Goal: Complete application form: Complete application form

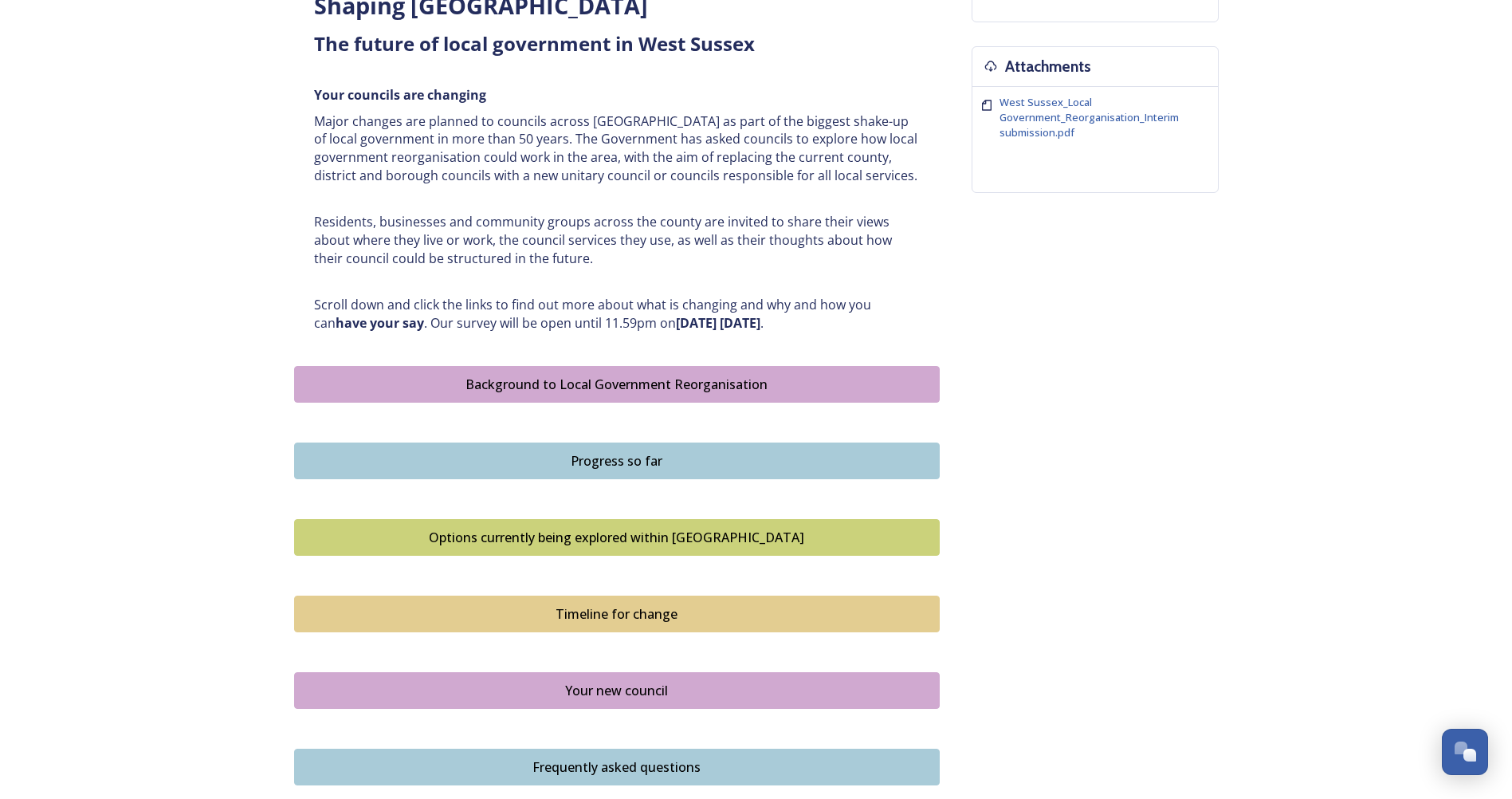
scroll to position [877, 0]
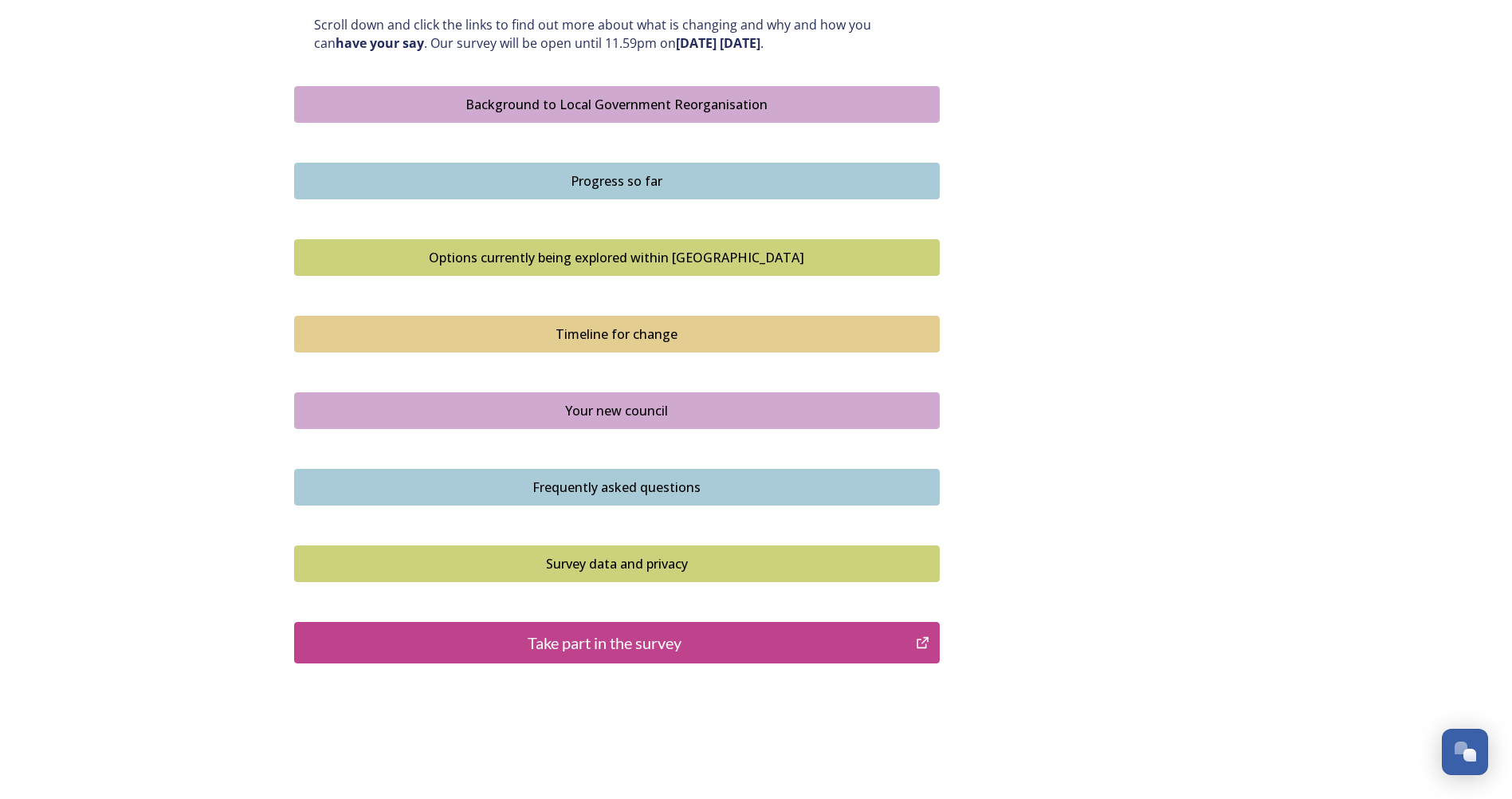
click at [750, 647] on div "Take part in the survey" at bounding box center [605, 642] width 605 height 24
click at [618, 652] on div "Take part in the survey" at bounding box center [605, 642] width 605 height 24
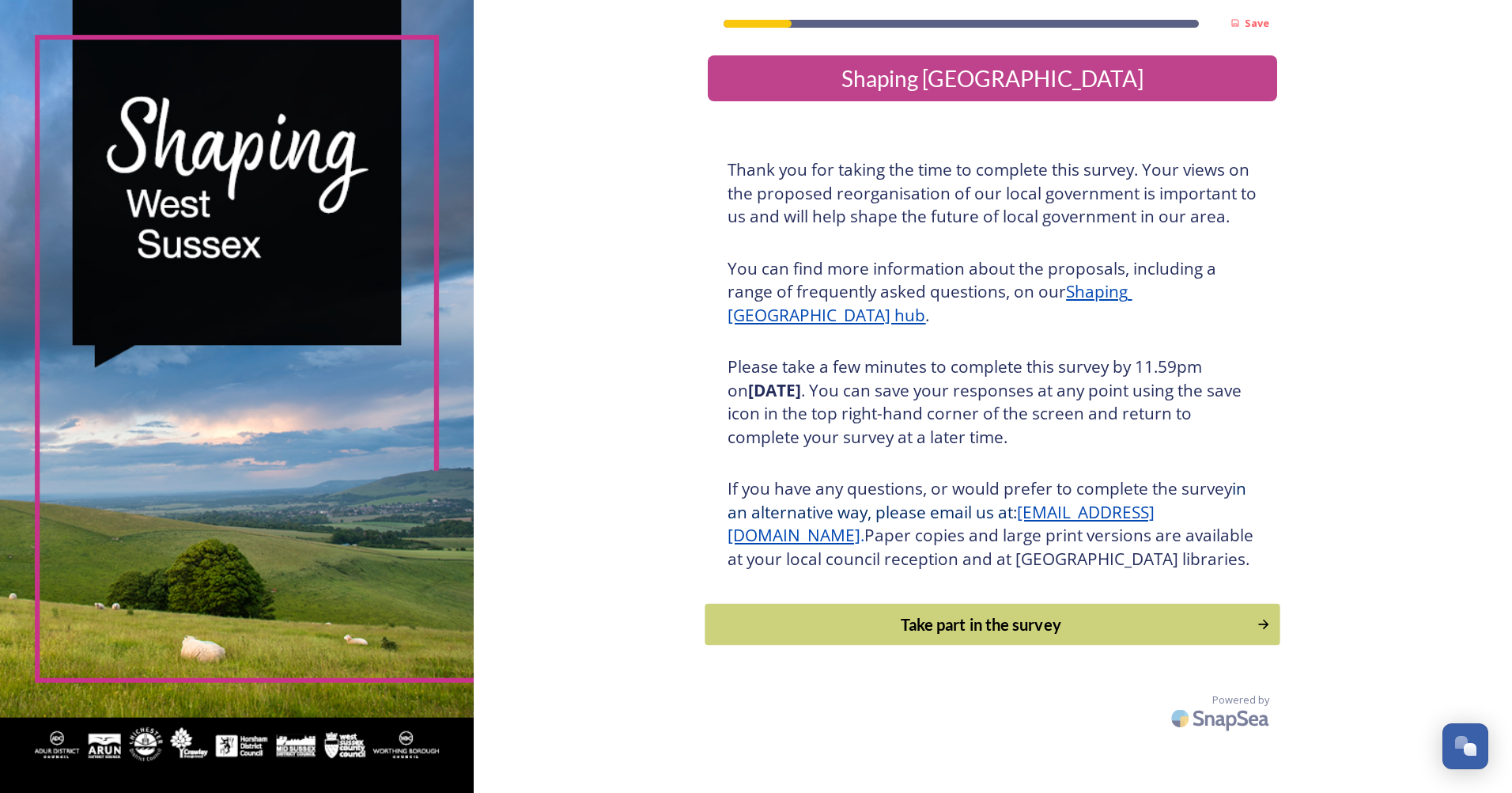
click at [838, 637] on div "Take part in the survey" at bounding box center [981, 624] width 535 height 23
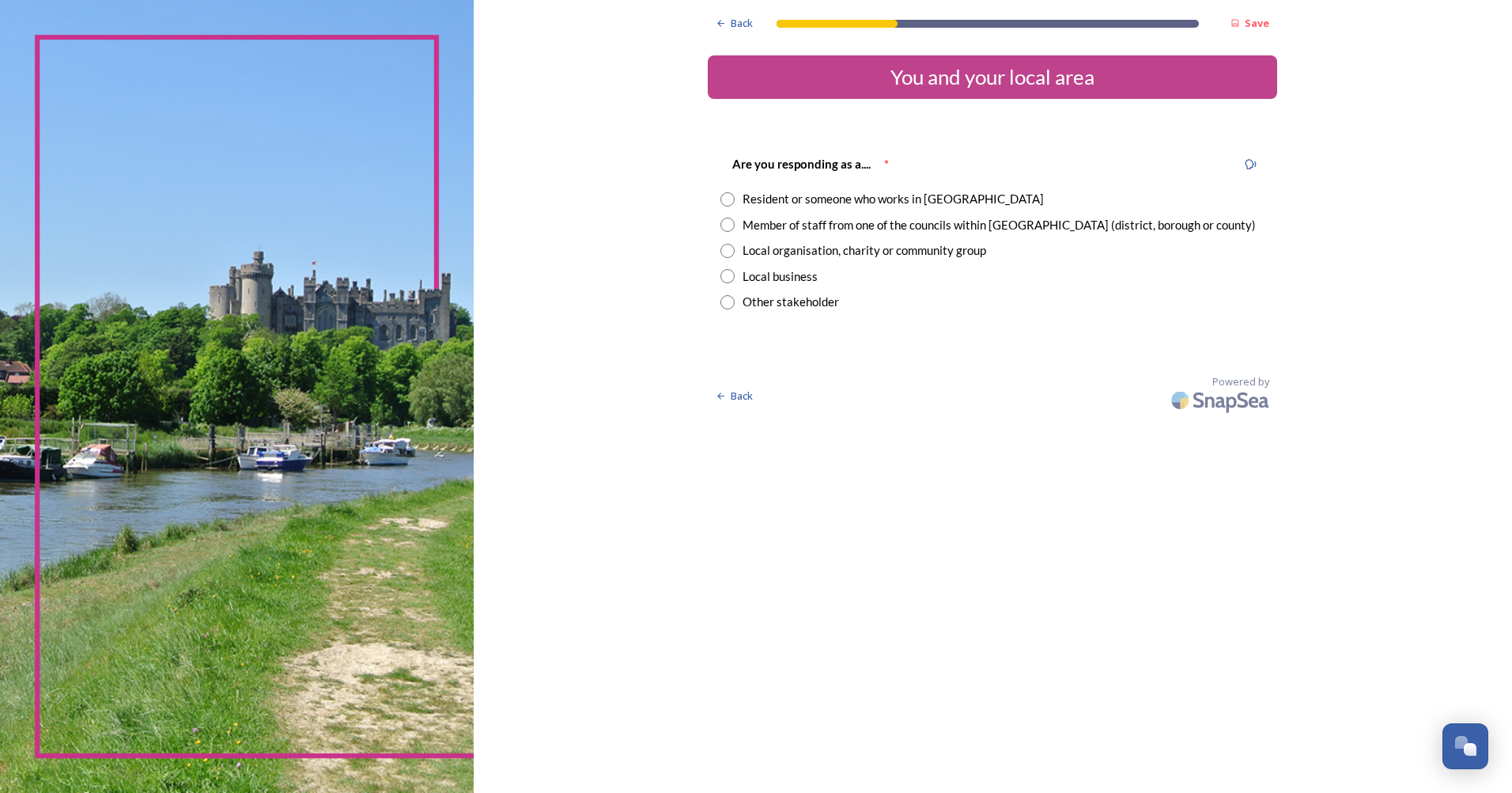
click at [764, 200] on div "Resident or someone who works in [GEOGRAPHIC_DATA]" at bounding box center [893, 198] width 301 height 19
radio input "true"
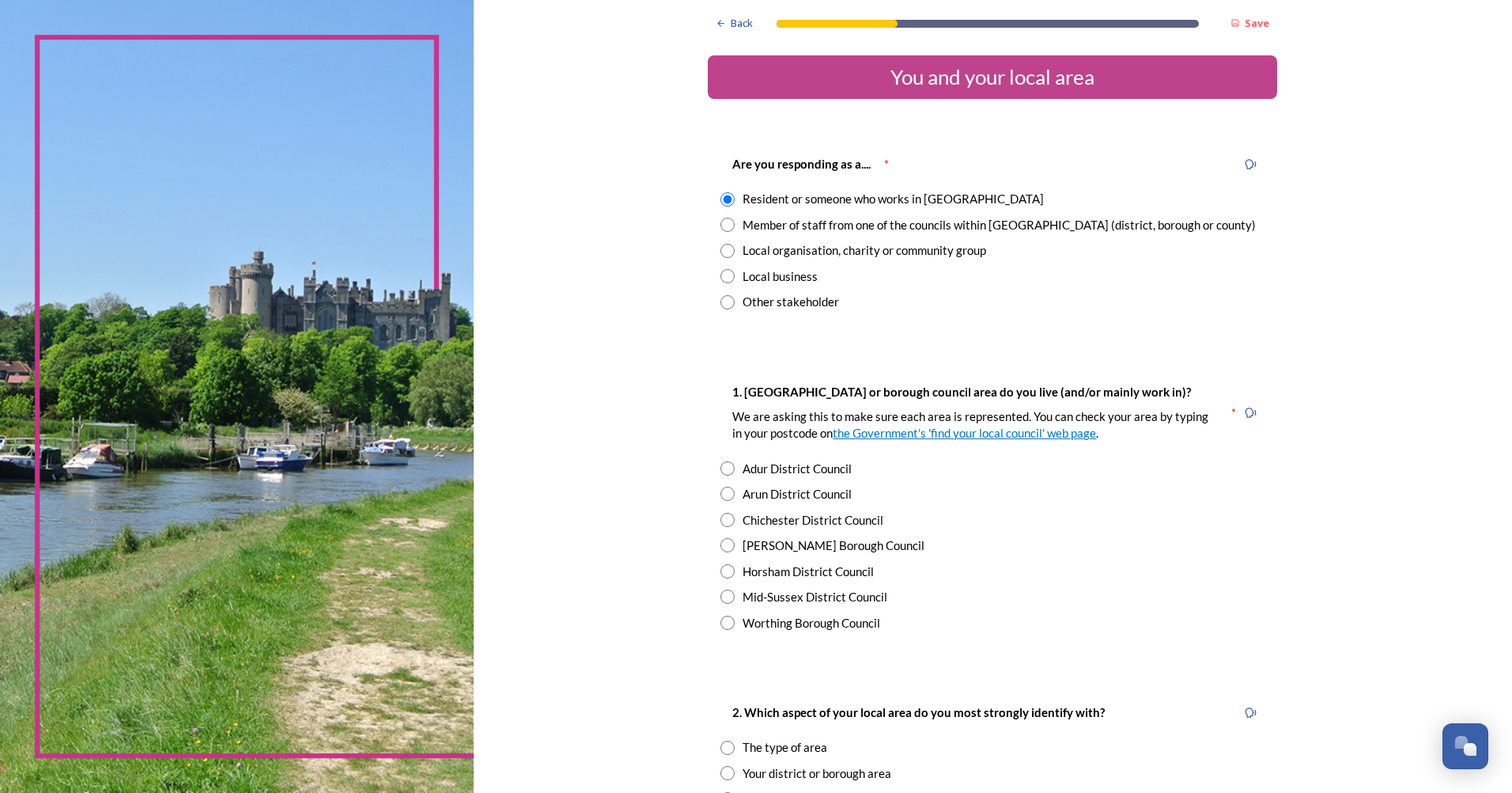
click at [748, 551] on div "[PERSON_NAME] Borough Council" at bounding box center [834, 546] width 182 height 19
radio input "true"
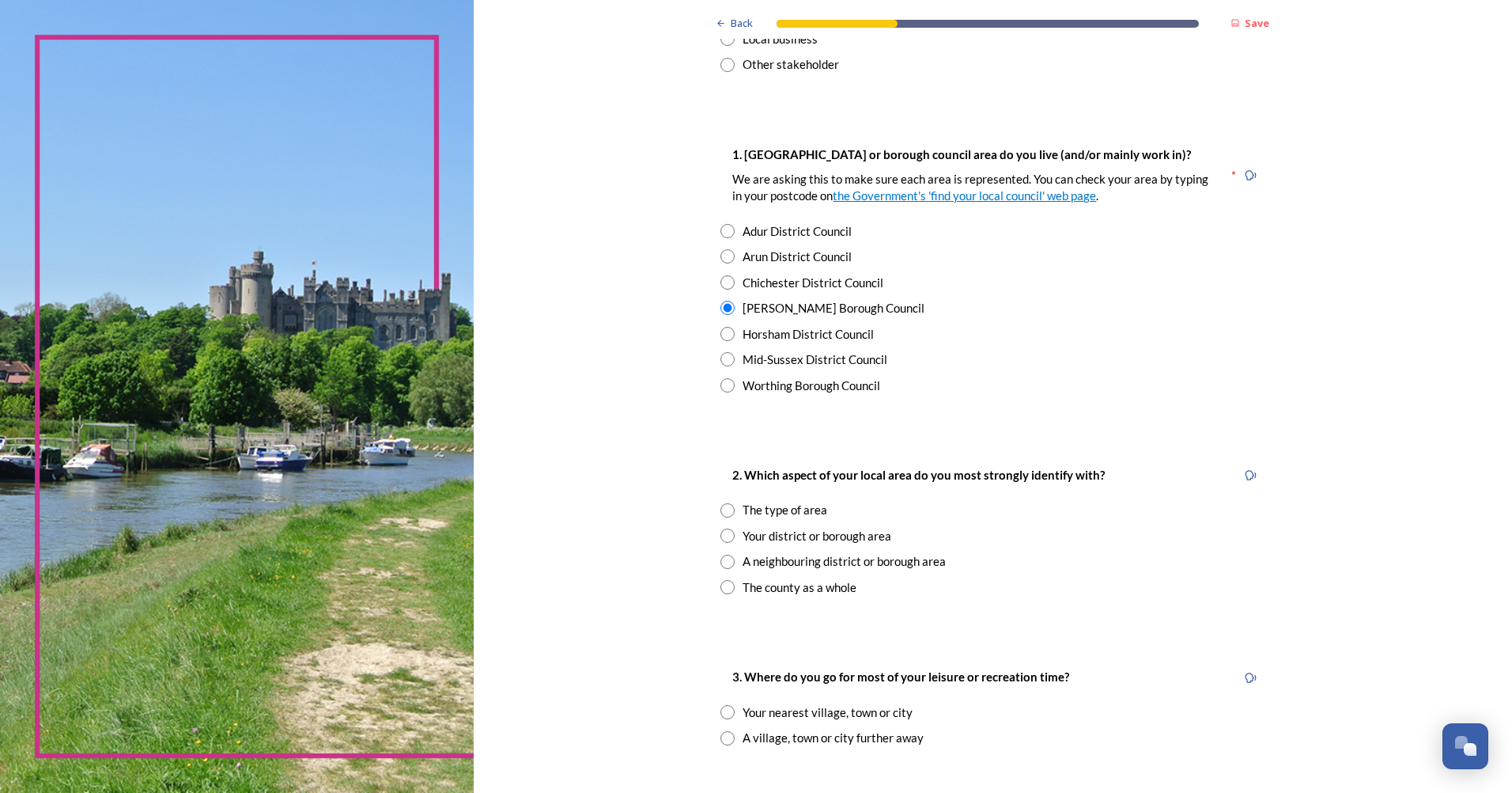
click at [785, 536] on div "Your district or borough area" at bounding box center [817, 536] width 149 height 19
radio input "true"
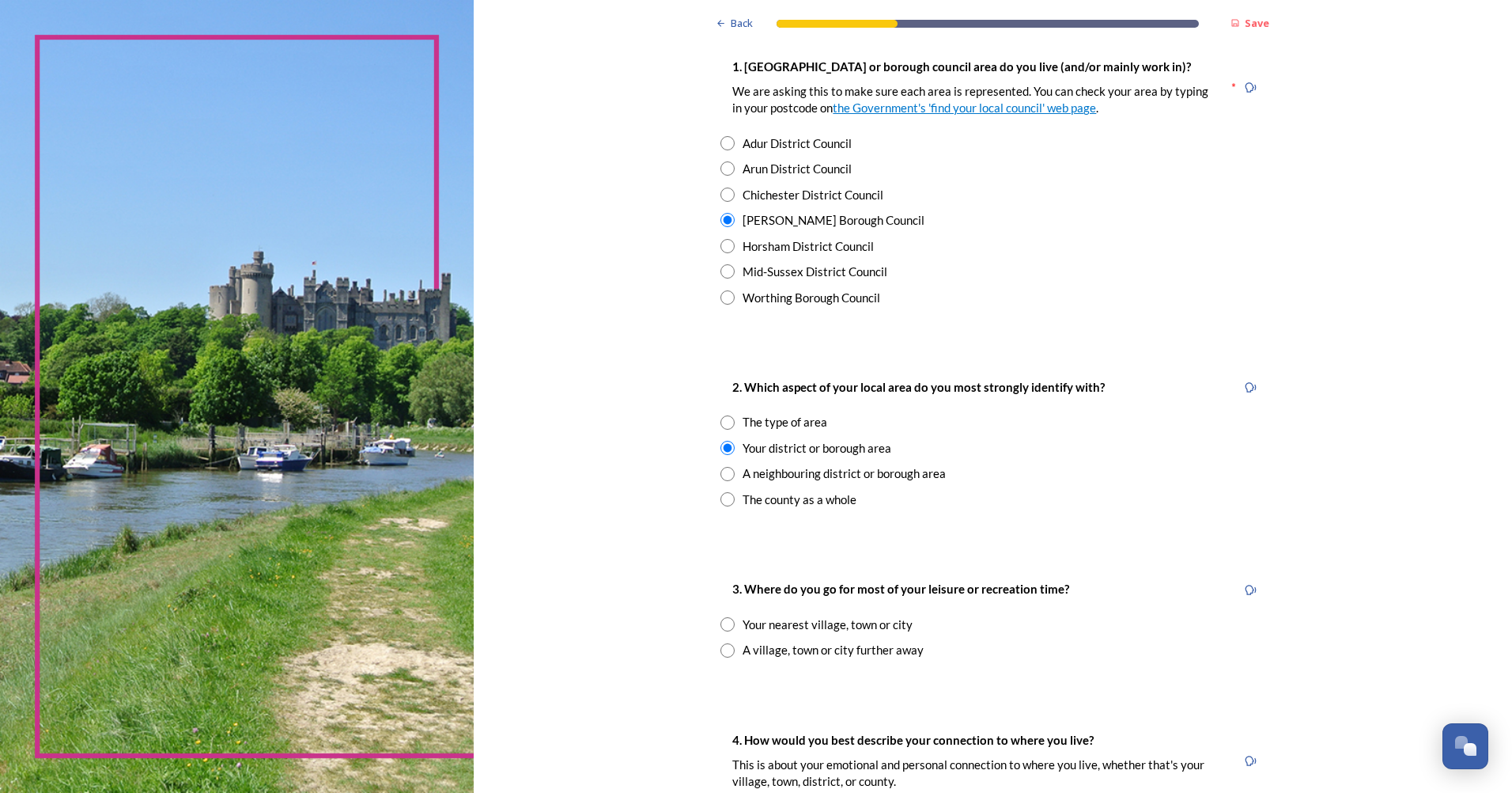
scroll to position [474, 0]
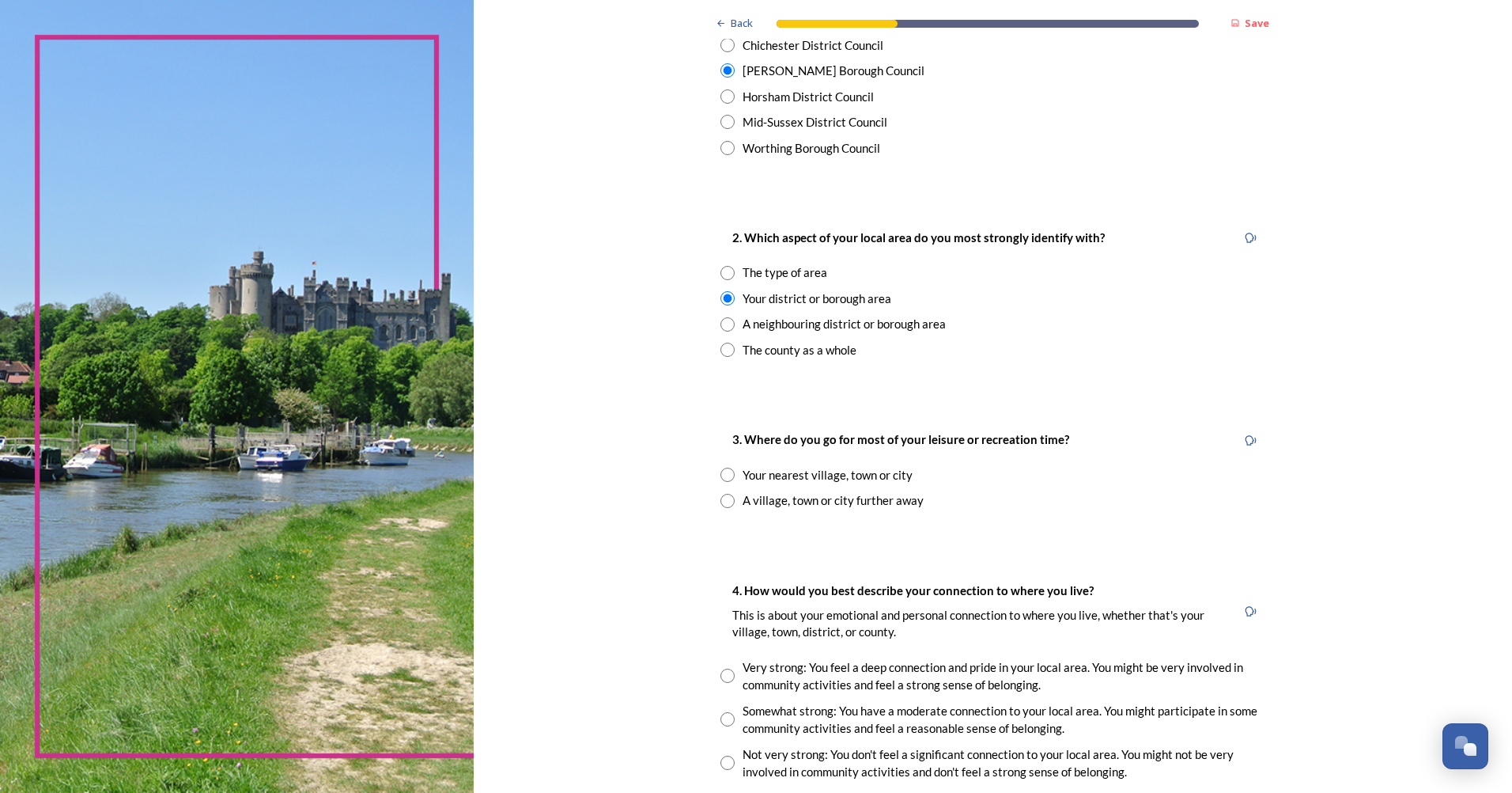
click at [724, 478] on input "radio" at bounding box center [727, 474] width 15 height 15
radio input "true"
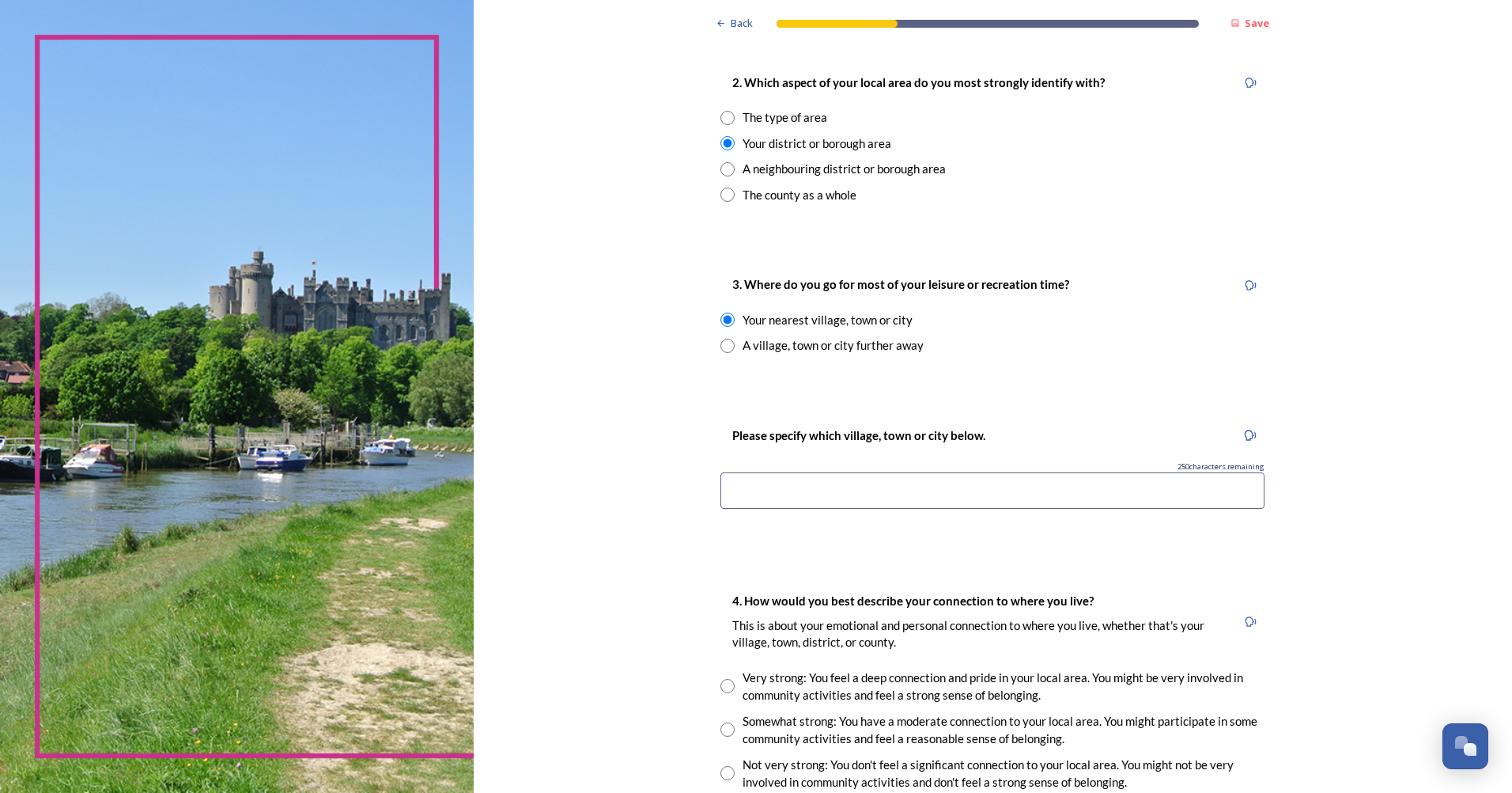
scroll to position [633, 0]
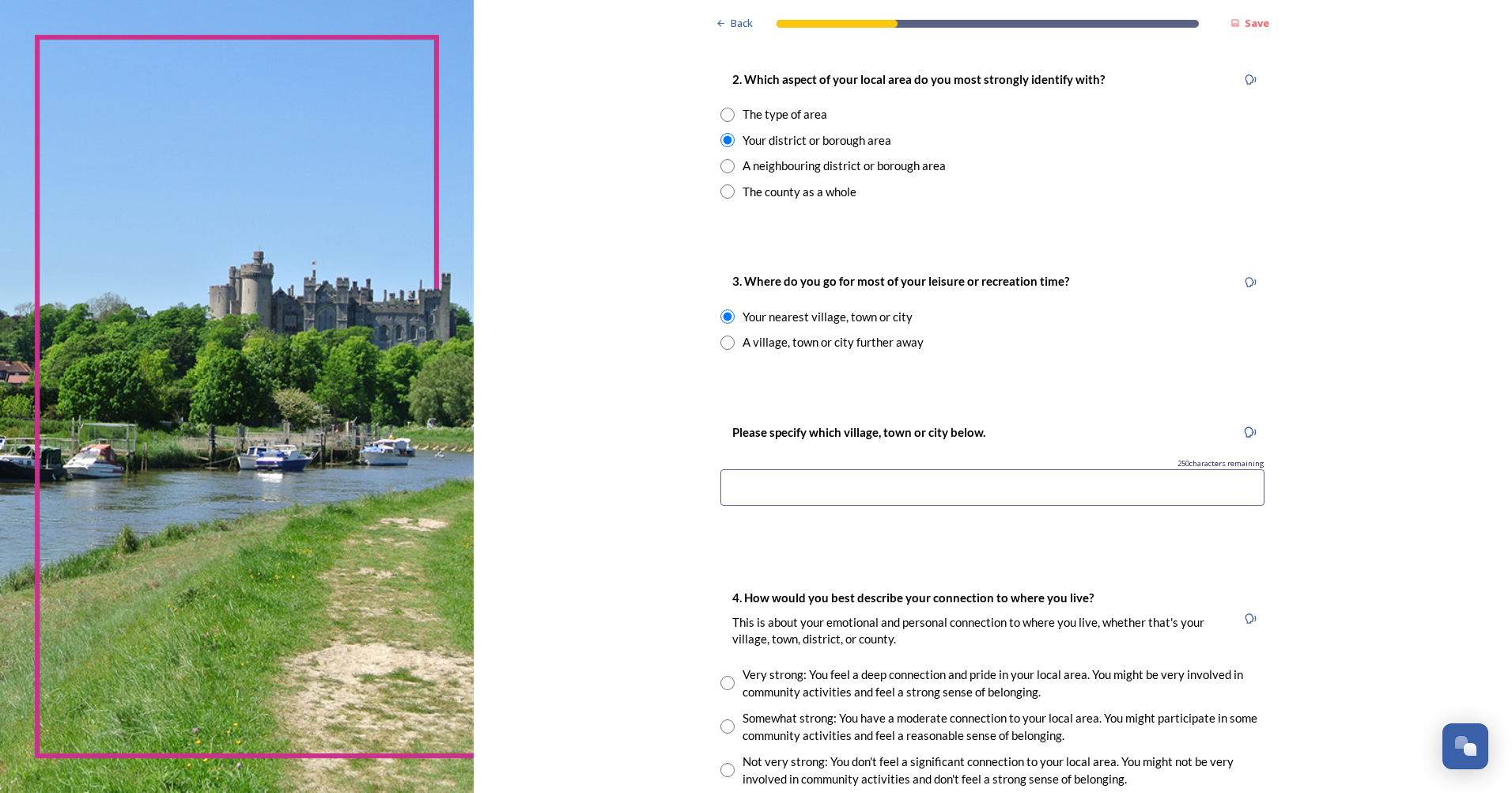
click at [751, 492] on input at bounding box center [992, 487] width 544 height 36
type input "Crawley"
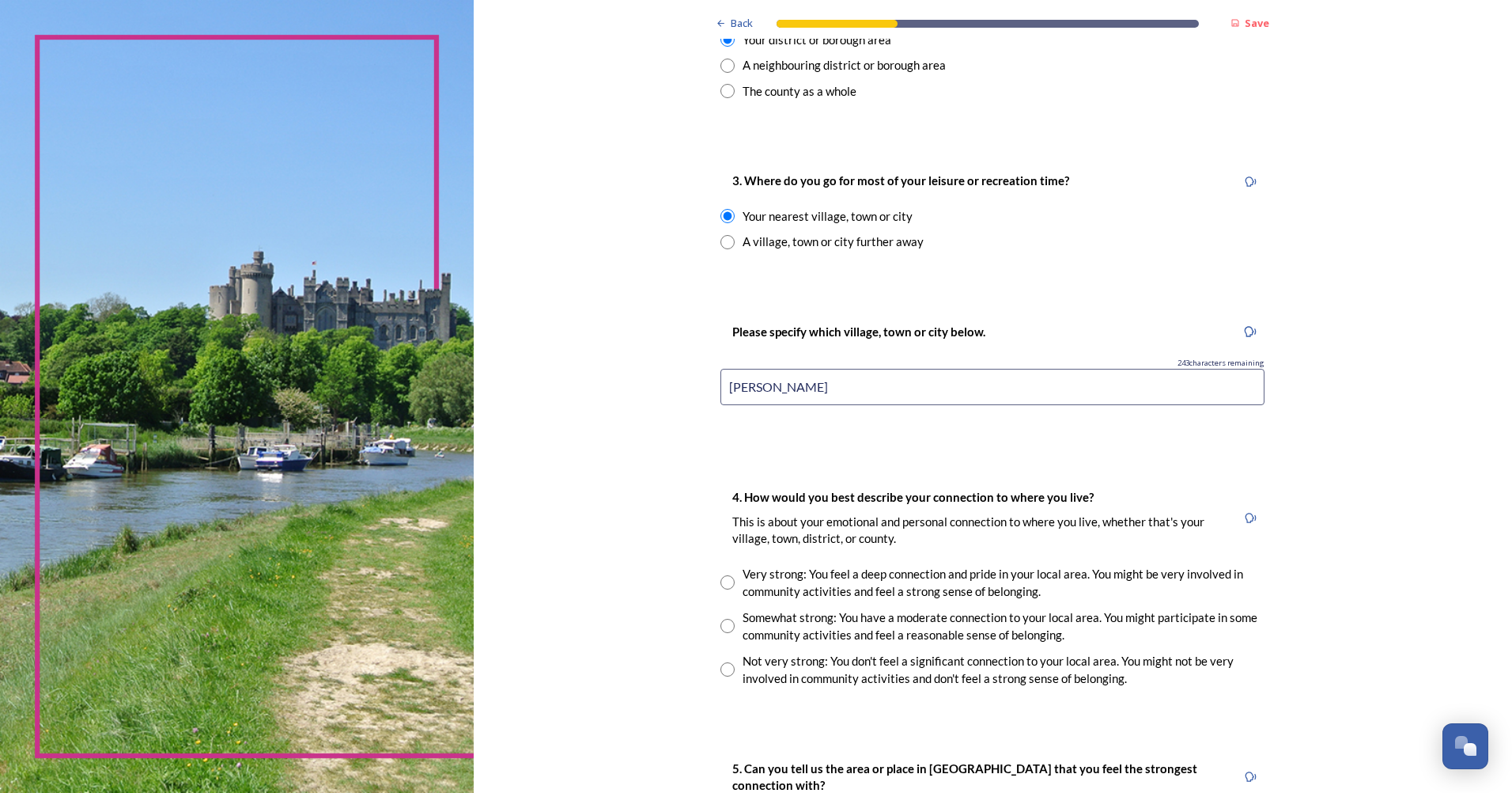
scroll to position [870, 0]
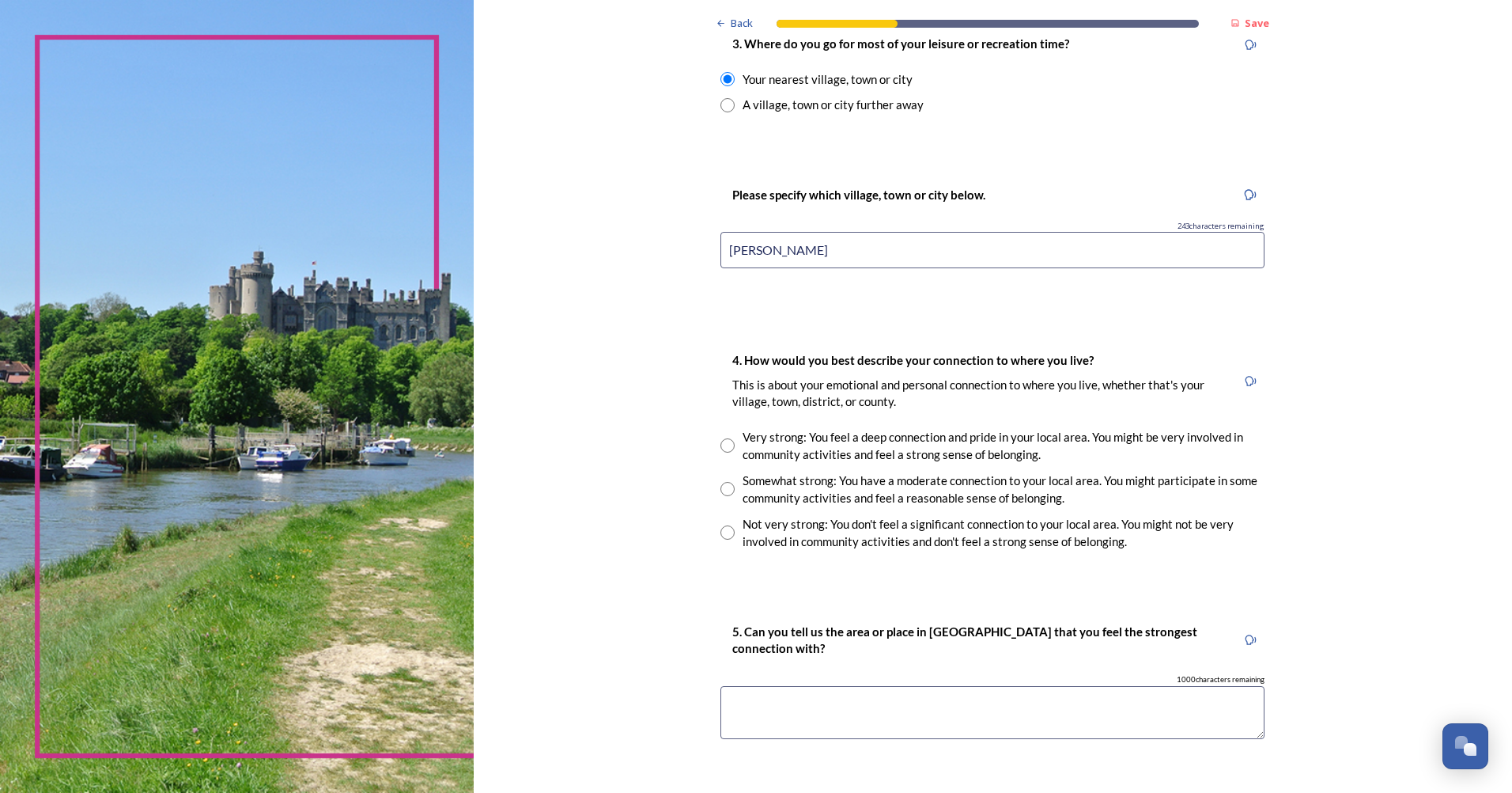
click at [806, 449] on div "Very strong: You feel a deep connection and pride in your local area. You might…" at bounding box center [1004, 446] width 522 height 35
radio input "true"
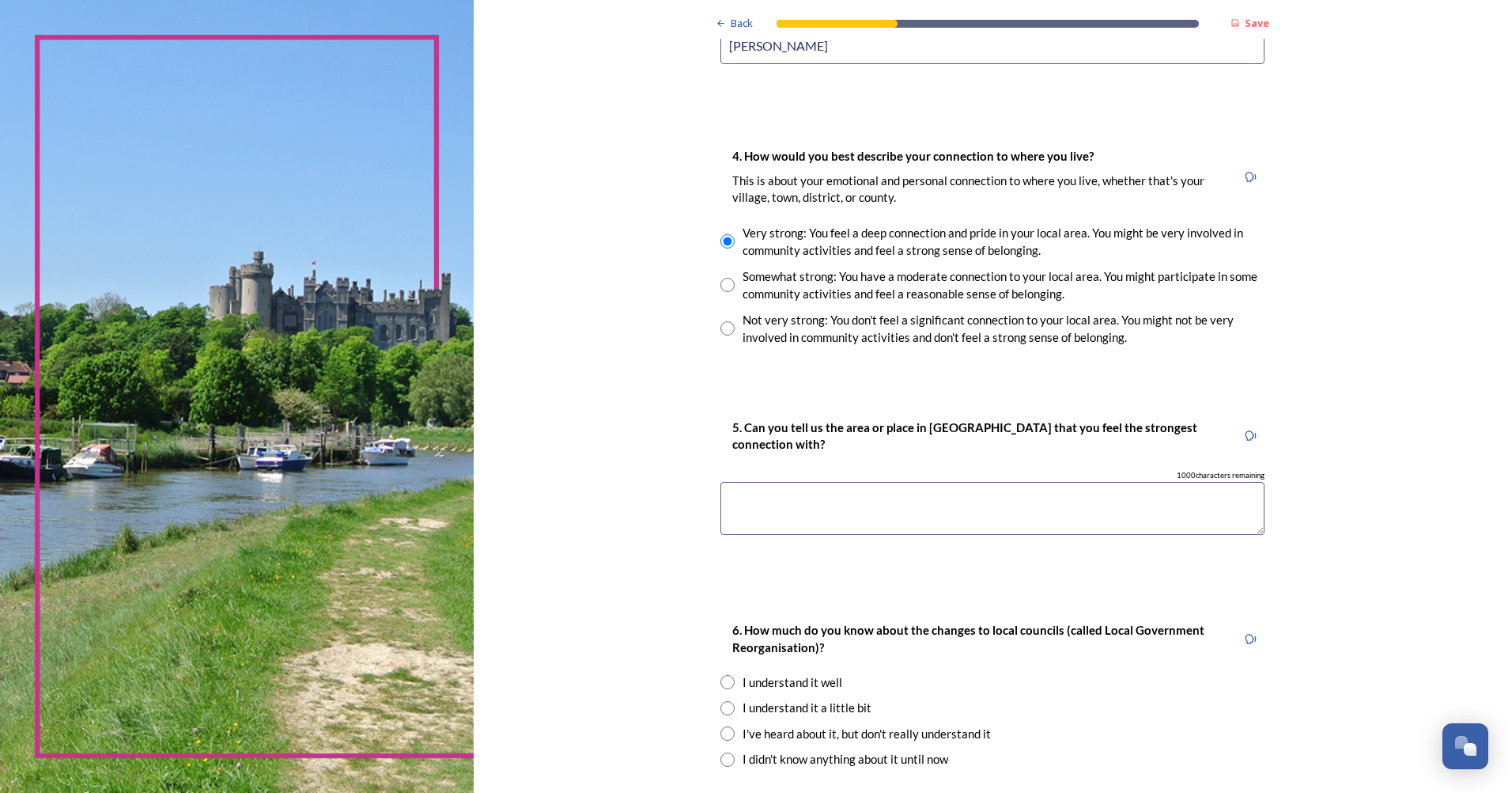
scroll to position [1108, 0]
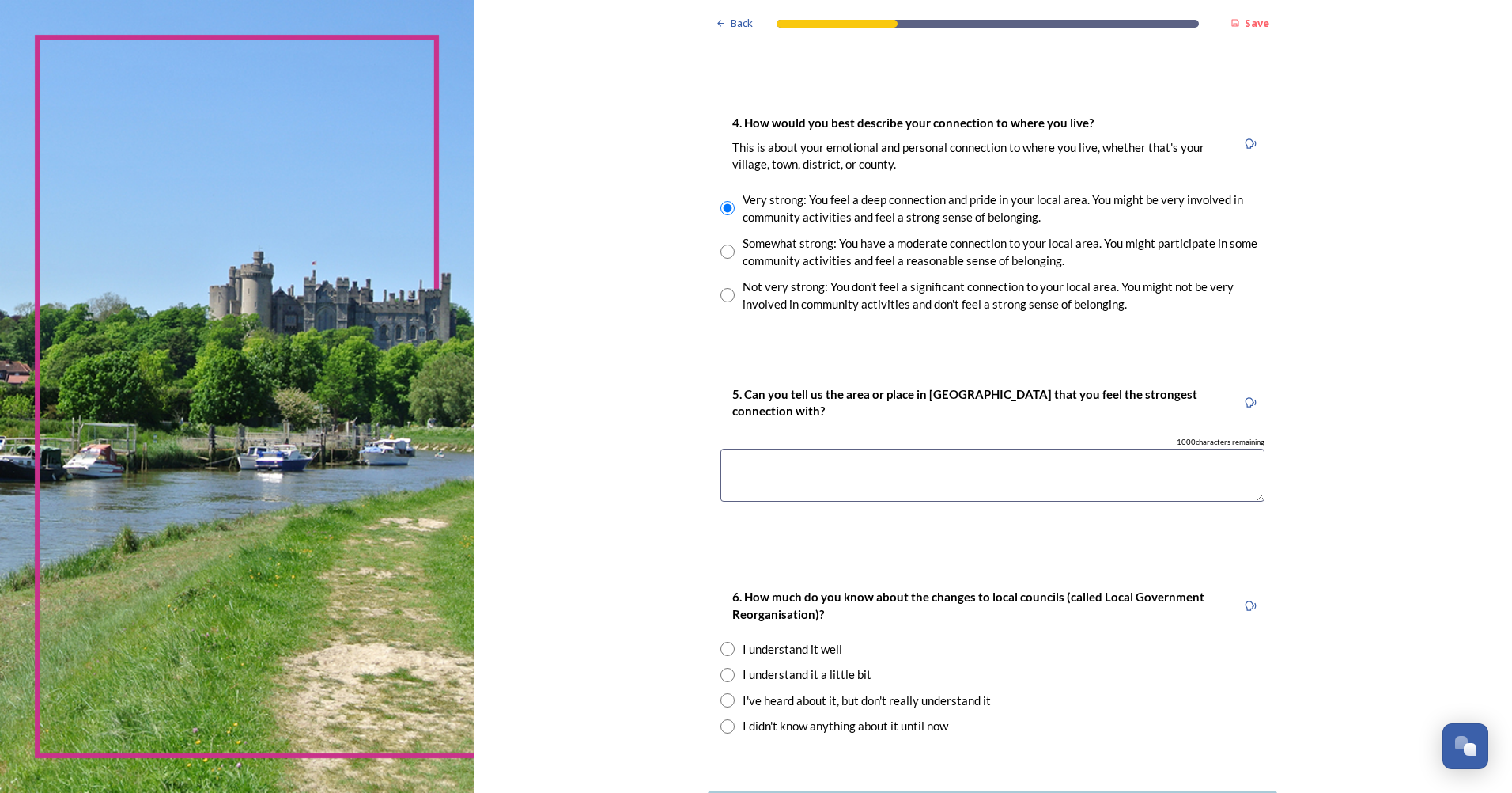
click at [795, 459] on textarea at bounding box center [992, 475] width 544 height 53
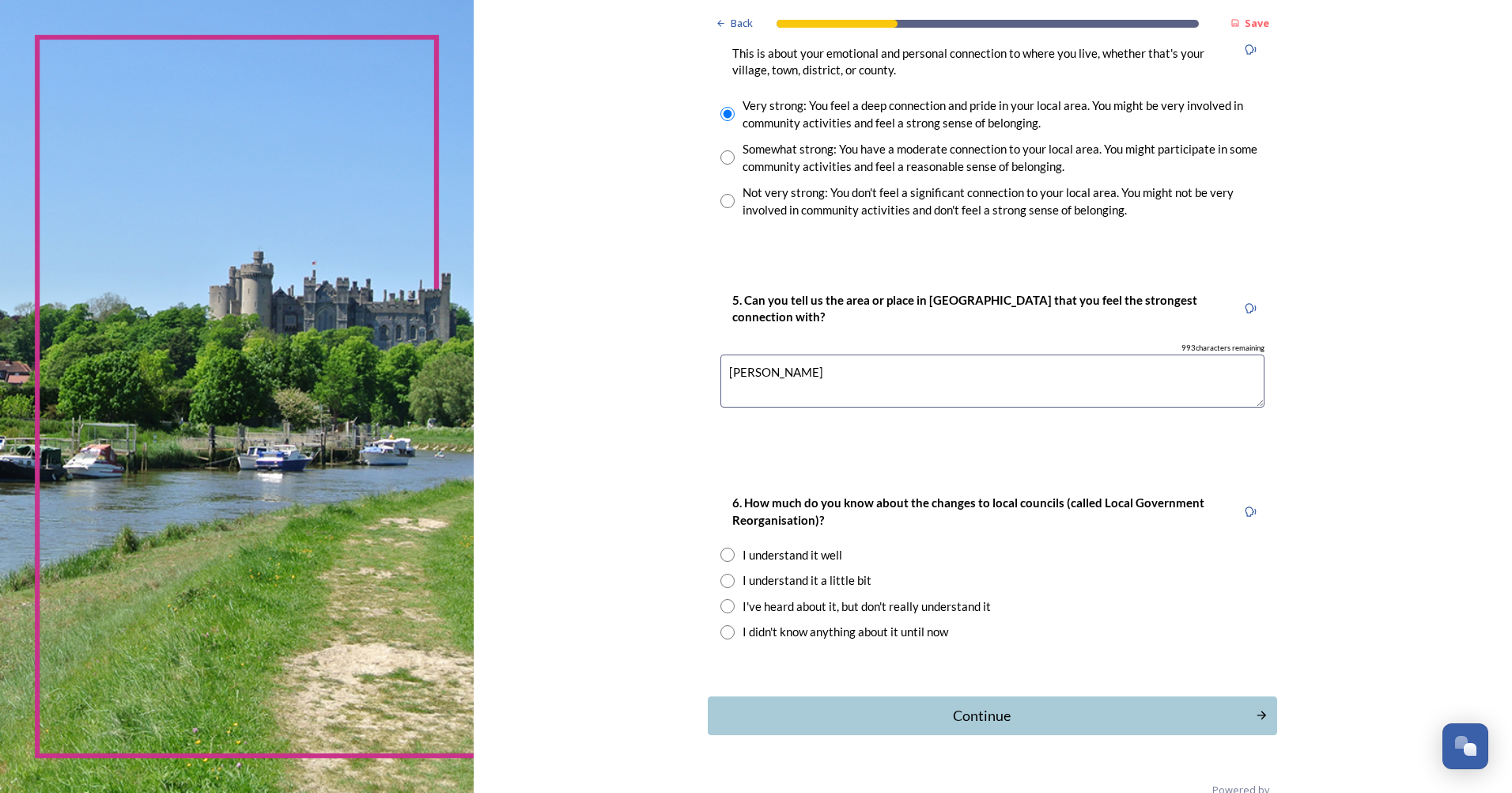
scroll to position [1236, 0]
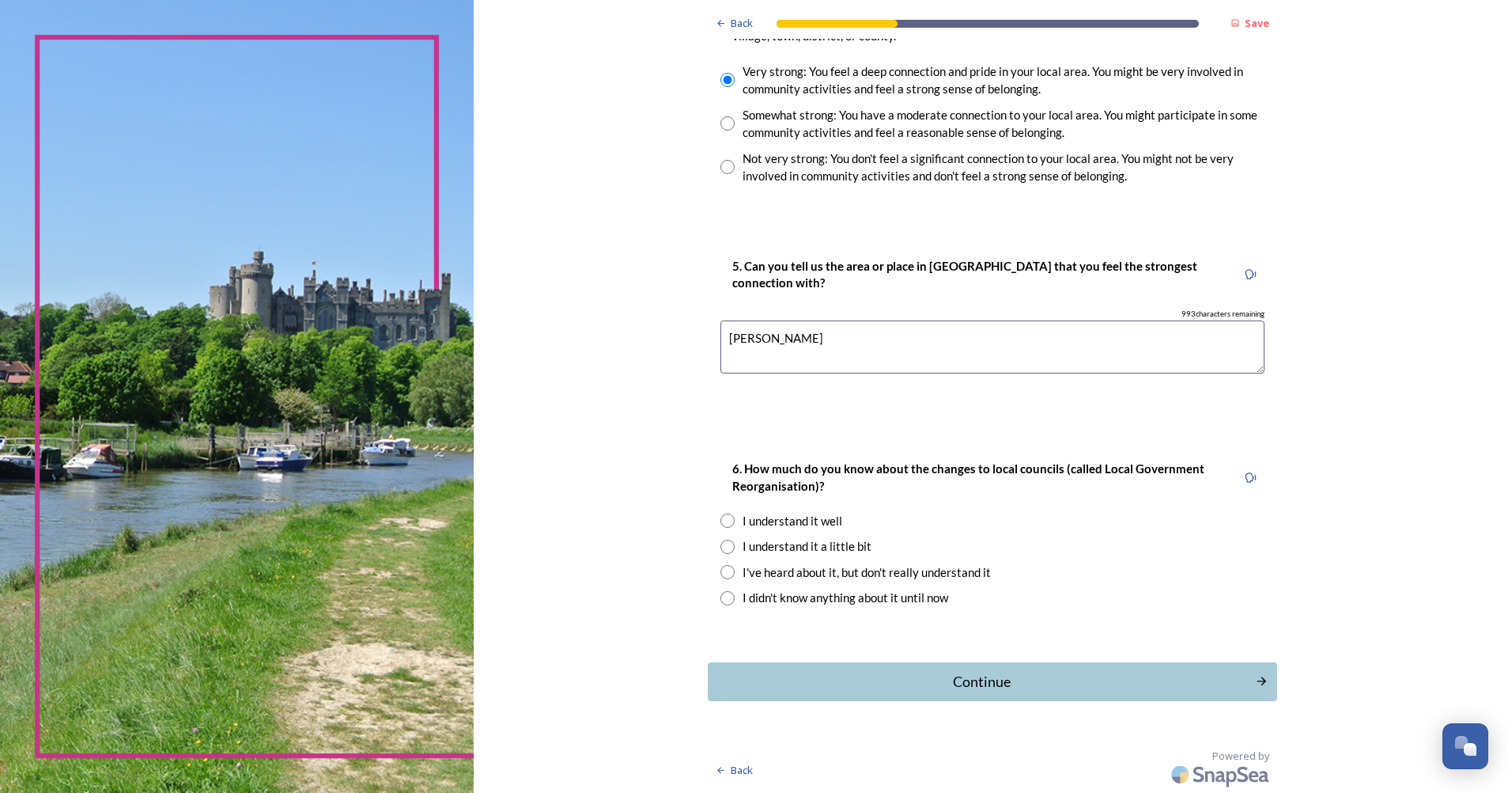
type textarea "Crawley"
click at [822, 547] on div "I understand it a little bit" at bounding box center [807, 546] width 129 height 19
radio input "true"
click at [919, 679] on div "Continue" at bounding box center [982, 682] width 536 height 22
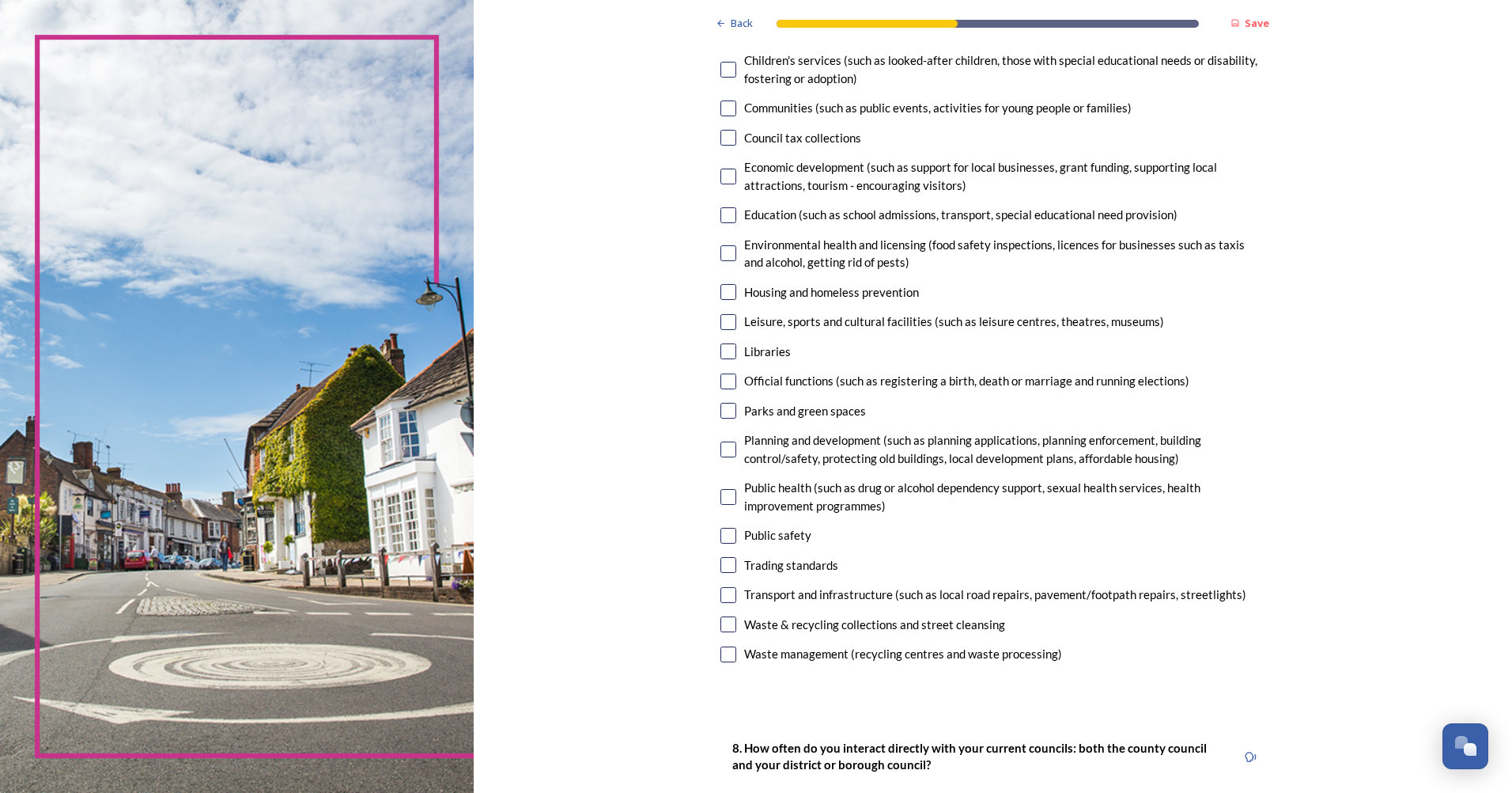
scroll to position [238, 0]
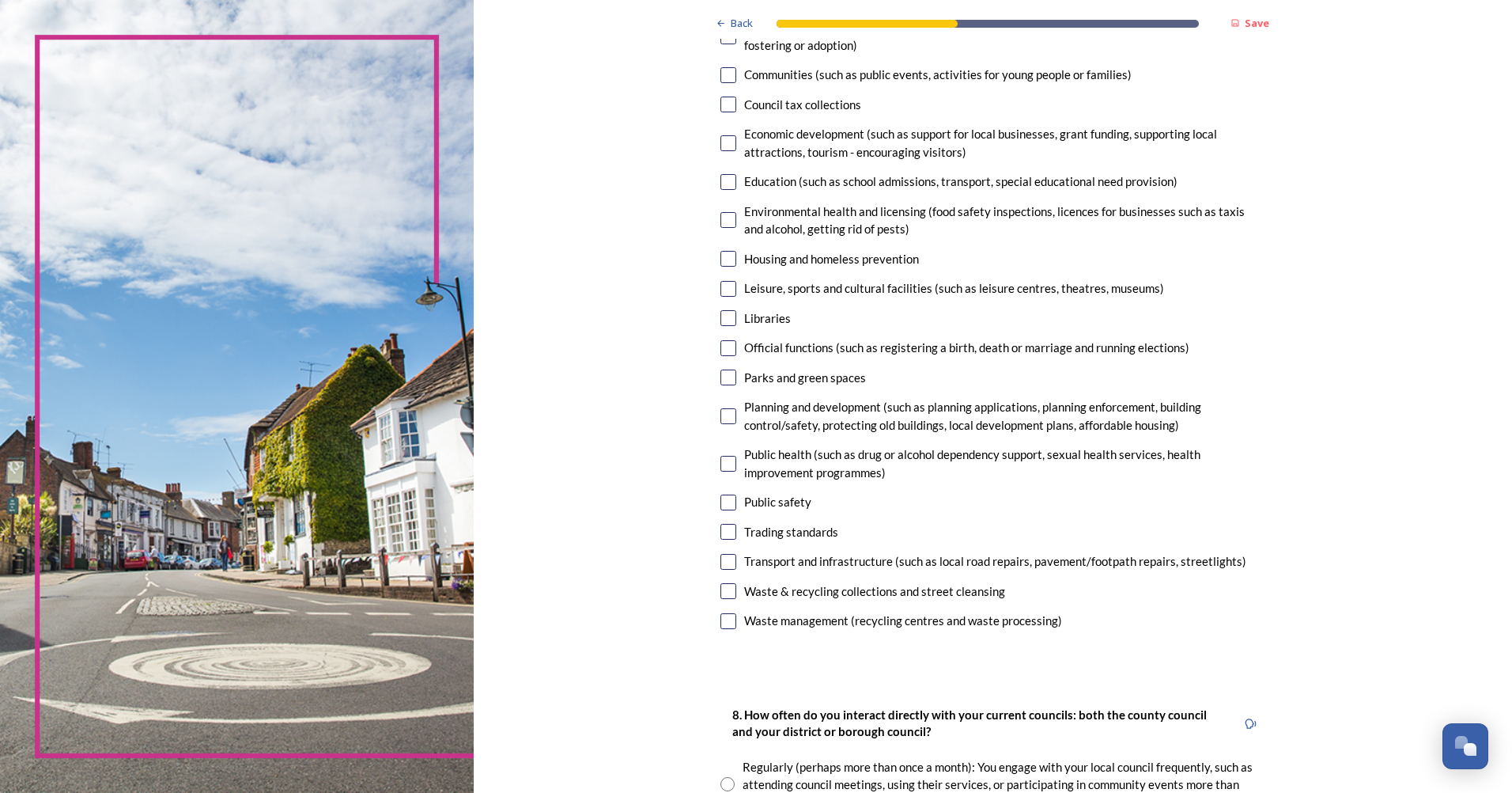
click at [721, 618] on input "checkbox" at bounding box center [728, 621] width 16 height 16
checkbox input "true"
click at [720, 586] on input "checkbox" at bounding box center [728, 591] width 16 height 16
checkbox input "true"
click at [726, 300] on div "7. Council services will continue, no matter what the local government structur…" at bounding box center [992, 275] width 570 height 748
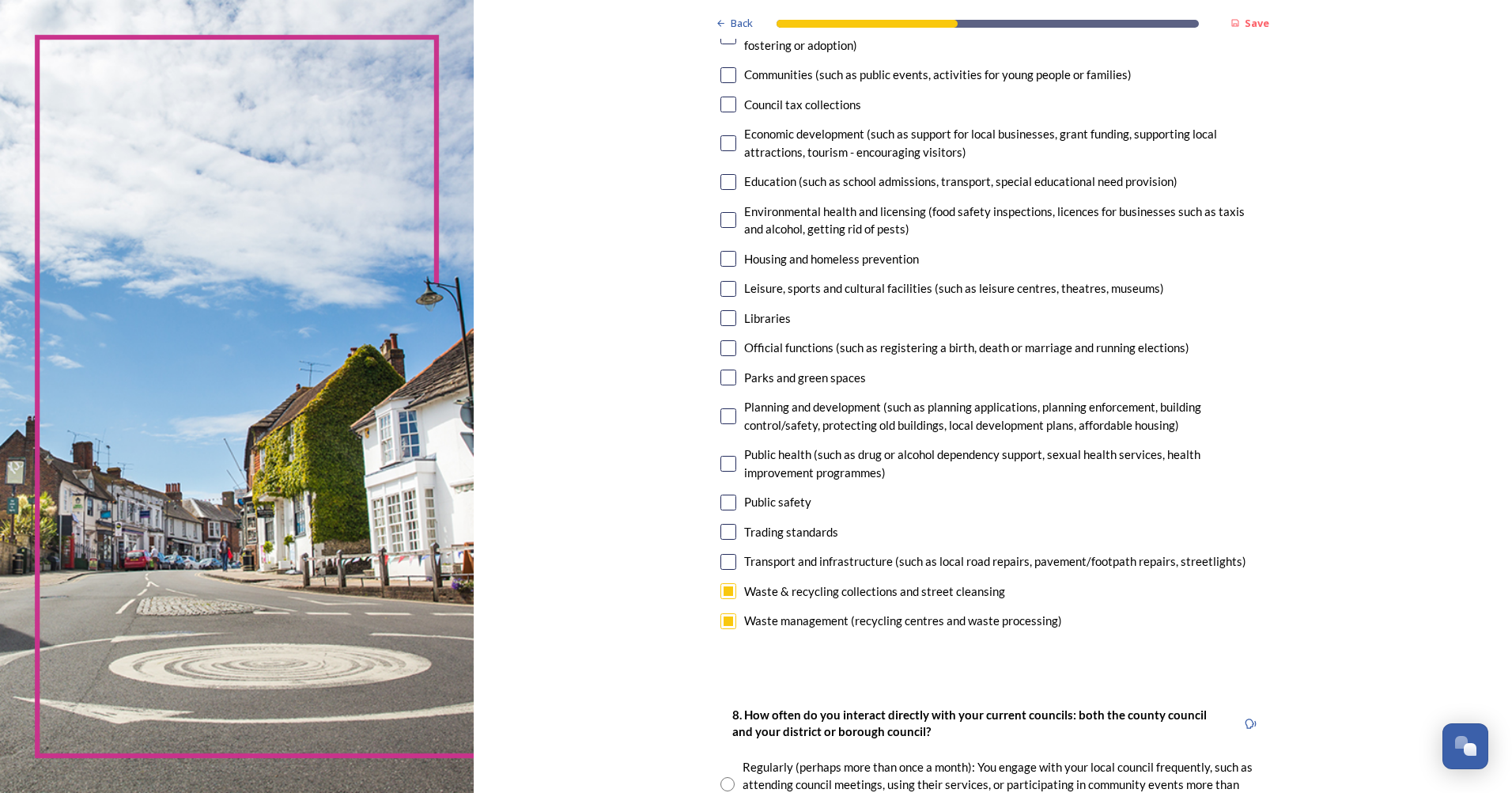
click at [725, 289] on input "checkbox" at bounding box center [728, 288] width 16 height 16
checkbox input "true"
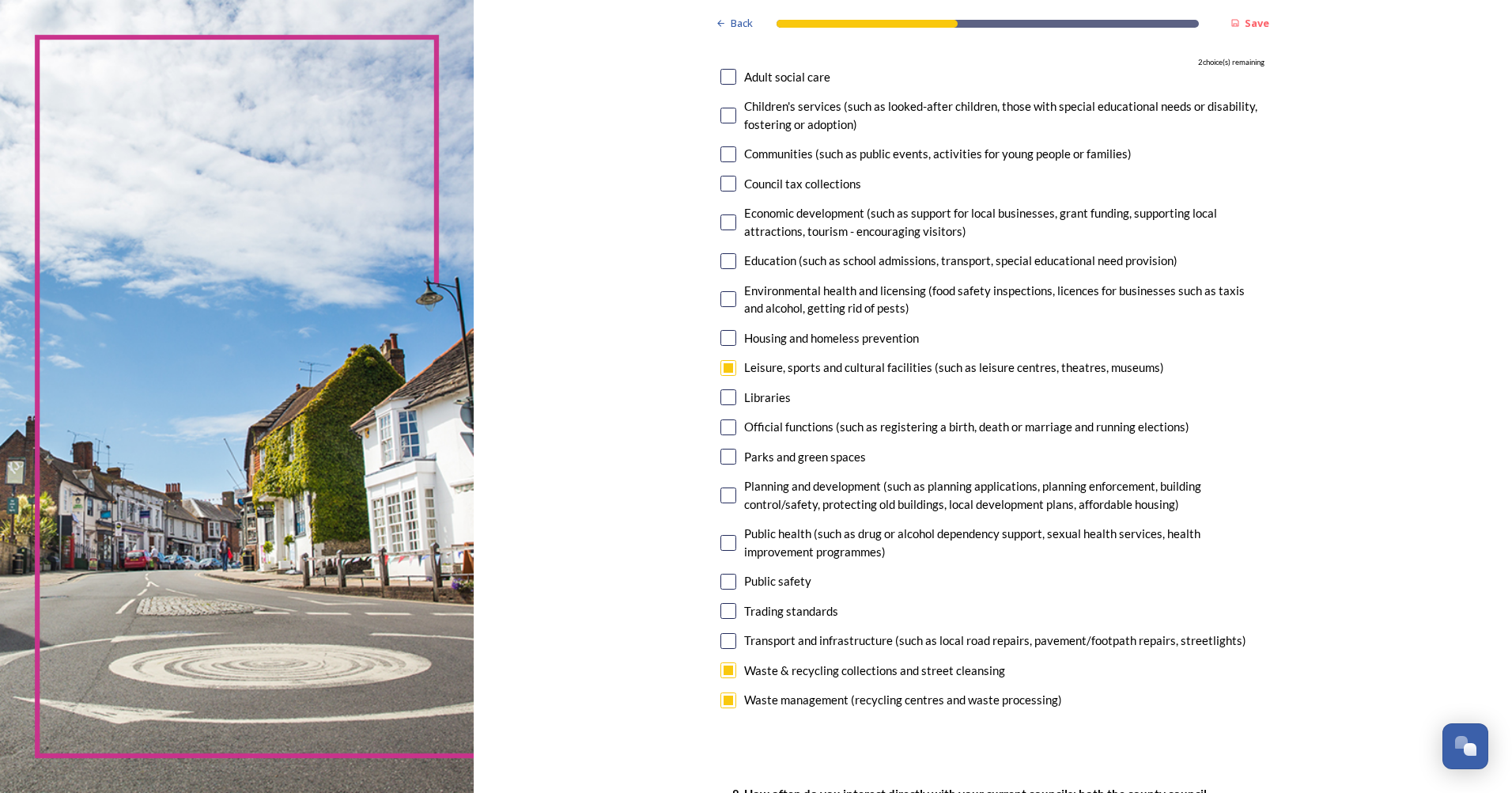
click at [722, 336] on input "checkbox" at bounding box center [728, 337] width 16 height 16
checkbox input "true"
click at [727, 299] on input "checkbox" at bounding box center [728, 299] width 16 height 16
checkbox input "true"
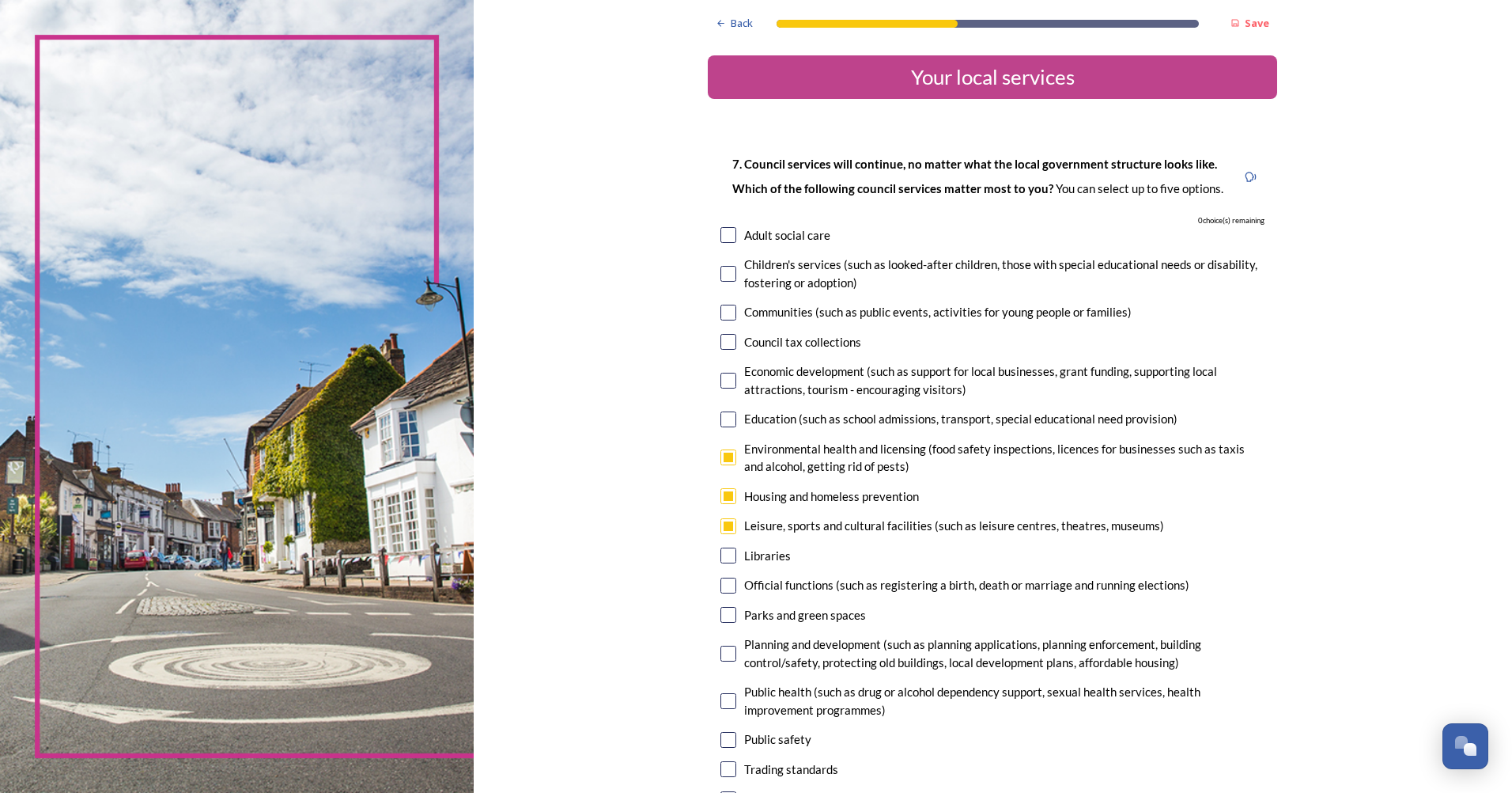
click at [722, 235] on input "checkbox" at bounding box center [728, 235] width 16 height 16
click at [727, 239] on input "checkbox" at bounding box center [728, 235] width 16 height 16
click at [727, 238] on input "checkbox" at bounding box center [728, 235] width 16 height 16
checkbox input "false"
click at [726, 271] on input "checkbox" at bounding box center [728, 274] width 16 height 16
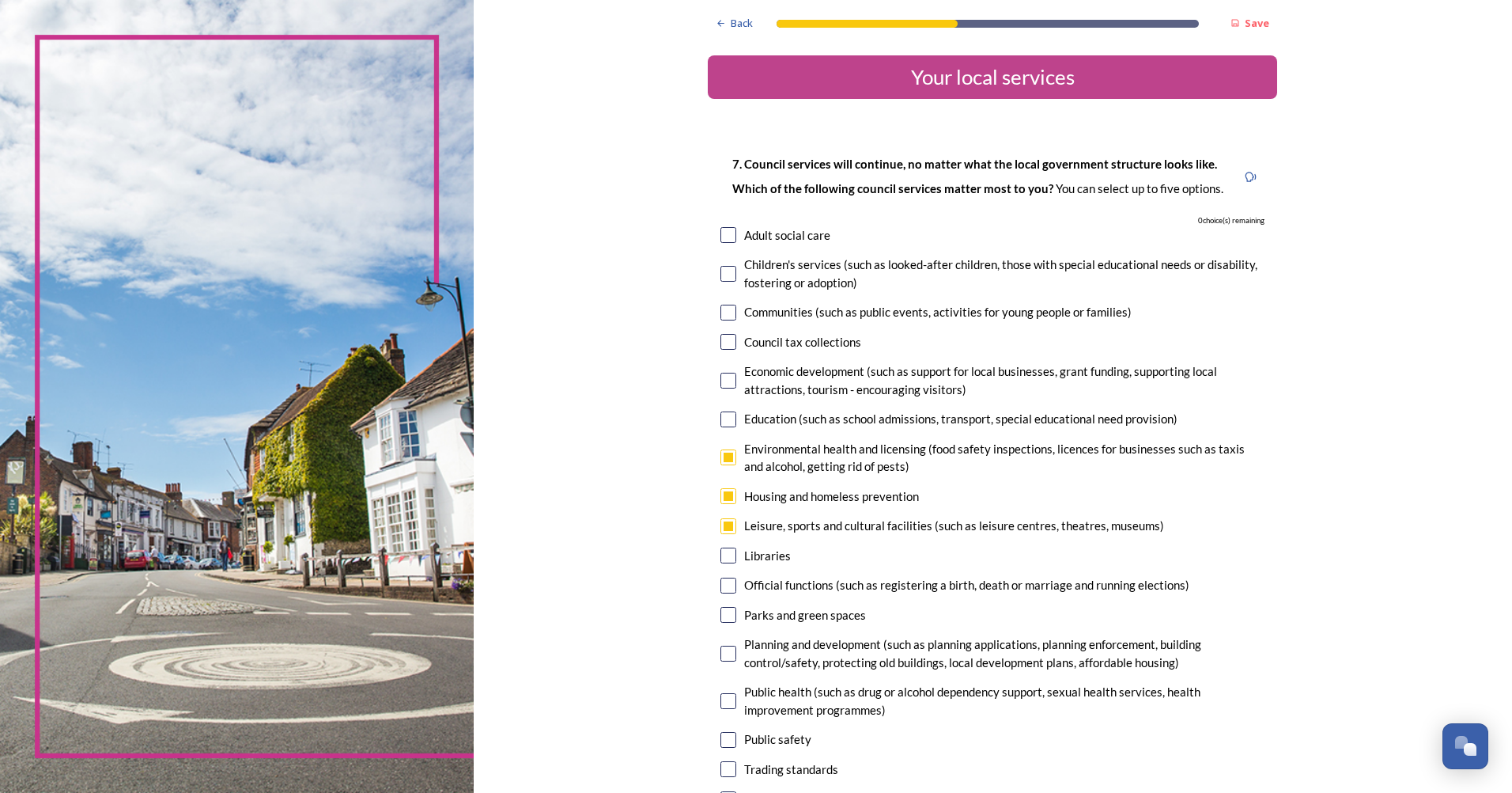
checkbox input "false"
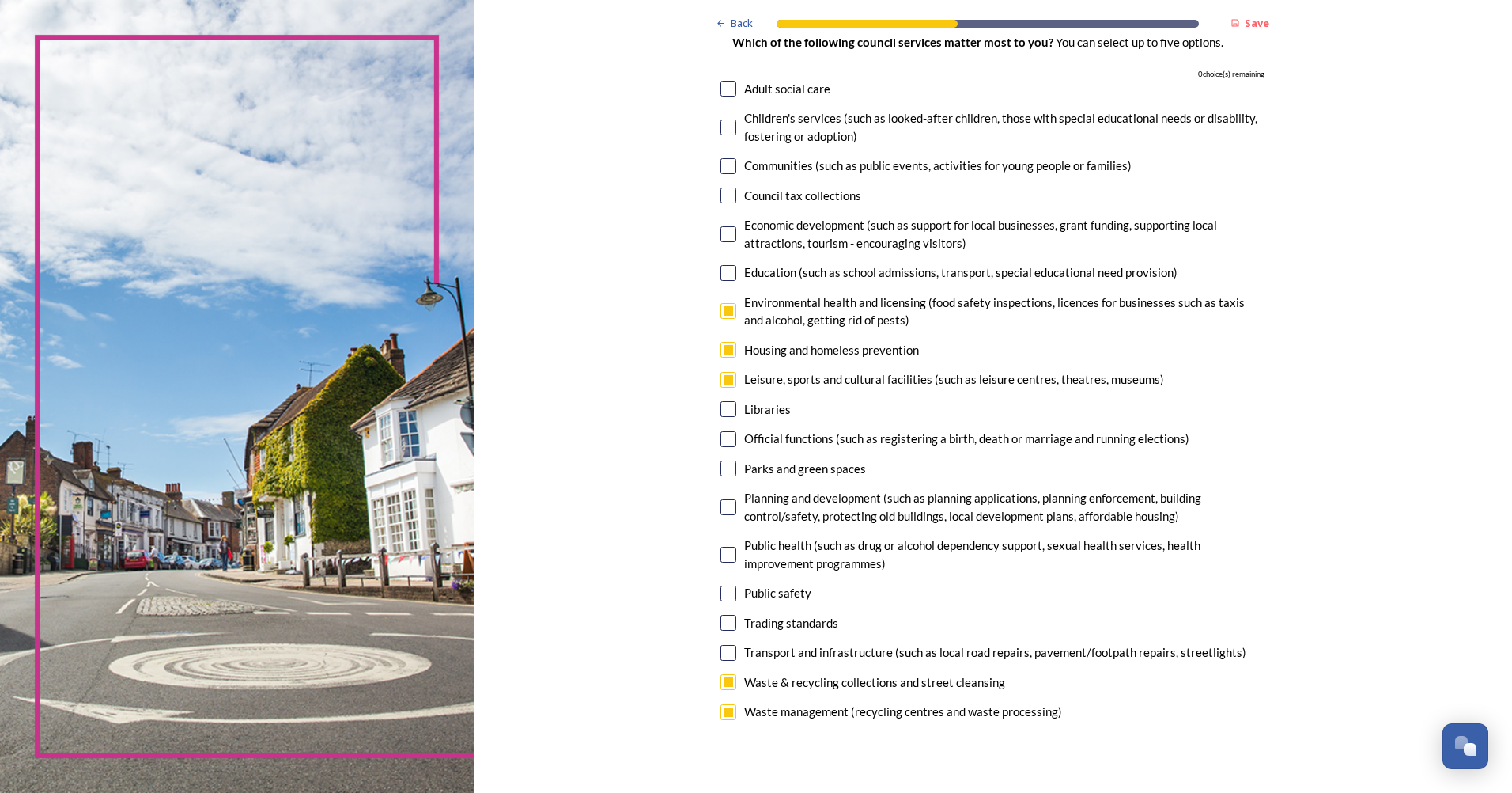
scroll to position [158, 0]
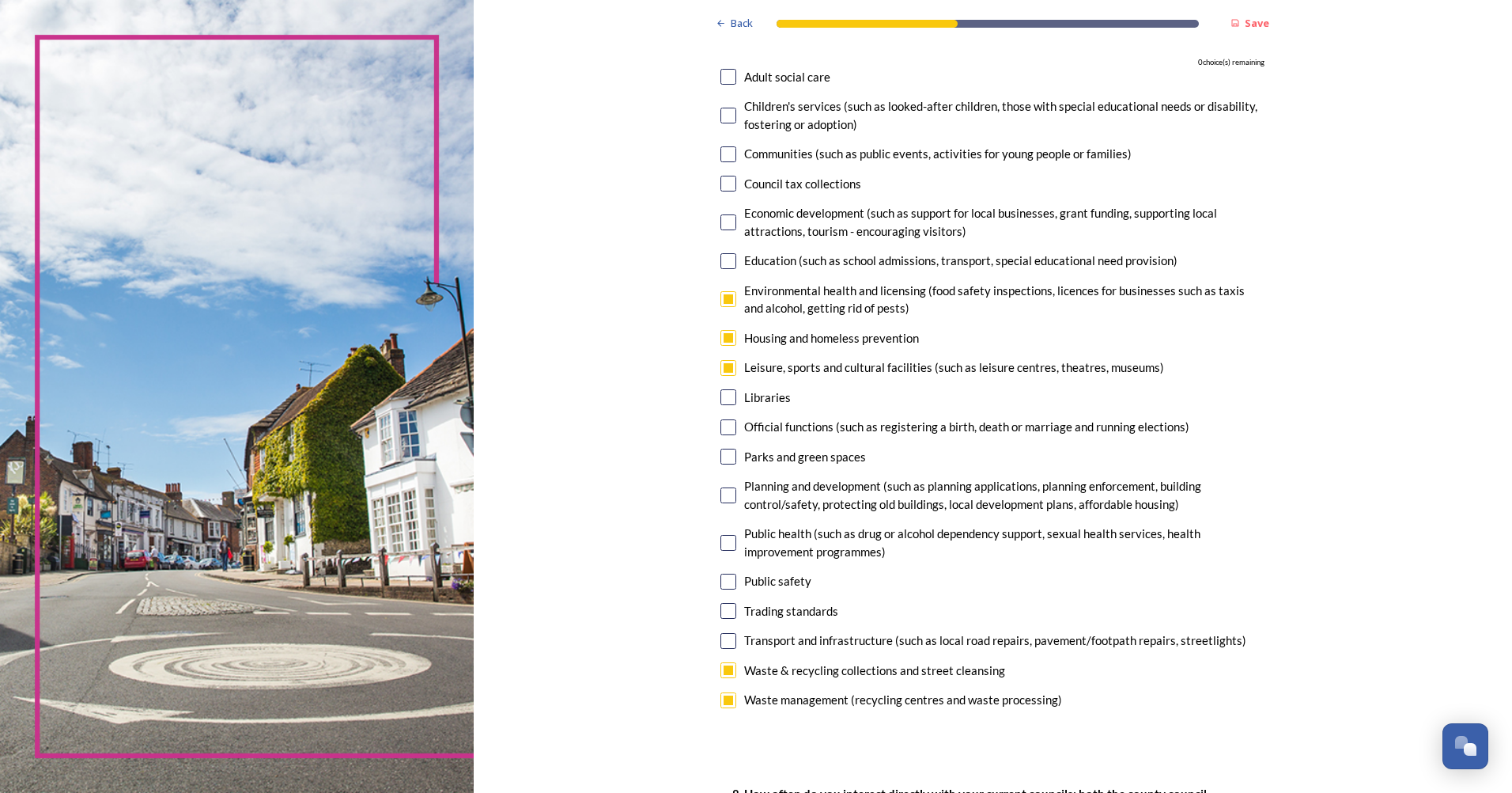
click at [720, 365] on input "checkbox" at bounding box center [728, 368] width 16 height 16
checkbox input "false"
click at [725, 182] on input "checkbox" at bounding box center [728, 184] width 16 height 16
checkbox input "true"
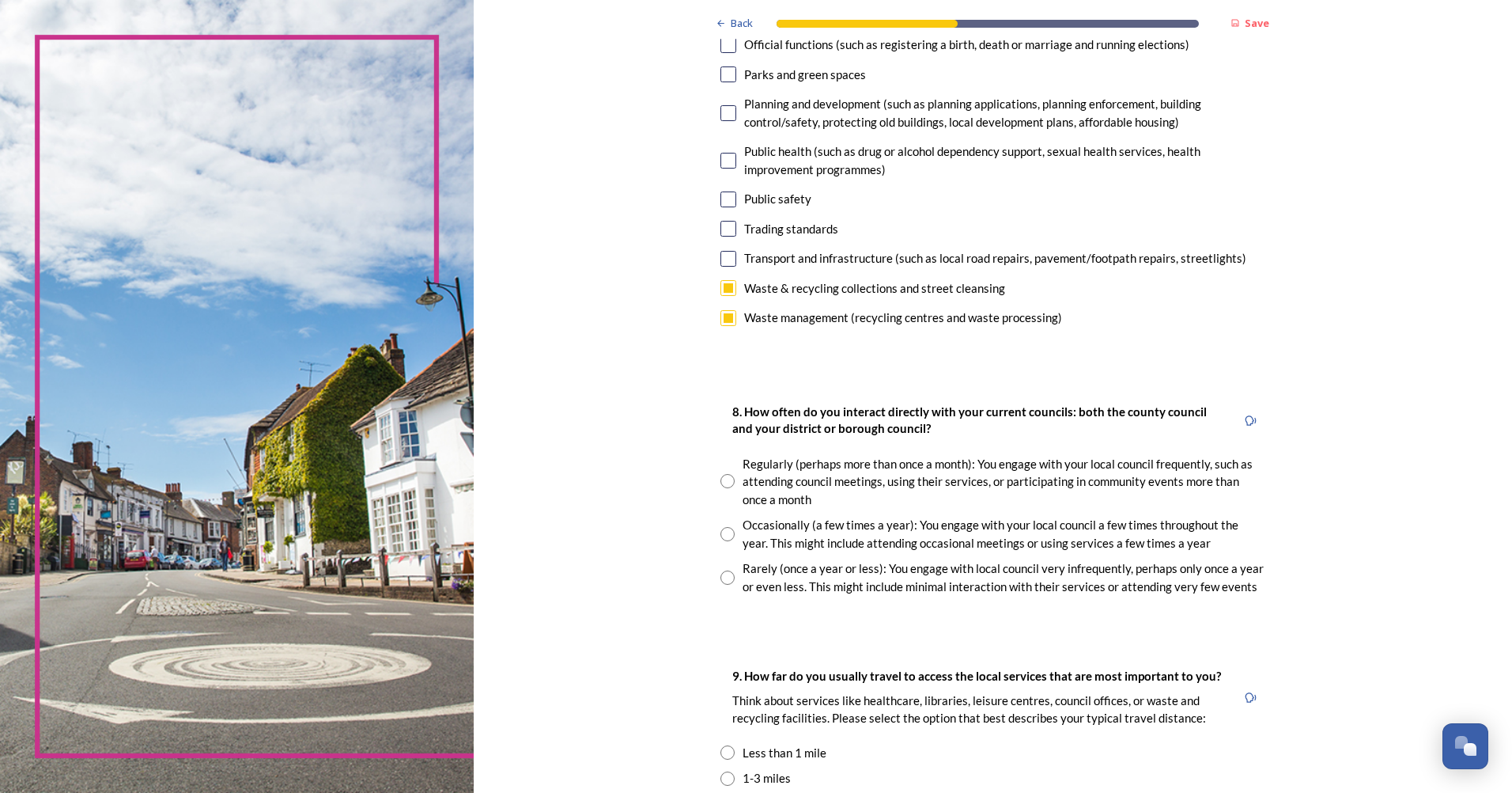
scroll to position [553, 0]
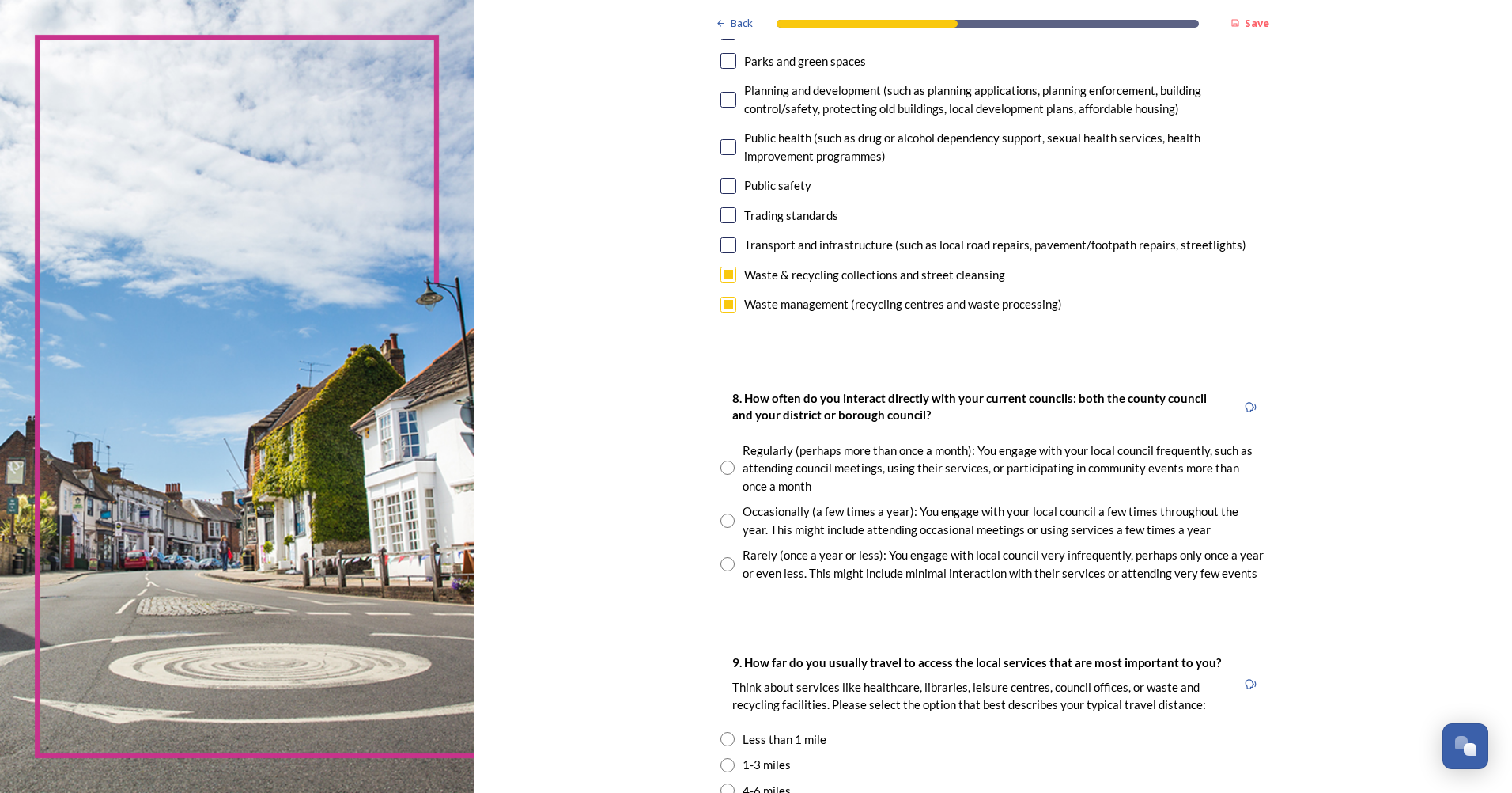
click at [767, 474] on div "Regularly (perhaps more than once a month): You engage with your local council …" at bounding box center [1004, 467] width 522 height 54
radio input "true"
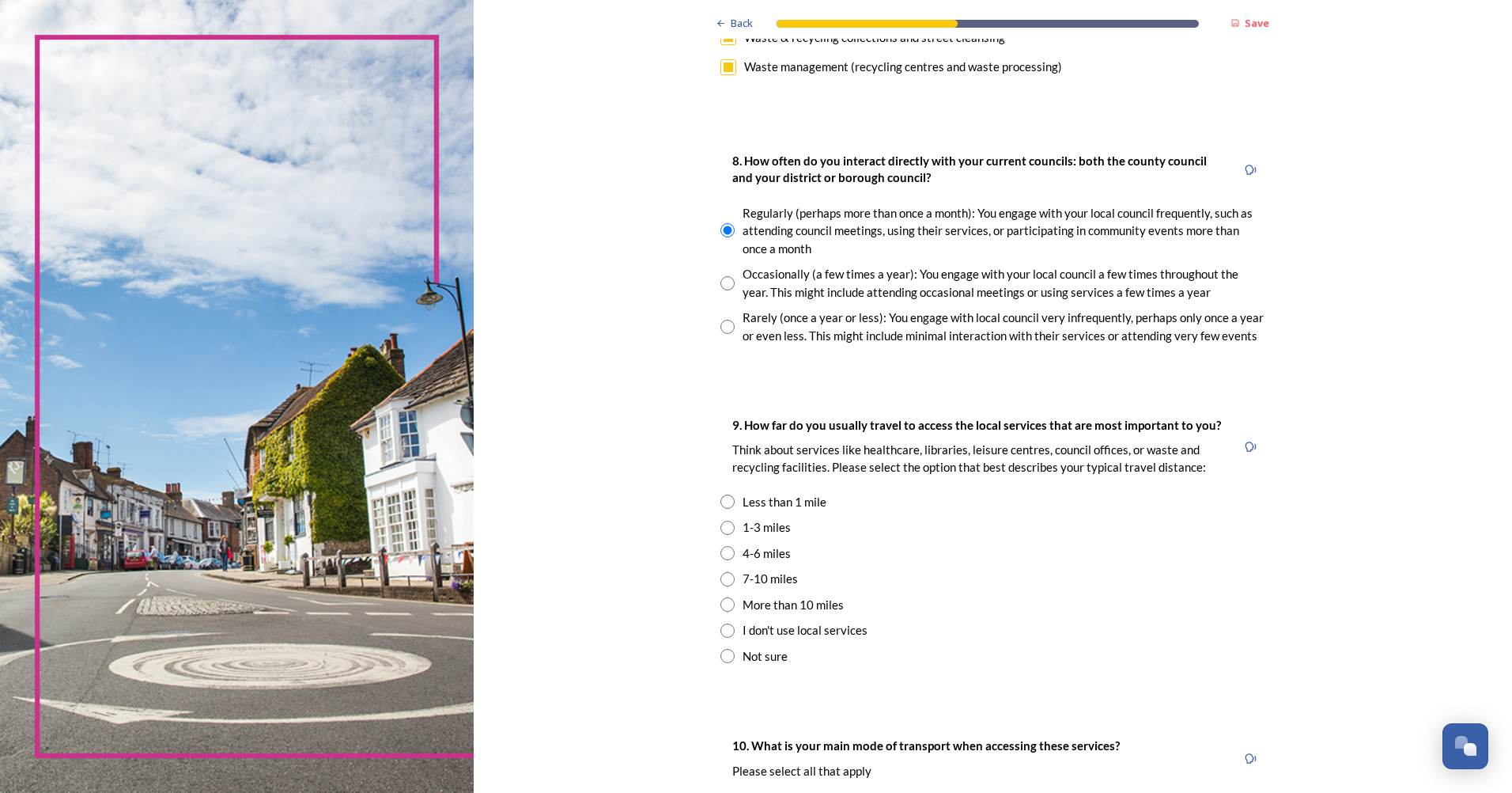
click at [720, 557] on input "radio" at bounding box center [727, 552] width 15 height 15
radio input "true"
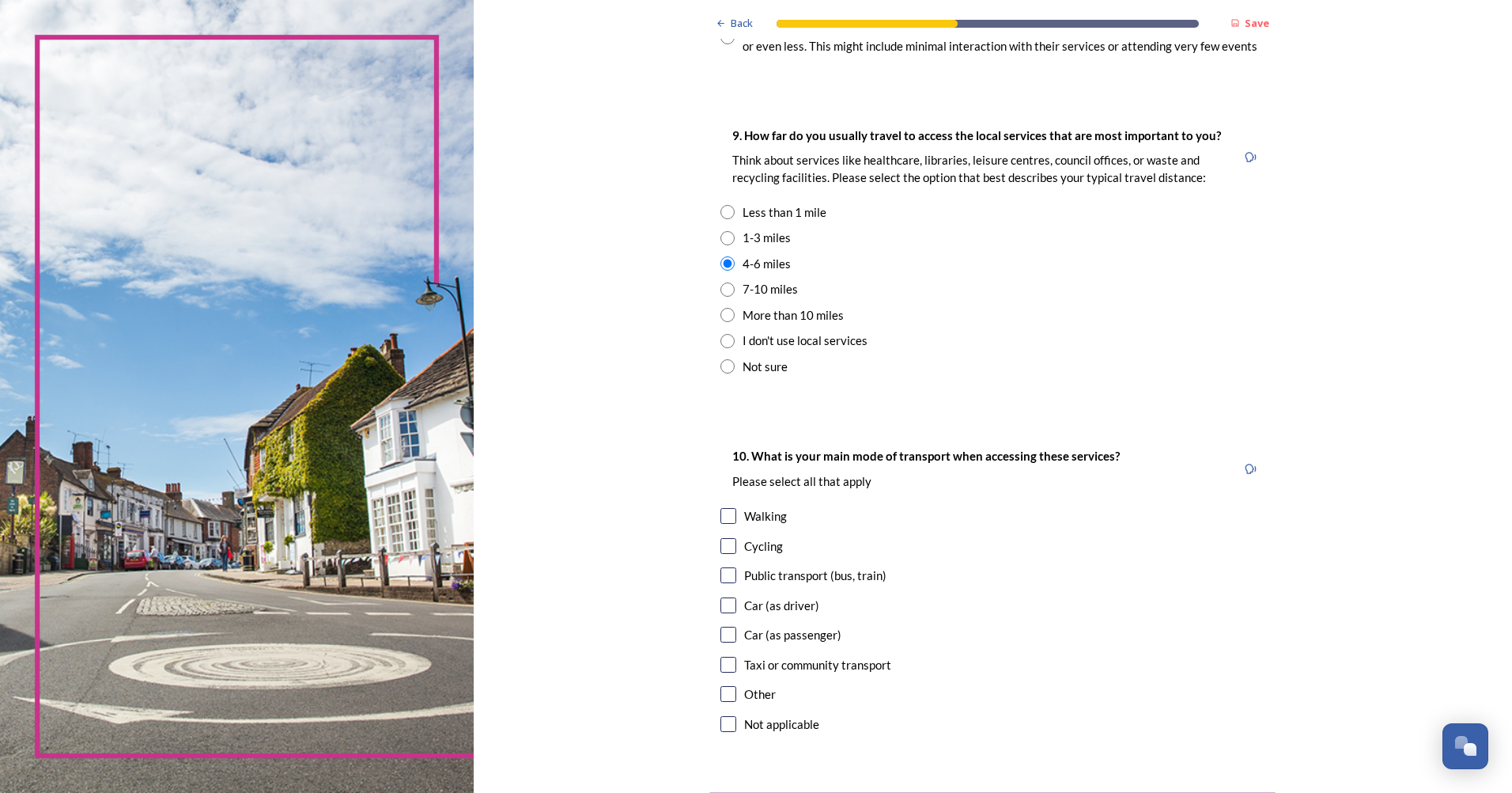
scroll to position [1108, 0]
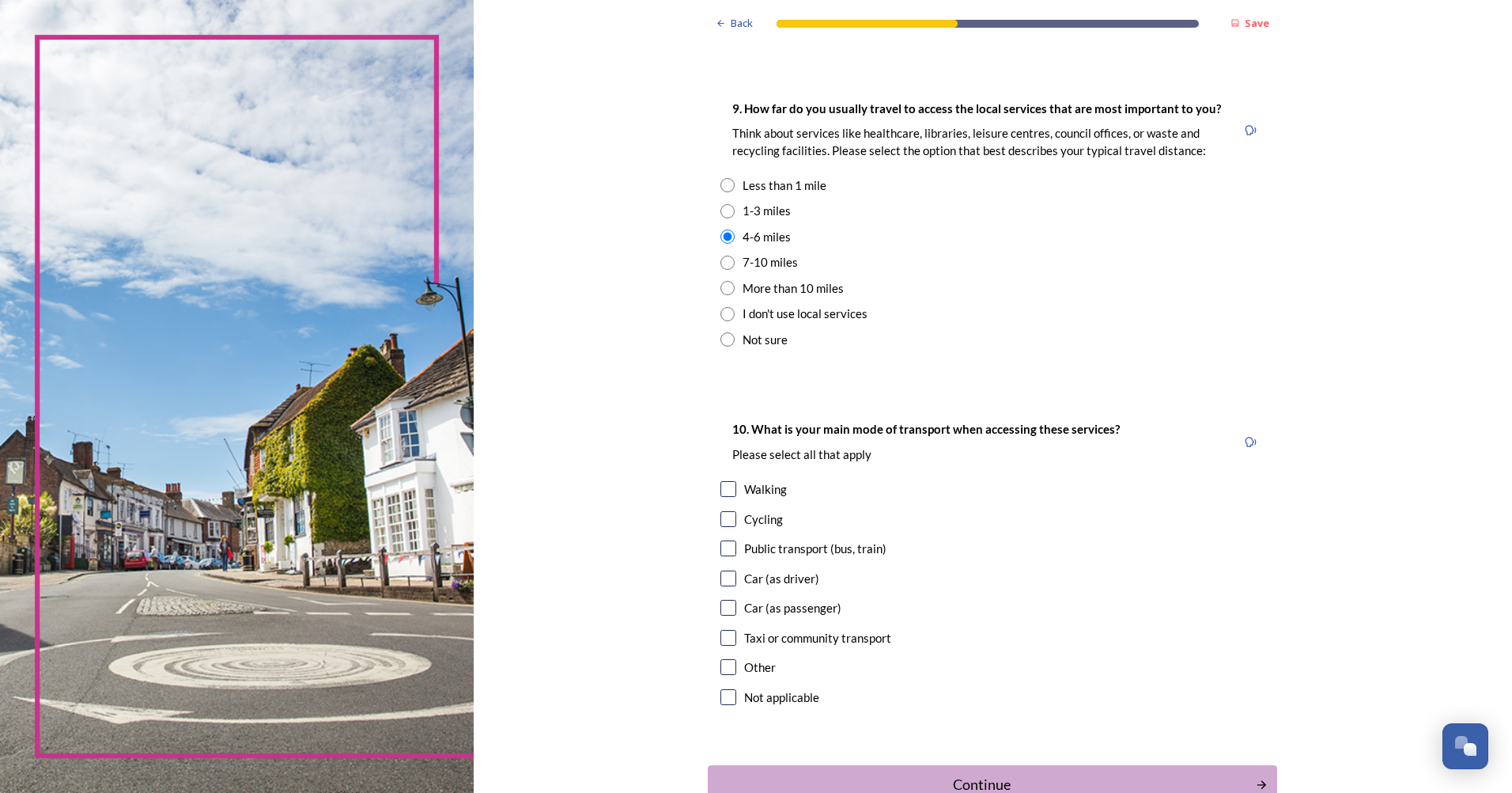
click at [720, 577] on input "checkbox" at bounding box center [728, 578] width 16 height 16
checkbox input "true"
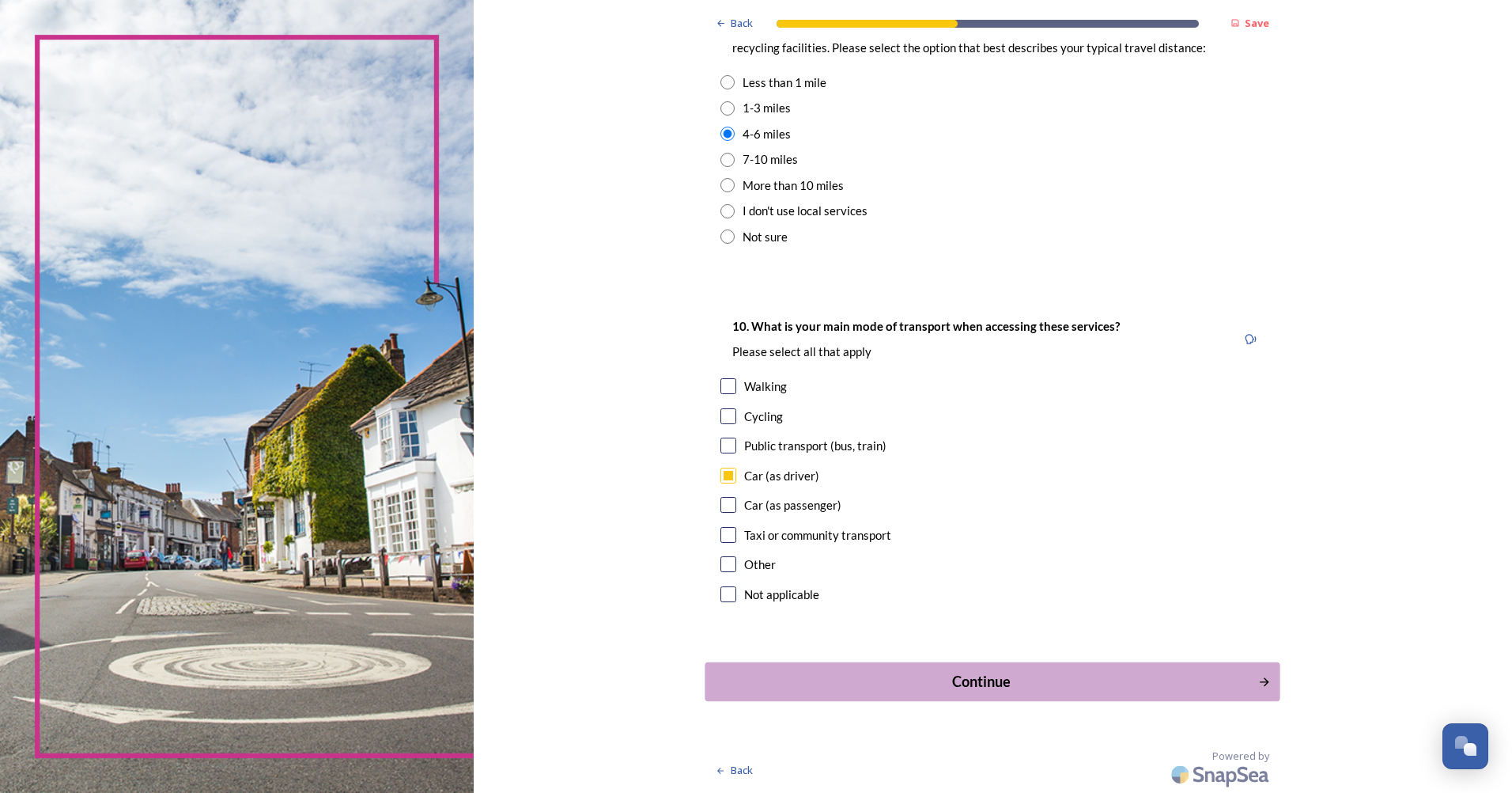
click at [843, 681] on div "Continue" at bounding box center [982, 682] width 536 height 22
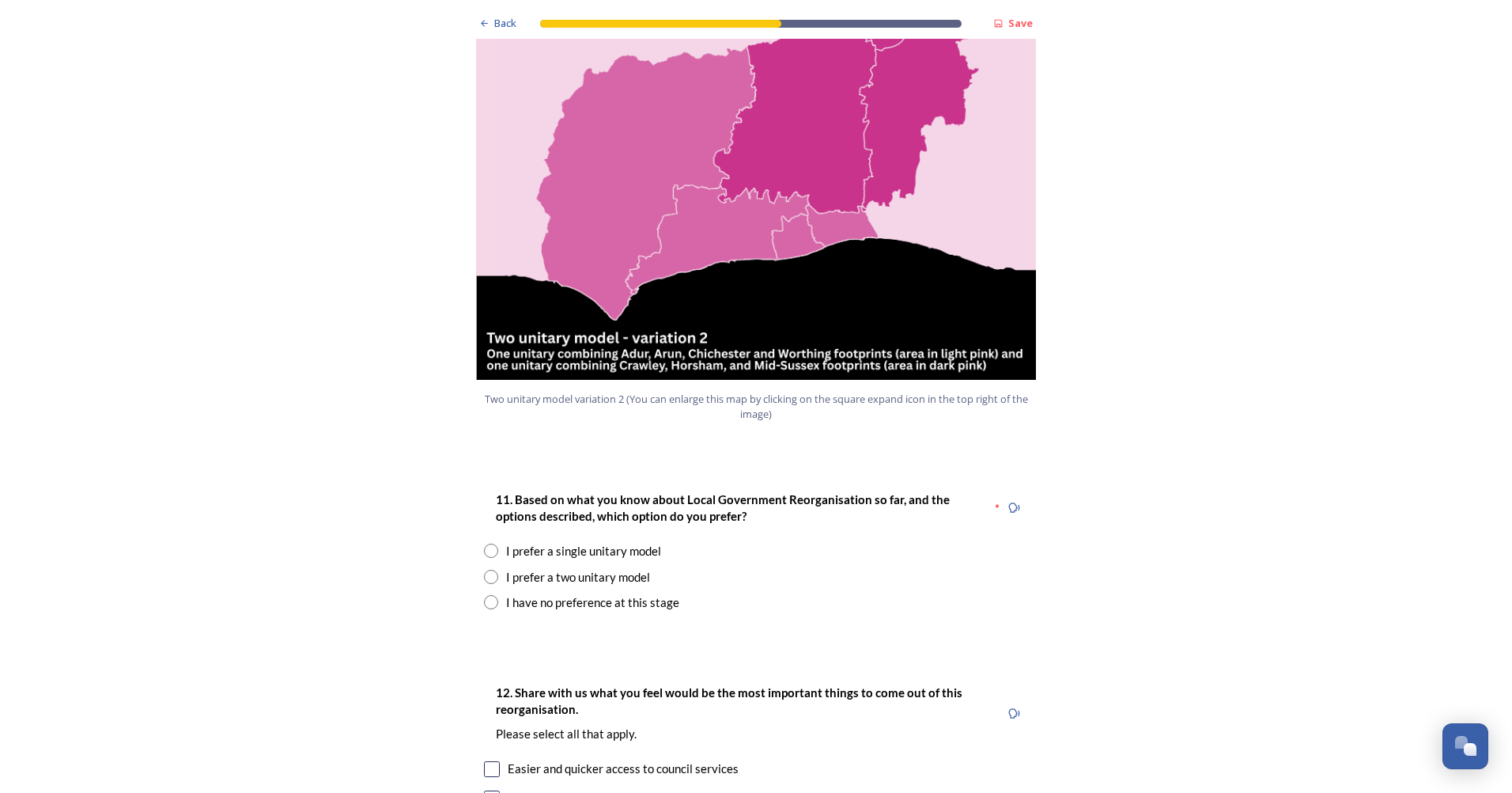
scroll to position [1740, 0]
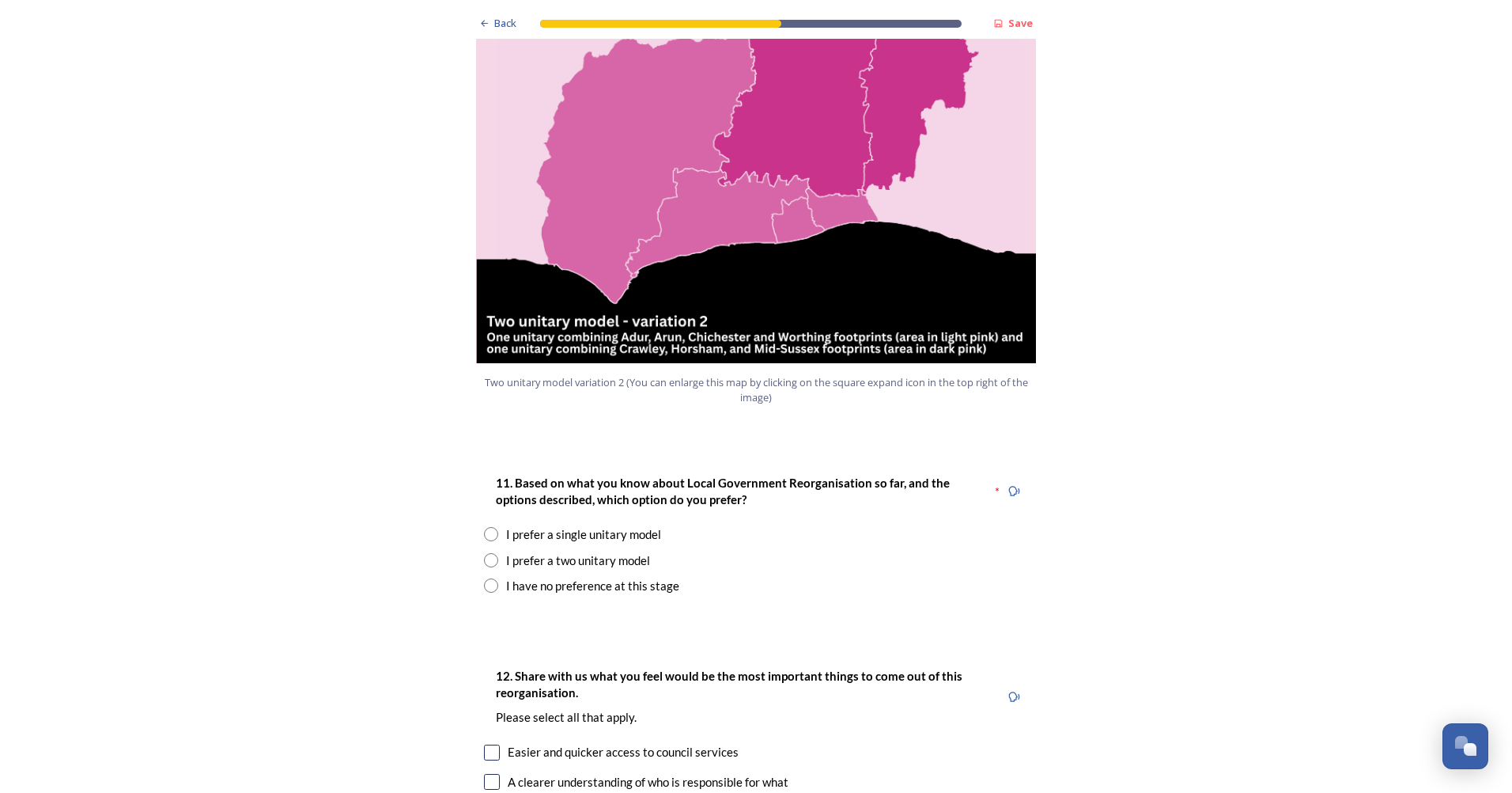
click at [549, 551] on div "I prefer a two unitary model" at bounding box center [578, 560] width 144 height 19
radio input "true"
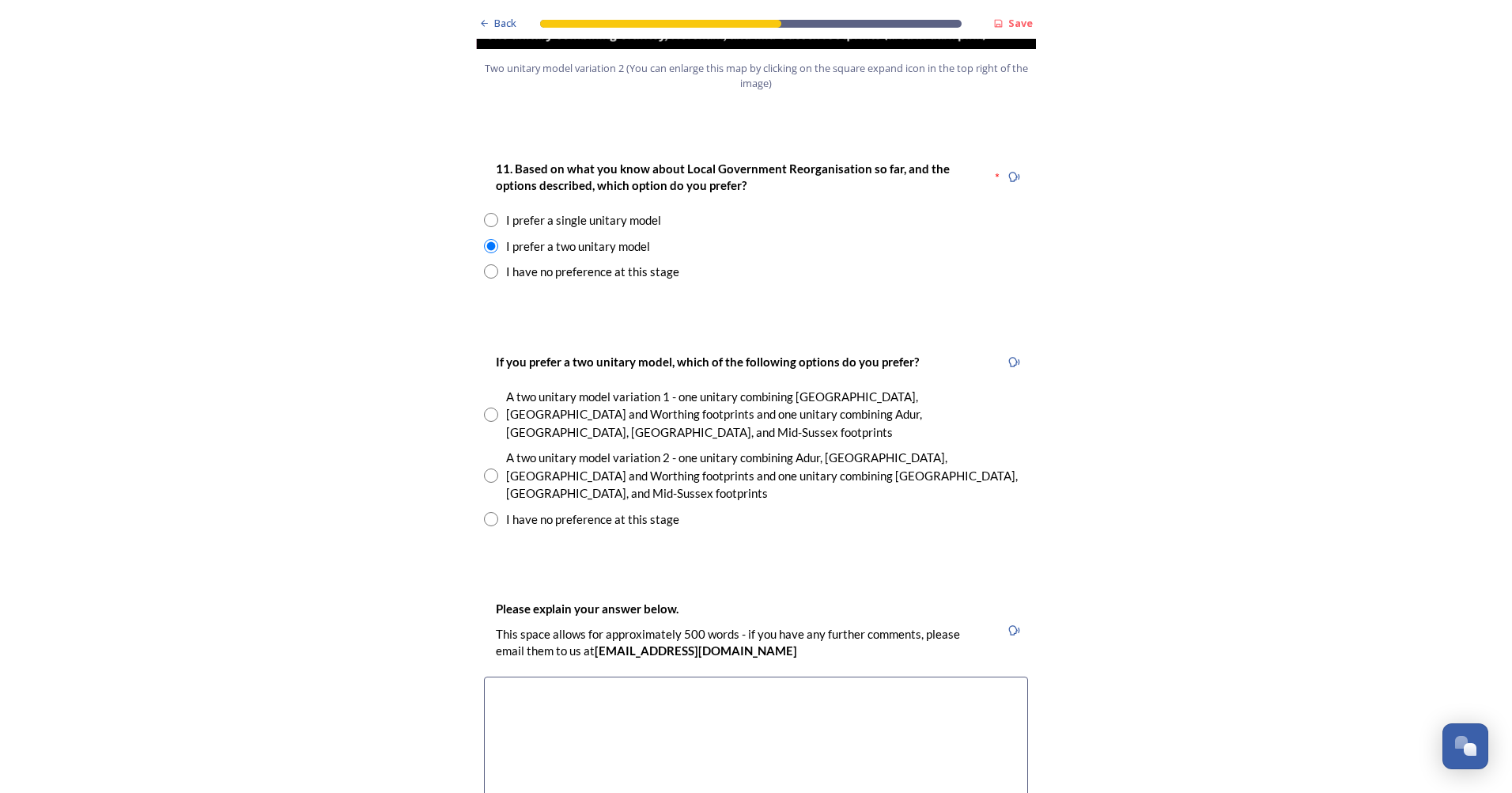
scroll to position [2057, 0]
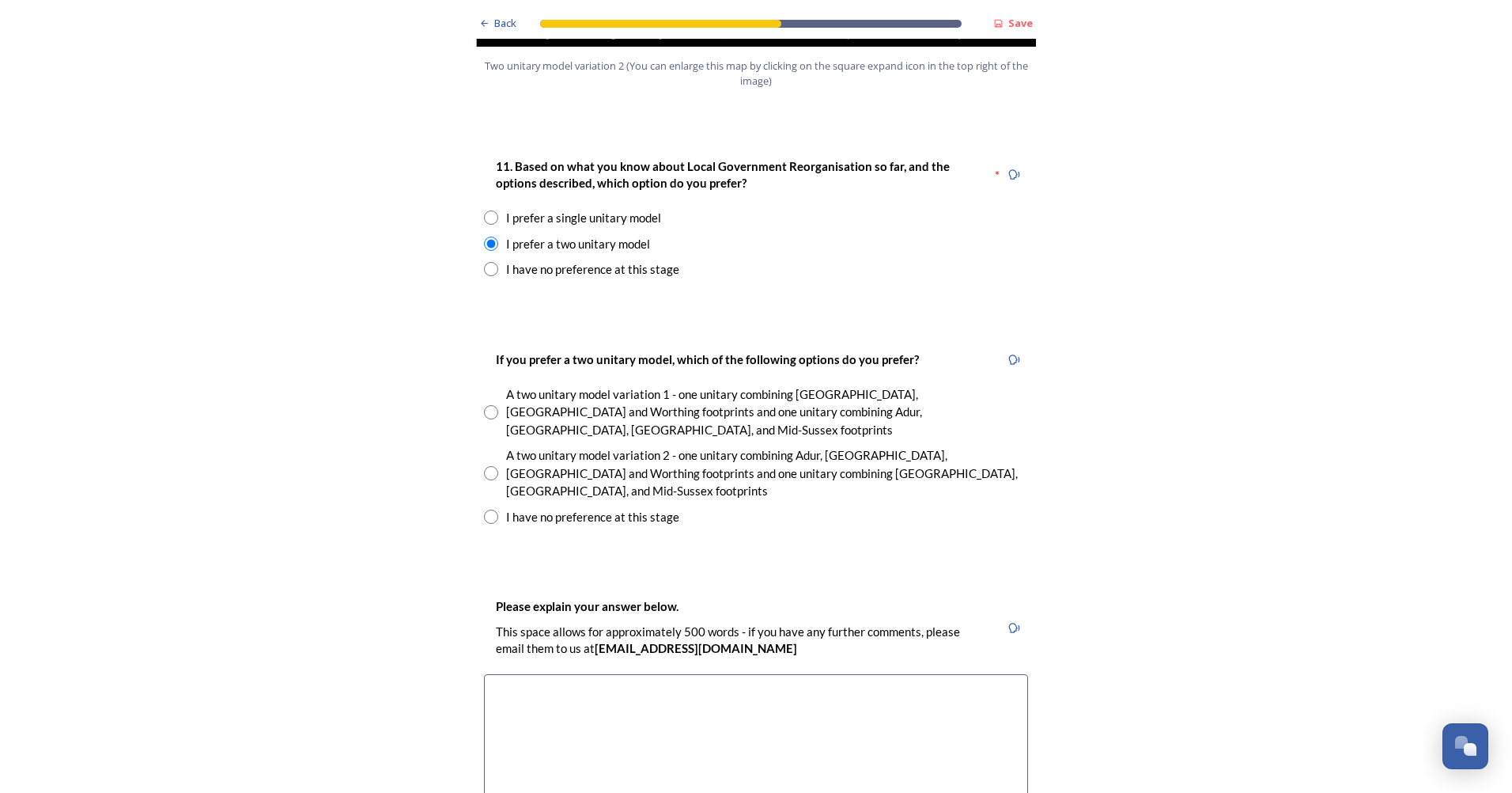
click at [849, 446] on div "A two unitary model variation 2 - one unitary combining Adur, [GEOGRAPHIC_DATA]…" at bounding box center [767, 472] width 522 height 54
radio input "true"
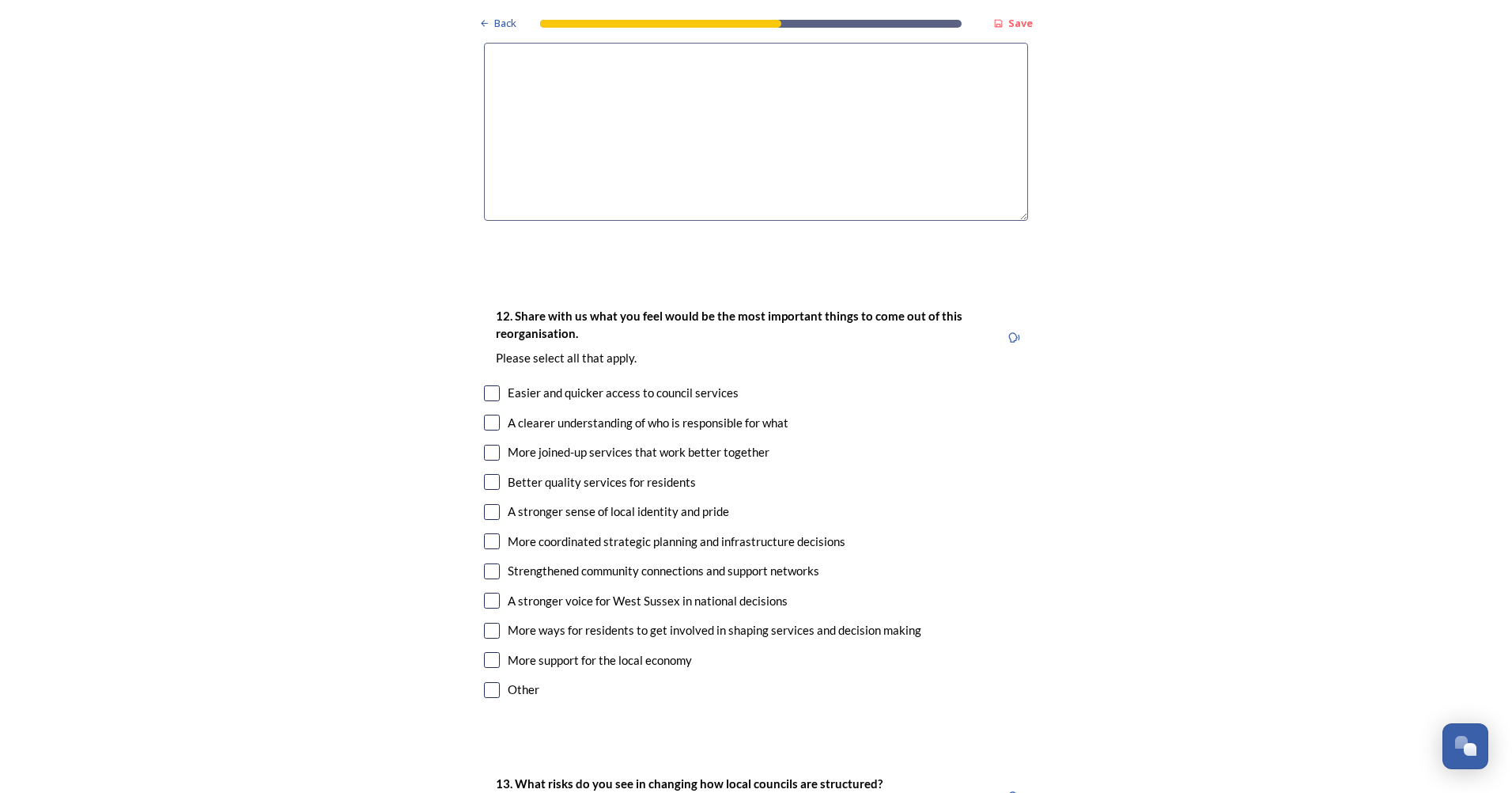
scroll to position [2690, 0]
click at [484, 383] on input "checkbox" at bounding box center [492, 391] width 16 height 16
checkbox input "true"
click at [484, 350] on div "12. Share with us what you feel would be the most important things to come out …" at bounding box center [756, 502] width 570 height 427
click at [484, 413] on input "checkbox" at bounding box center [492, 420] width 16 height 16
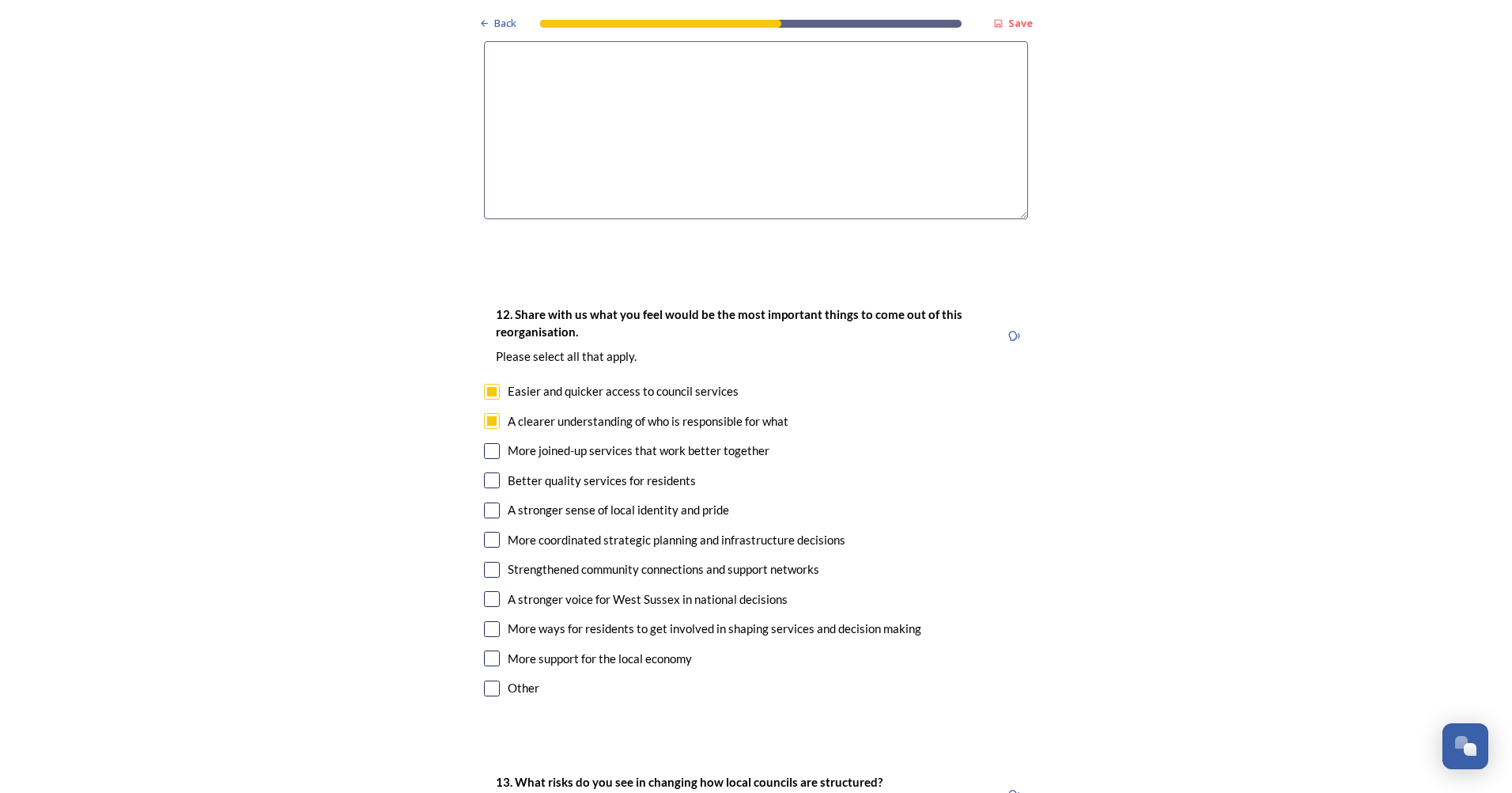
click at [485, 413] on input "checkbox" at bounding box center [492, 420] width 16 height 16
checkbox input "false"
click at [484, 472] on input "checkbox" at bounding box center [492, 480] width 16 height 16
checkbox input "true"
click at [484, 650] on input "checkbox" at bounding box center [492, 658] width 16 height 16
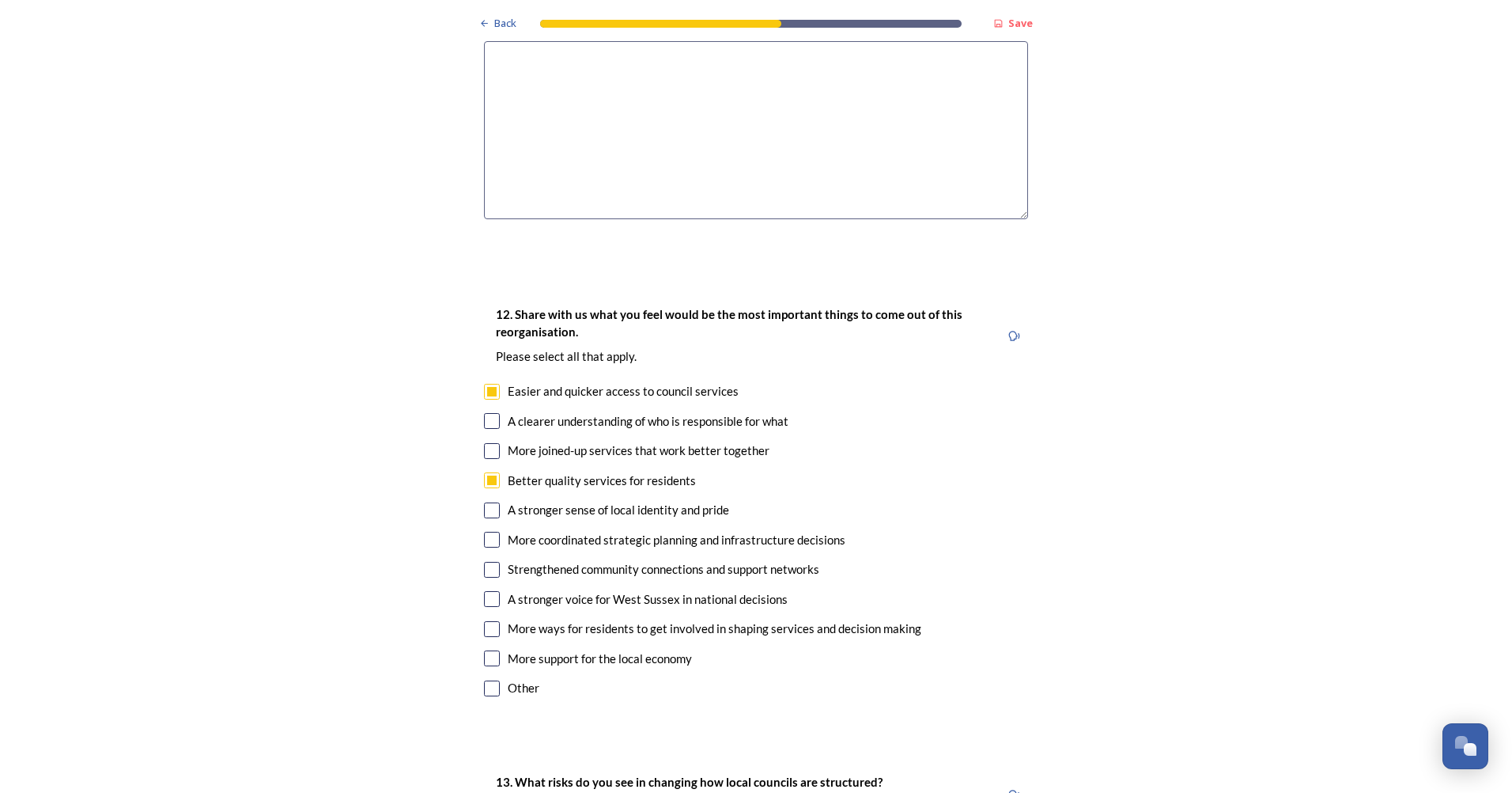
checkbox input "true"
click at [485, 621] on input "checkbox" at bounding box center [492, 629] width 16 height 16
checkbox input "true"
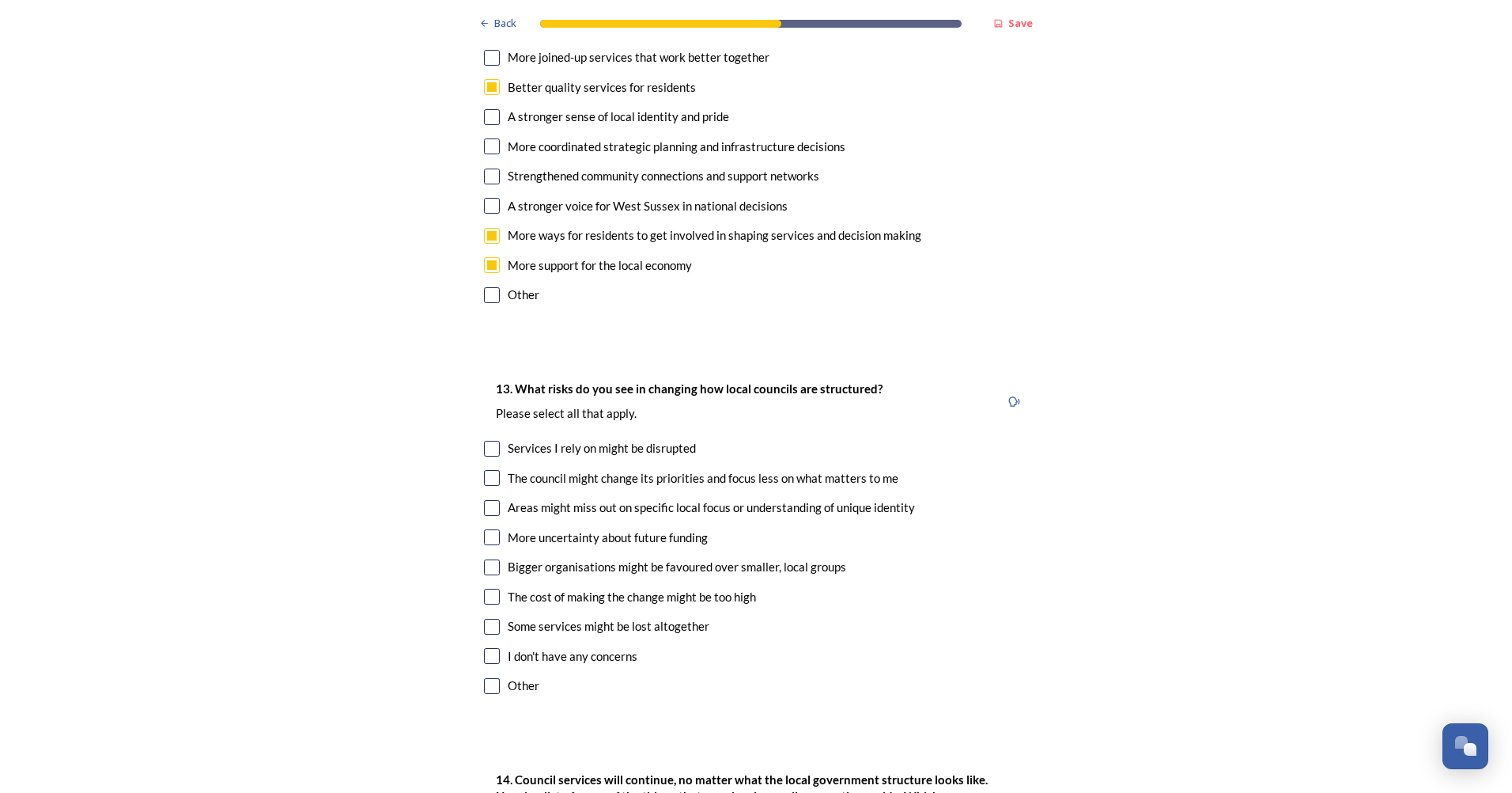
scroll to position [3086, 0]
drag, startPoint x: 492, startPoint y: 198, endPoint x: 488, endPoint y: 210, distance: 12.6
click at [492, 200] on div "12. Share with us what you feel would be the most important things to come out …" at bounding box center [756, 107] width 570 height 427
click at [484, 285] on input "checkbox" at bounding box center [492, 292] width 16 height 16
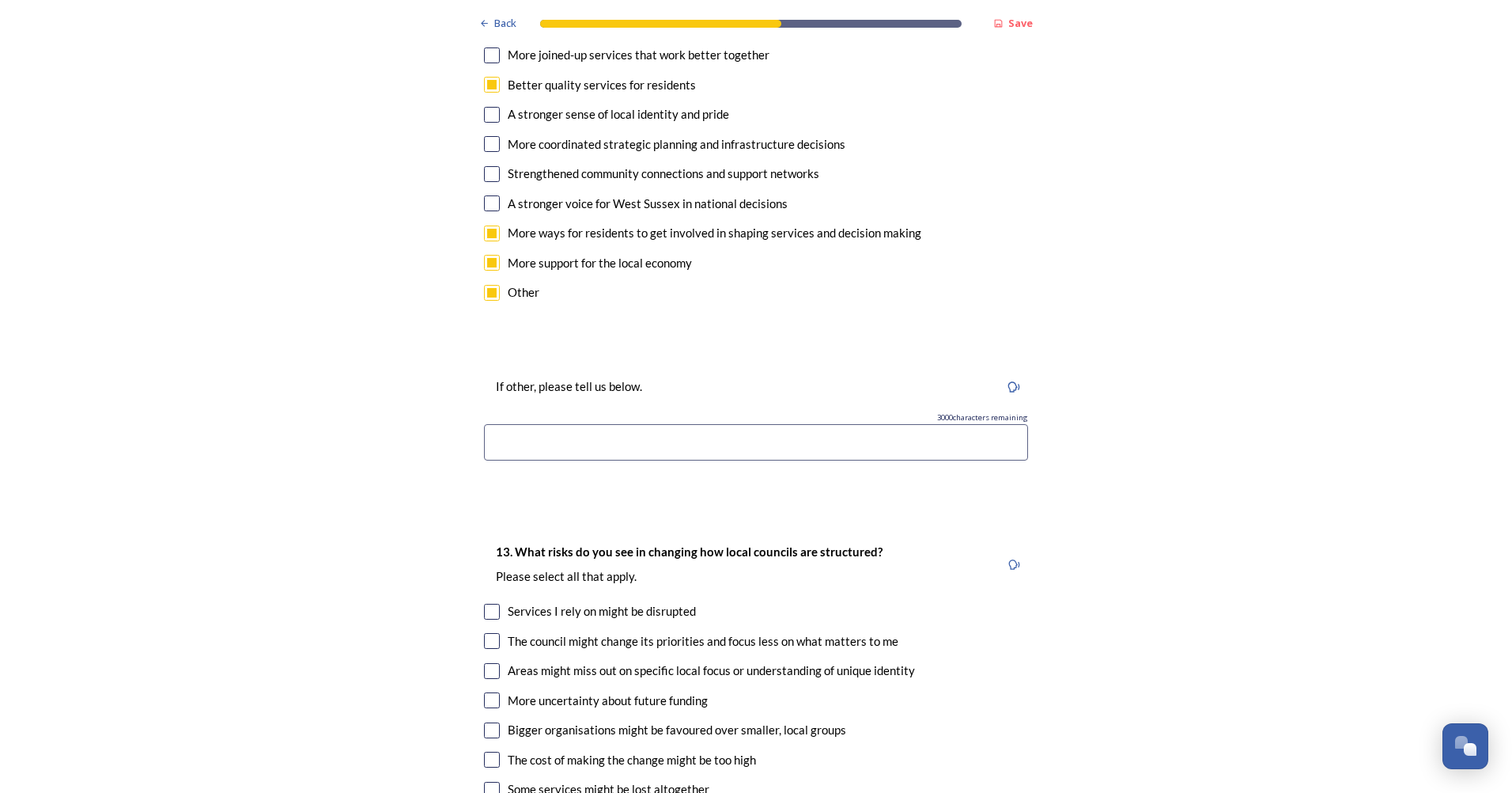
click at [484, 285] on input "checkbox" at bounding box center [492, 292] width 16 height 16
checkbox input "false"
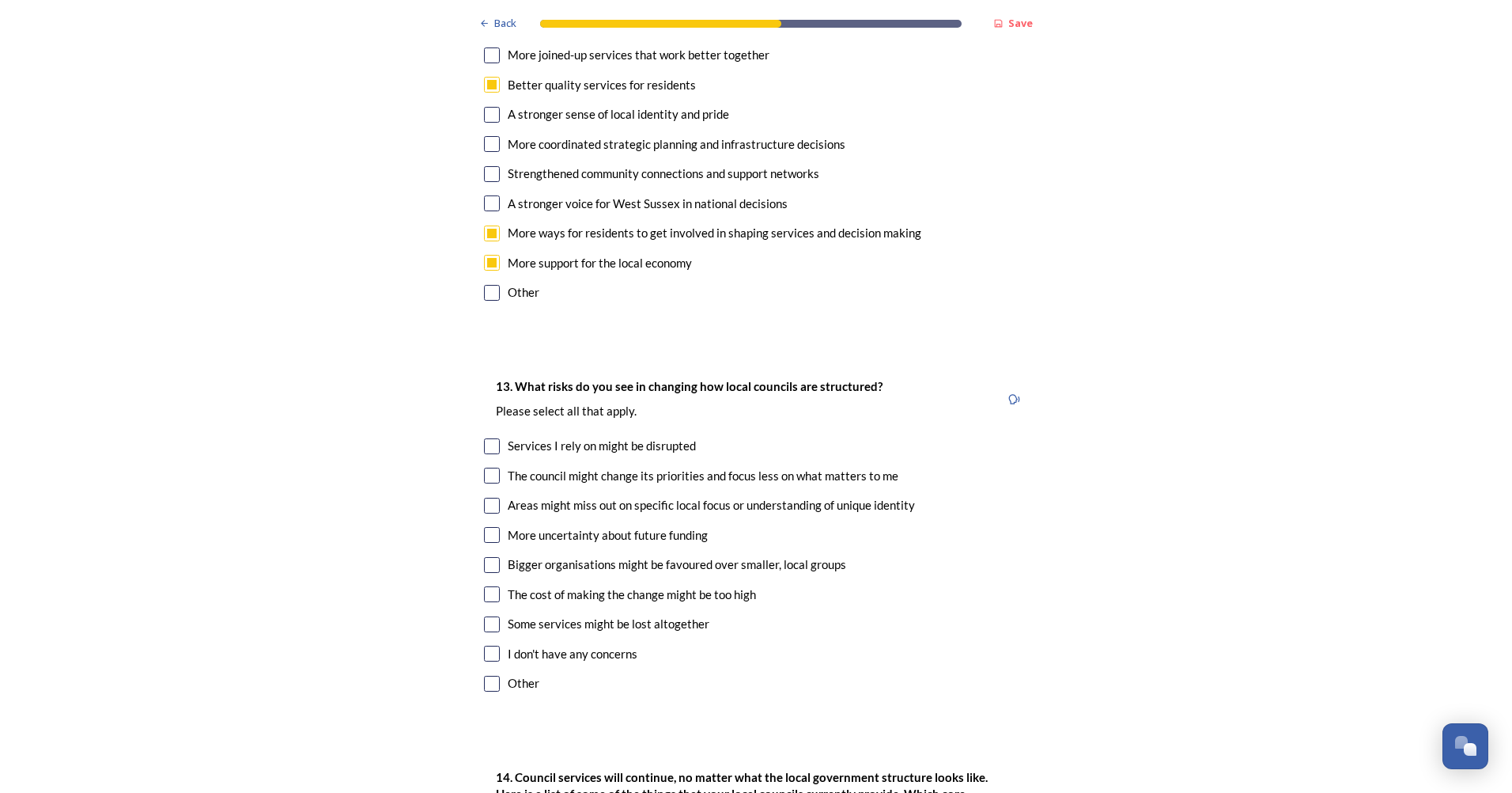
click at [486, 527] on input "checkbox" at bounding box center [492, 535] width 16 height 16
checkbox input "true"
click at [475, 539] on div "13. What risks do you see in changing how local councils are structured? ﻿Pleas…" at bounding box center [756, 536] width 570 height 351
click at [489, 616] on input "checkbox" at bounding box center [492, 624] width 16 height 16
checkbox input "true"
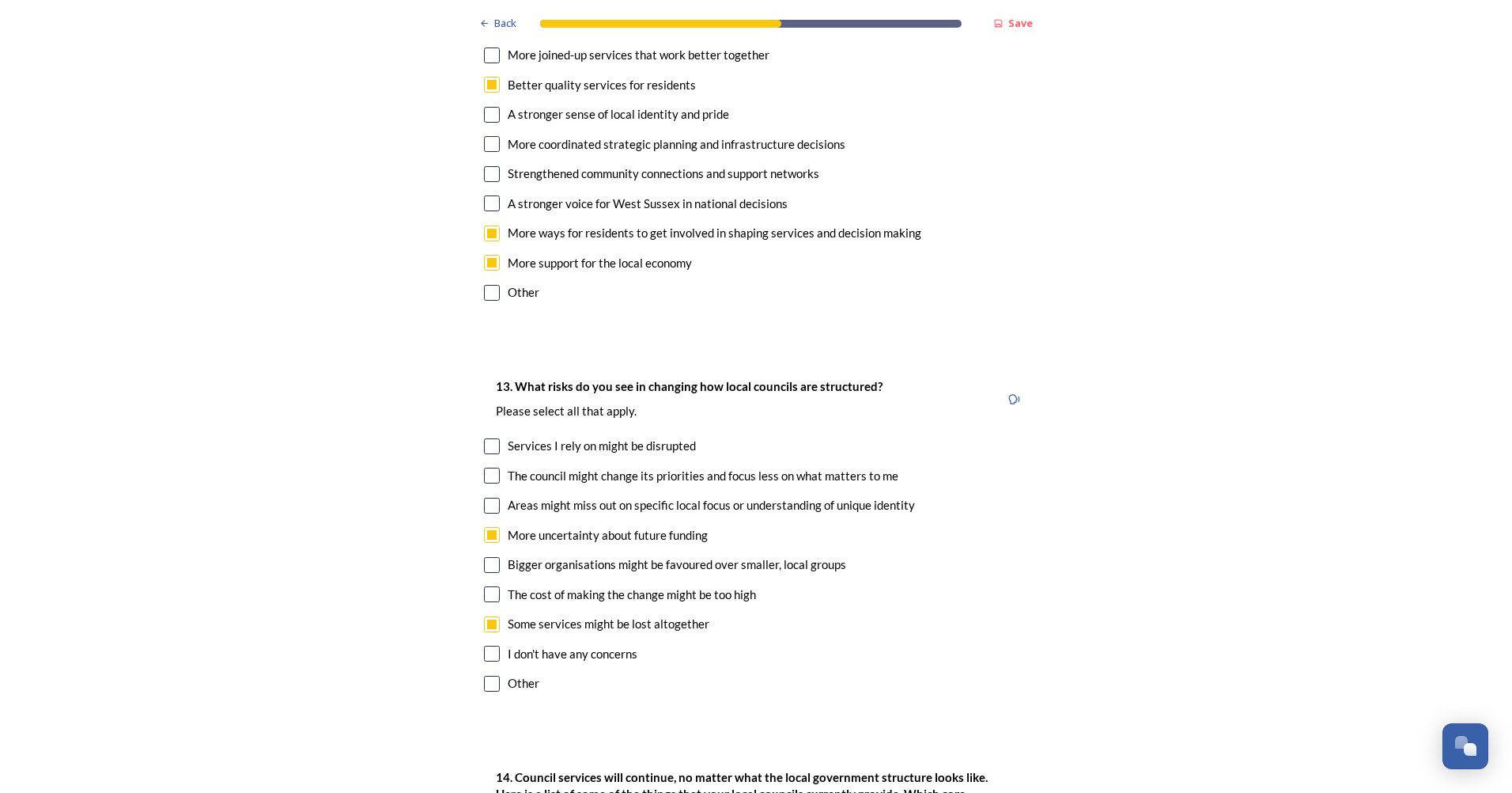
click at [492, 467] on input "checkbox" at bounding box center [492, 475] width 16 height 16
click at [497, 466] on div "The council might change its priorities and focus less on what matters to me" at bounding box center [756, 475] width 544 height 19
click at [487, 467] on input "checkbox" at bounding box center [492, 475] width 16 height 16
click at [488, 467] on input "checkbox" at bounding box center [492, 475] width 16 height 16
checkbox input "false"
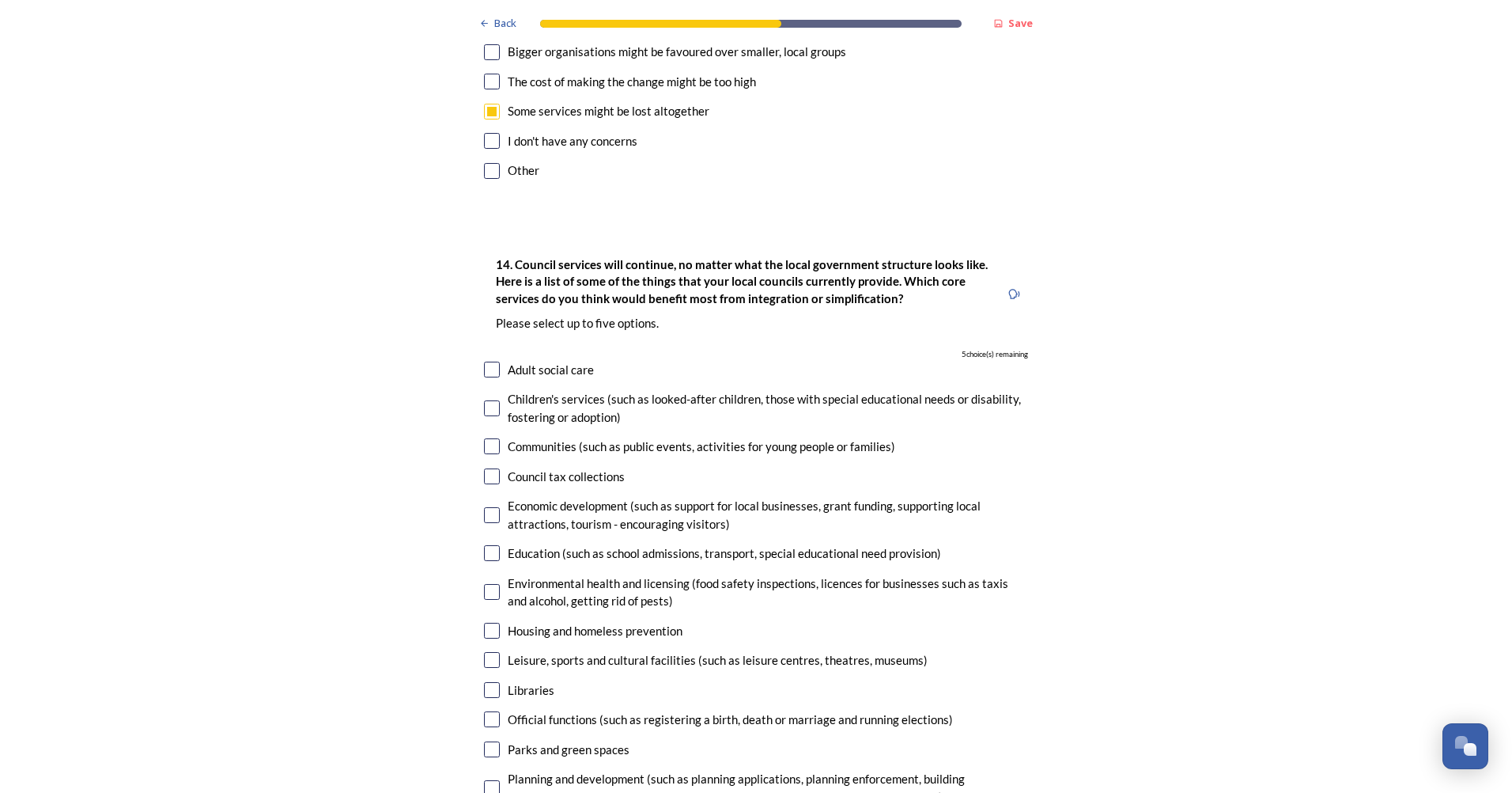
scroll to position [3639, 0]
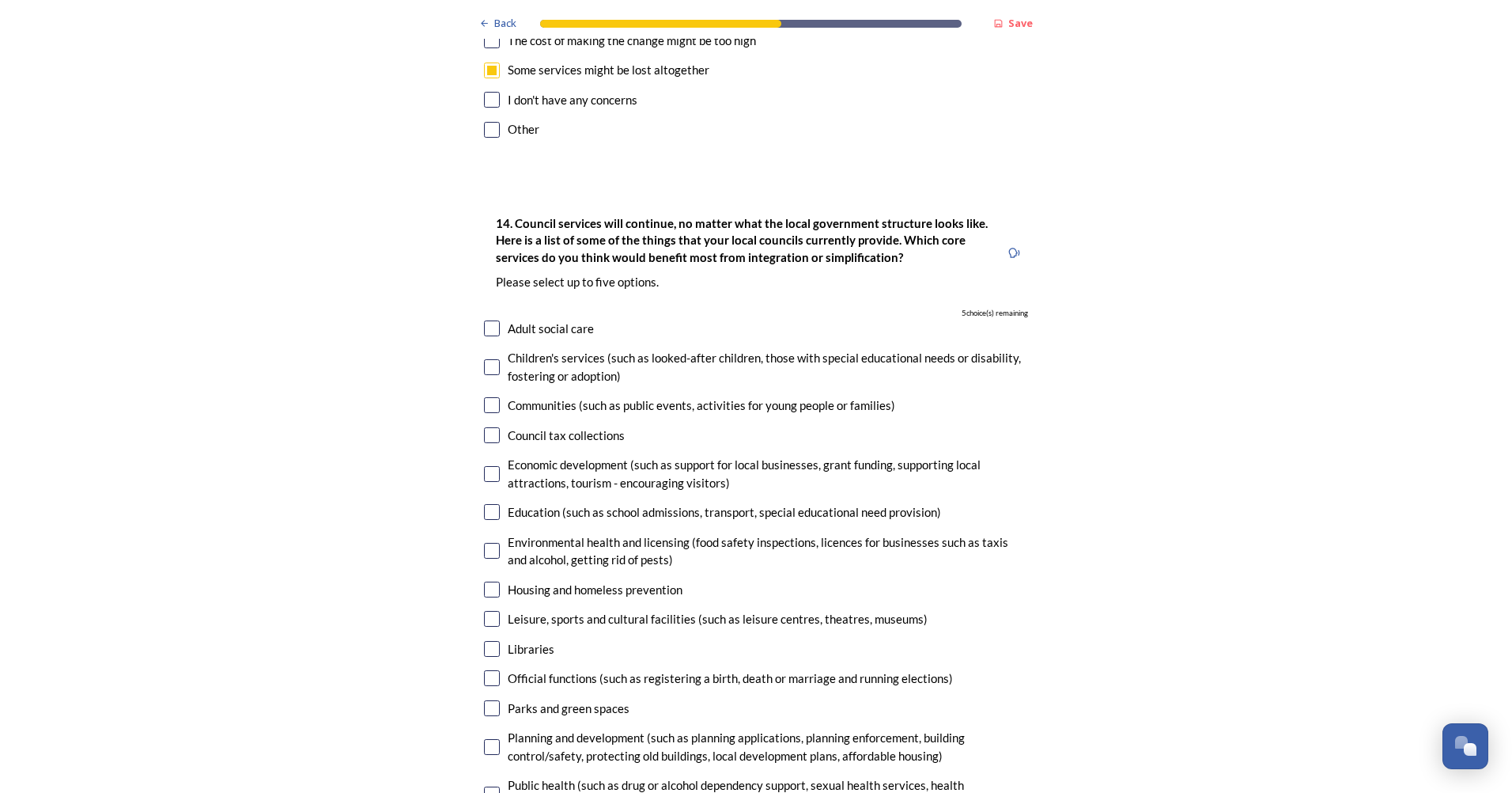
click at [491, 321] on input "checkbox" at bounding box center [492, 329] width 16 height 16
checkbox input "true"
click at [486, 359] on input "checkbox" at bounding box center [492, 367] width 16 height 16
checkbox input "true"
click at [484, 466] on input "checkbox" at bounding box center [492, 474] width 16 height 16
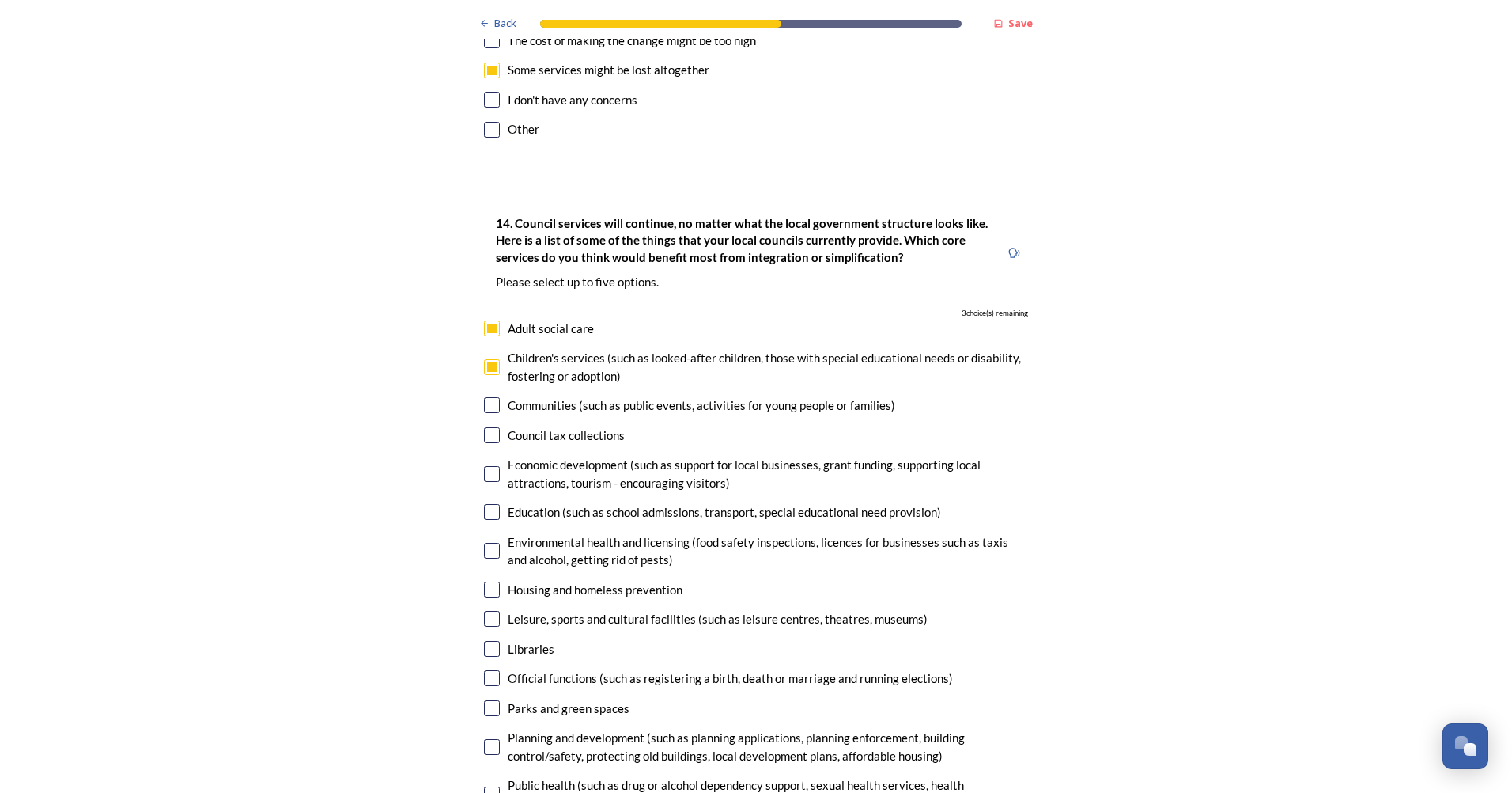
checkbox input "true"
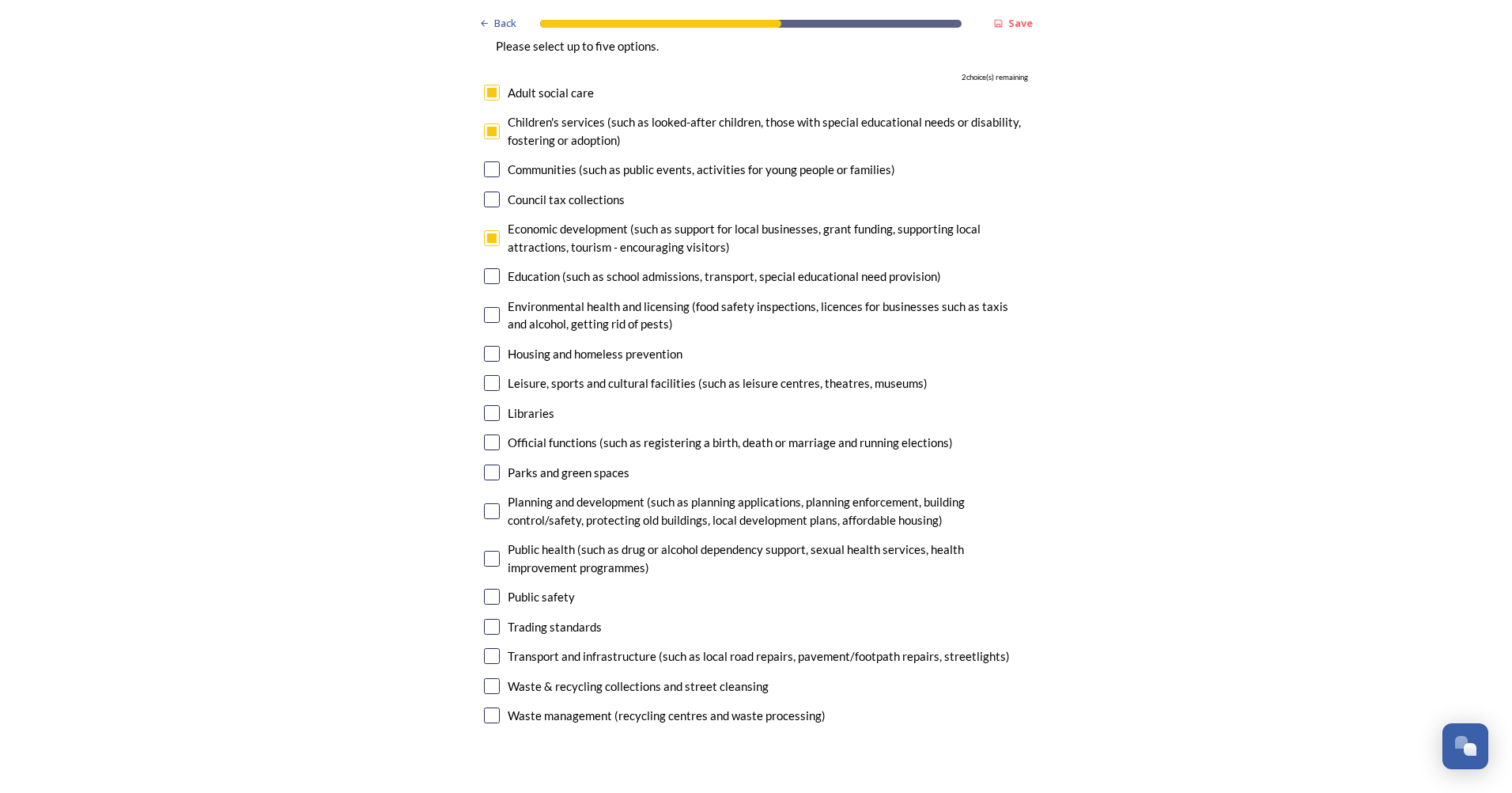
scroll to position [3877, 0]
click at [496, 491] on div "Planning and development (such as planning applications, planning enforcement, …" at bounding box center [756, 508] width 544 height 35
checkbox input "true"
drag, startPoint x: 479, startPoint y: 541, endPoint x: 491, endPoint y: 591, distance: 51.4
click at [484, 617] on input "checkbox" at bounding box center [492, 625] width 16 height 16
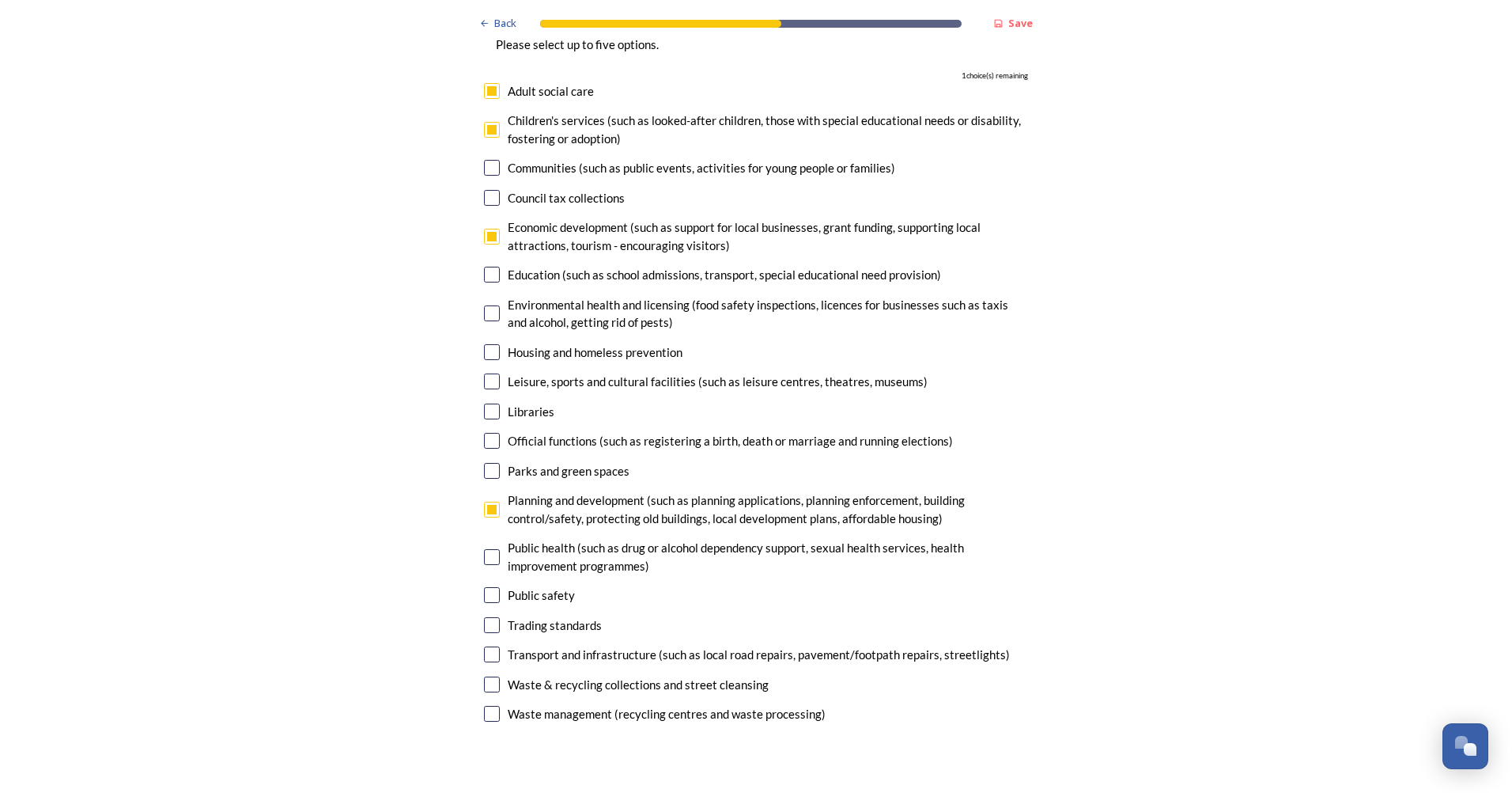
checkbox input "true"
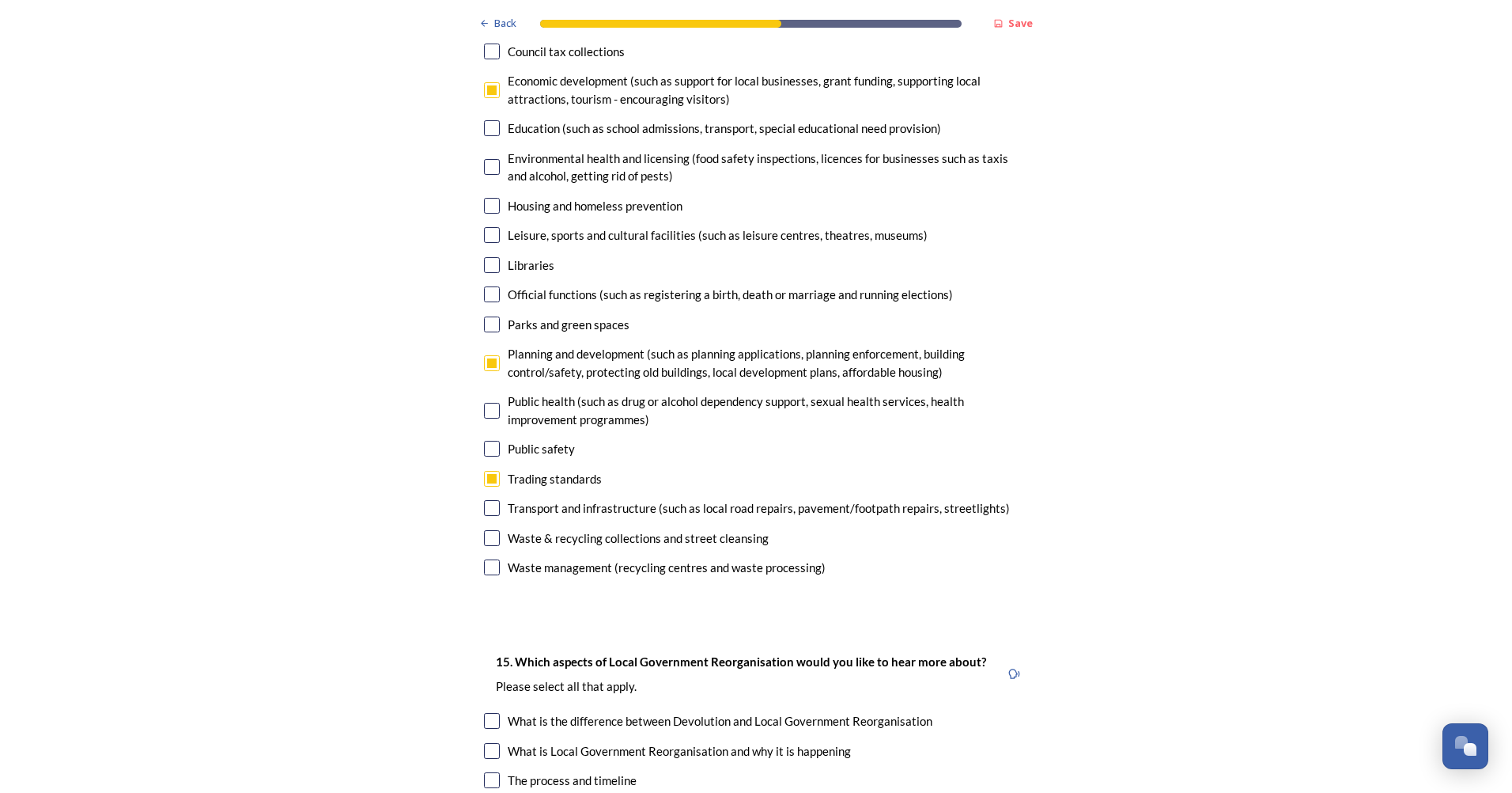
scroll to position [4193, 0]
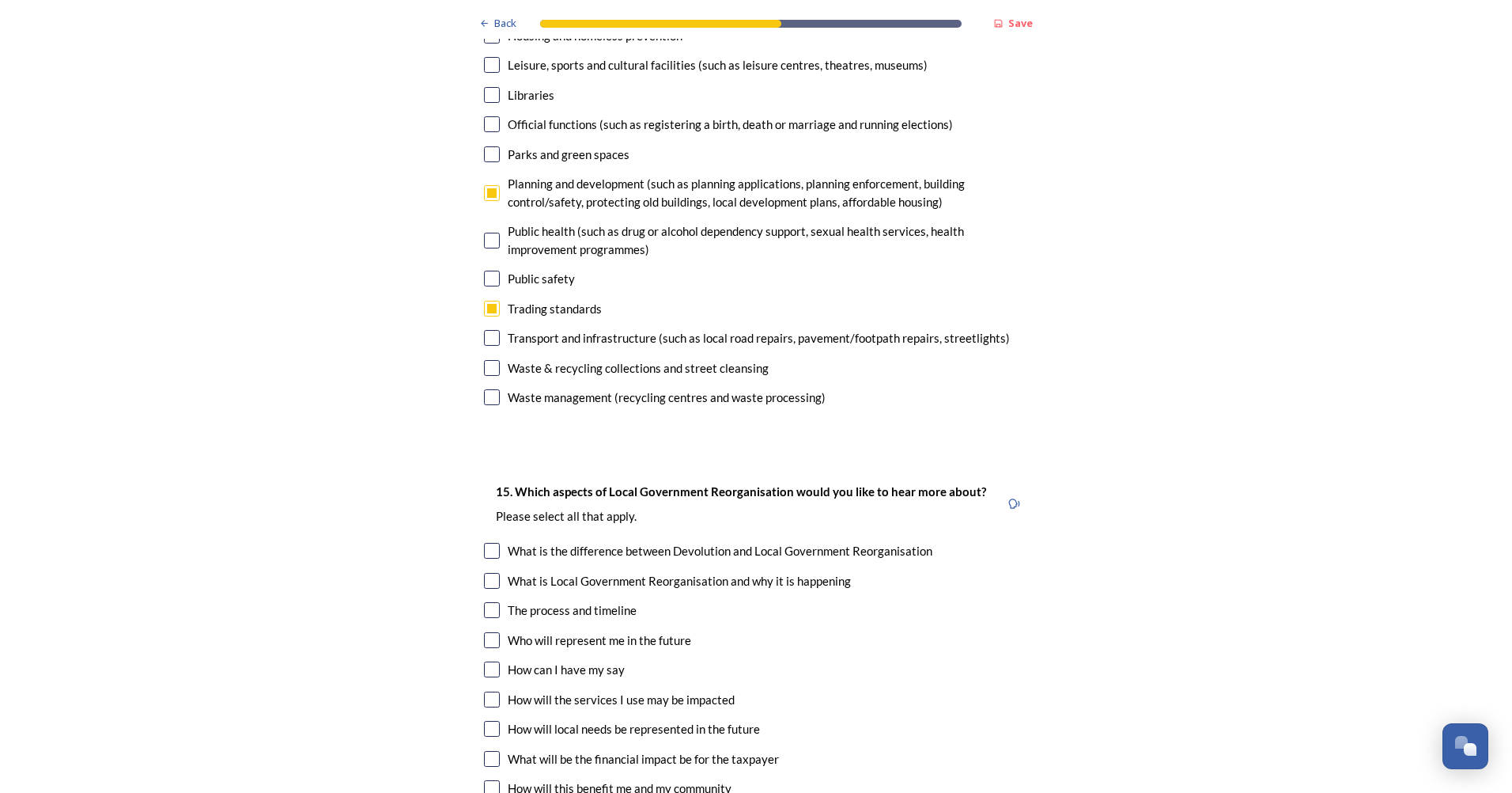
click at [484, 543] on input "checkbox" at bounding box center [492, 551] width 16 height 16
checkbox input "true"
click at [484, 573] on input "checkbox" at bounding box center [492, 581] width 16 height 16
checkbox input "true"
click at [489, 602] on input "checkbox" at bounding box center [492, 610] width 16 height 16
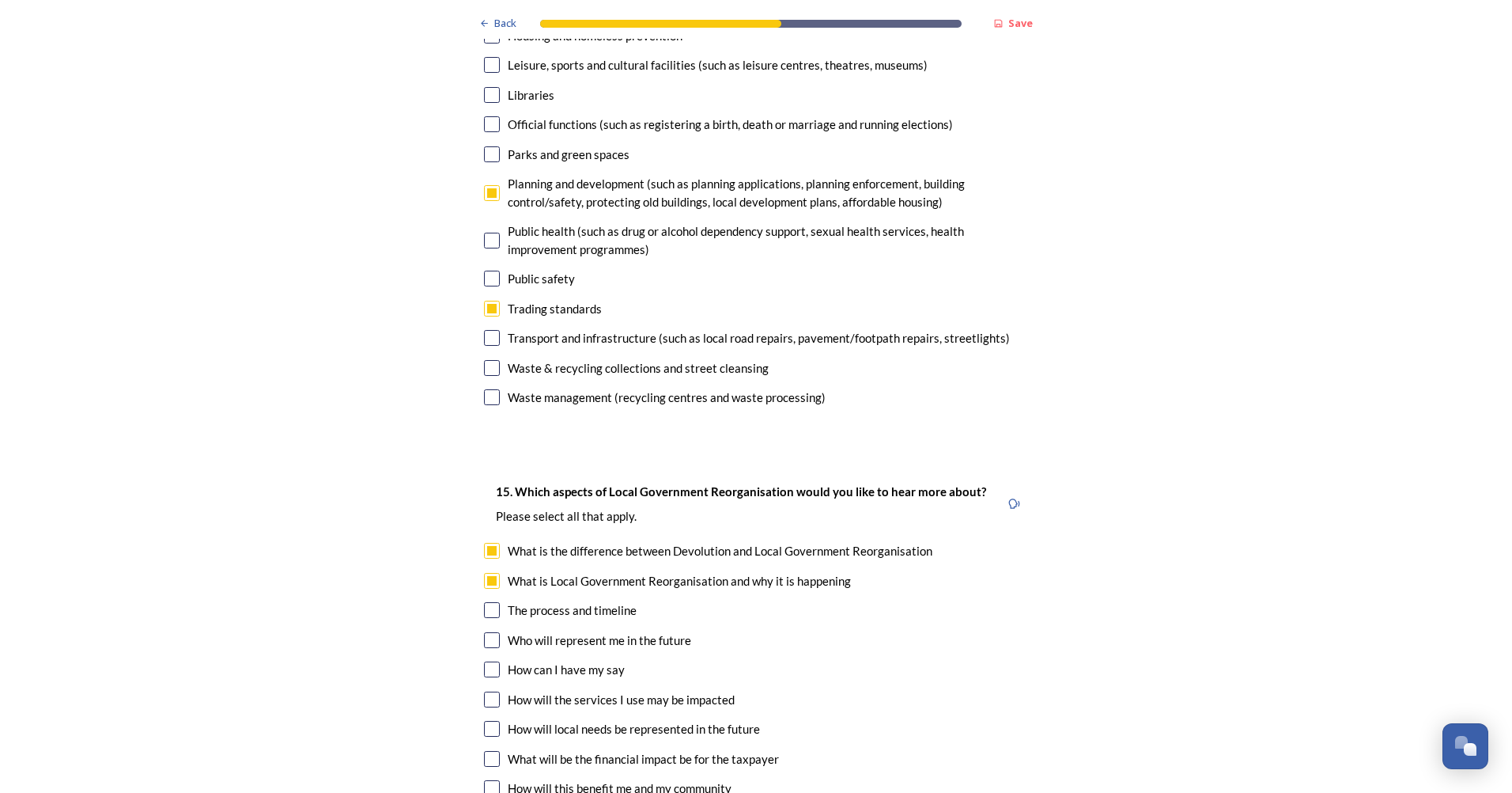
checkbox input "true"
click at [485, 486] on div "15. Which aspects of Local Government Reorganisation would you like to hear mor…" at bounding box center [756, 657] width 570 height 381
click at [490, 573] on input "checkbox" at bounding box center [492, 581] width 16 height 16
checkbox input "false"
click at [485, 633] on input "checkbox" at bounding box center [492, 640] width 16 height 16
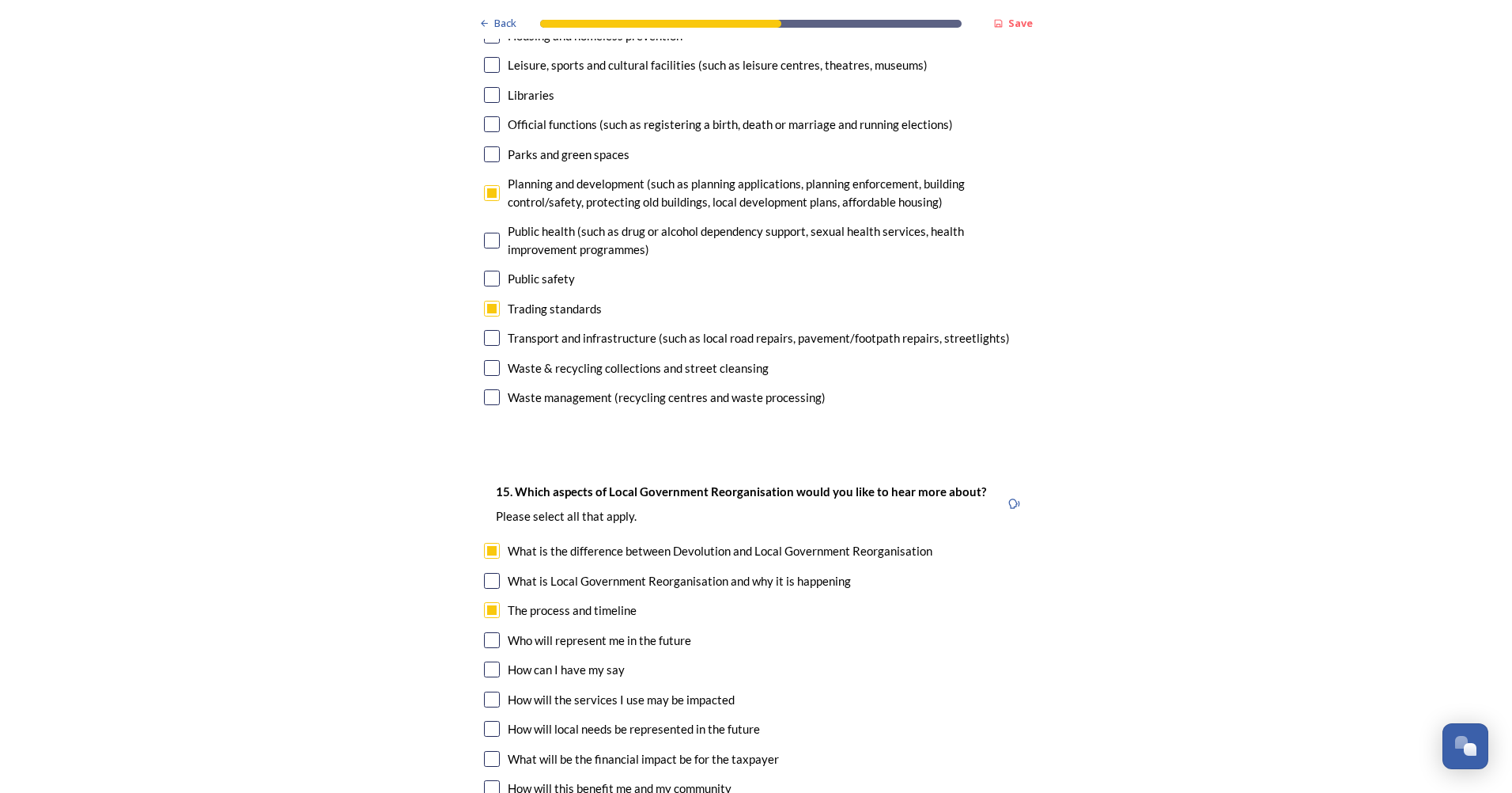
checkbox input "true"
click at [486, 691] on input "checkbox" at bounding box center [492, 699] width 16 height 16
checkbox input "true"
click at [487, 751] on input "checkbox" at bounding box center [492, 759] width 16 height 16
checkbox input "true"
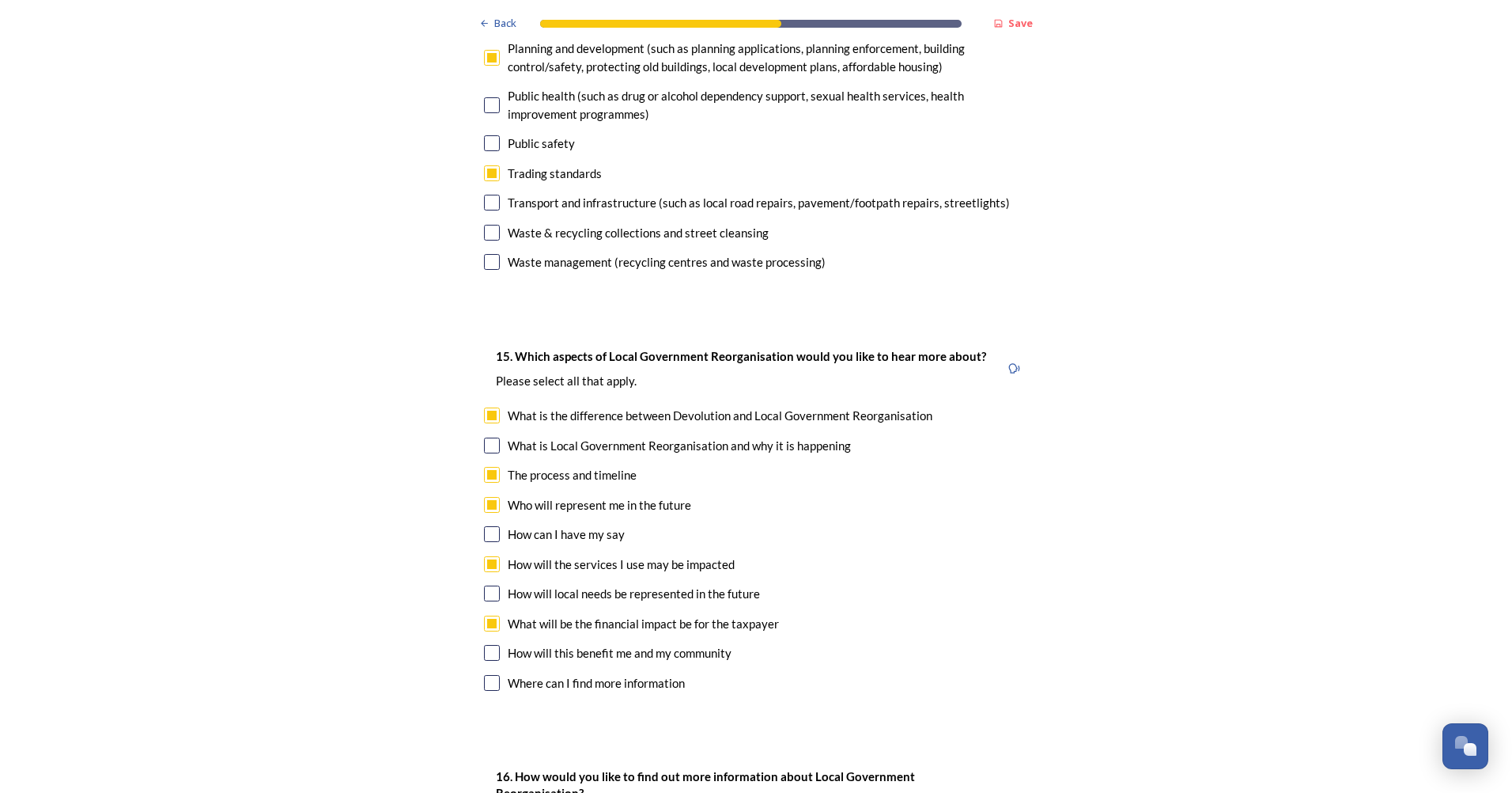
scroll to position [4510, 0]
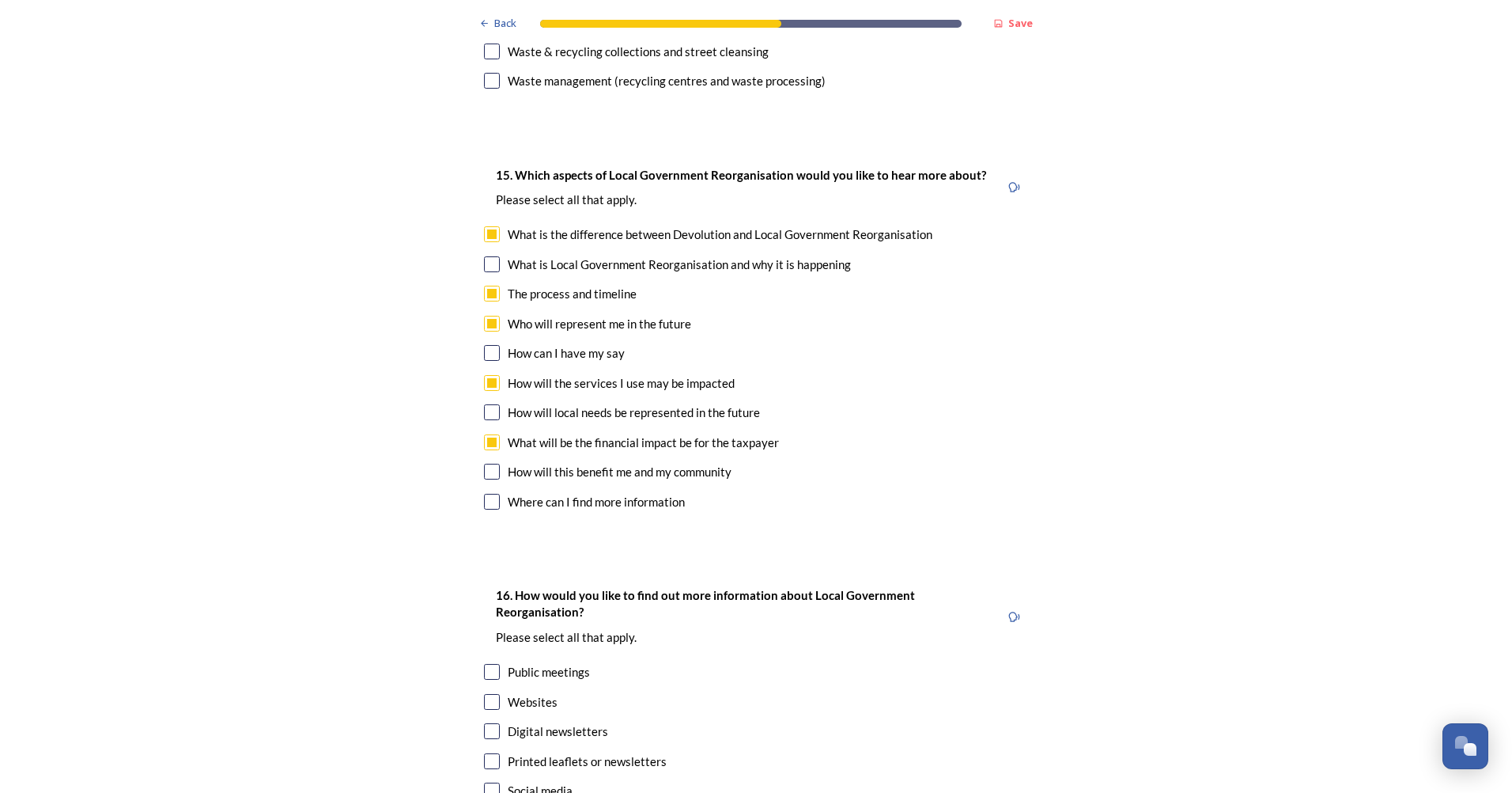
drag, startPoint x: 488, startPoint y: 710, endPoint x: 481, endPoint y: 650, distance: 60.4
click at [488, 782] on input "checkbox" at bounding box center [492, 790] width 16 height 16
checkbox input "true"
click at [486, 694] on input "checkbox" at bounding box center [492, 702] width 16 height 16
checkbox input "true"
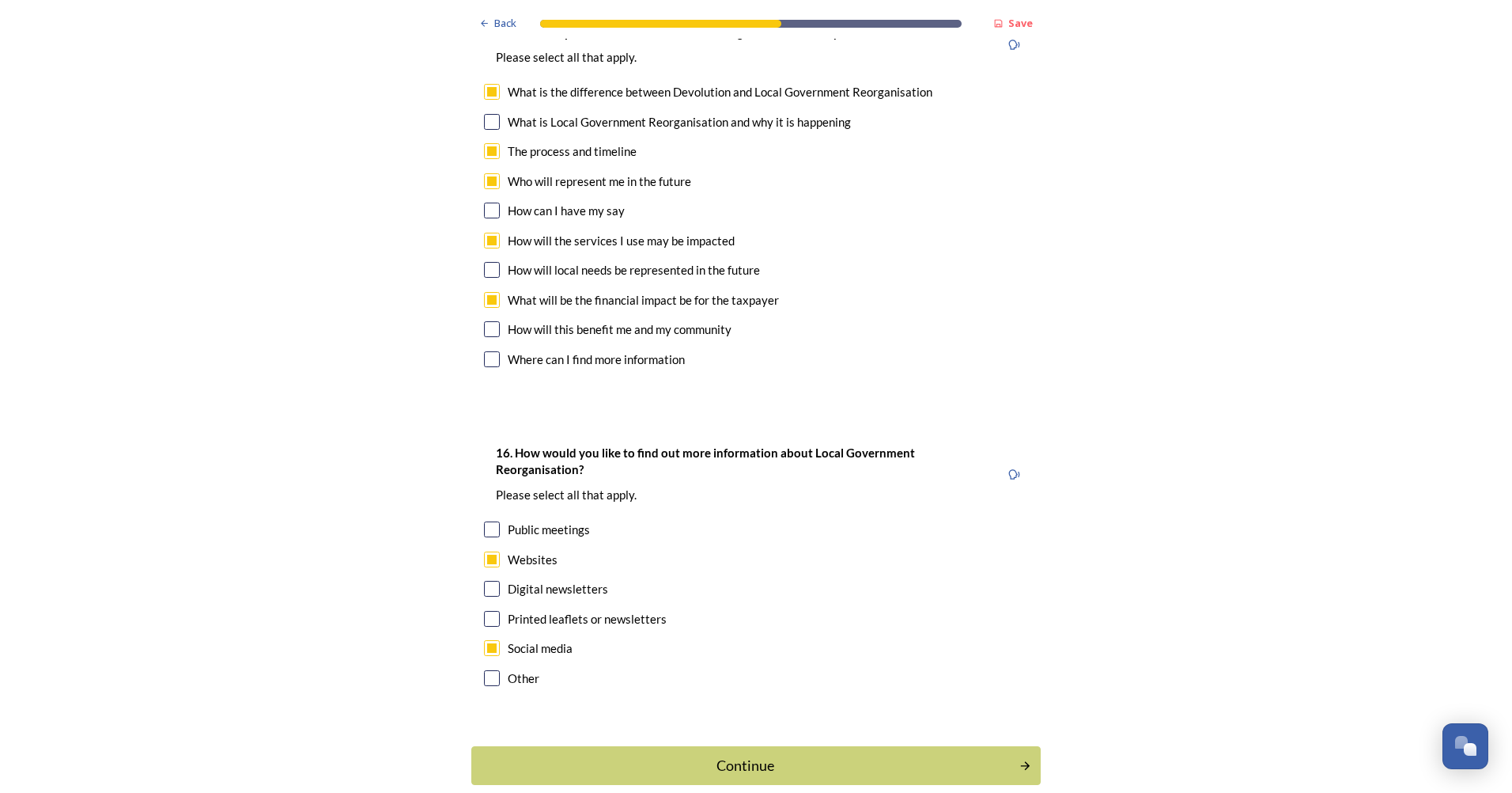
scroll to position [4653, 0]
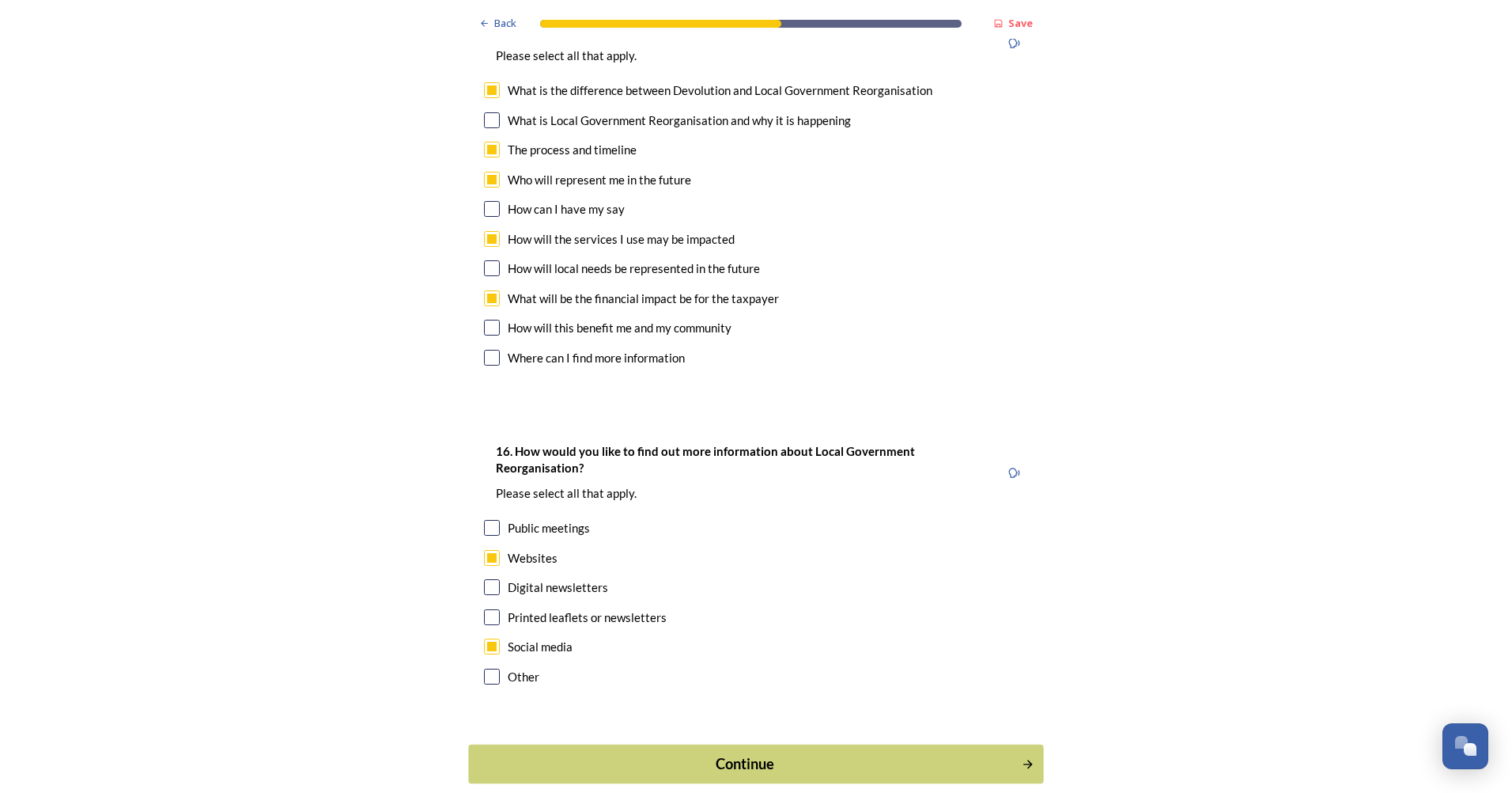
click at [576, 753] on div "Continue" at bounding box center [746, 764] width 536 height 22
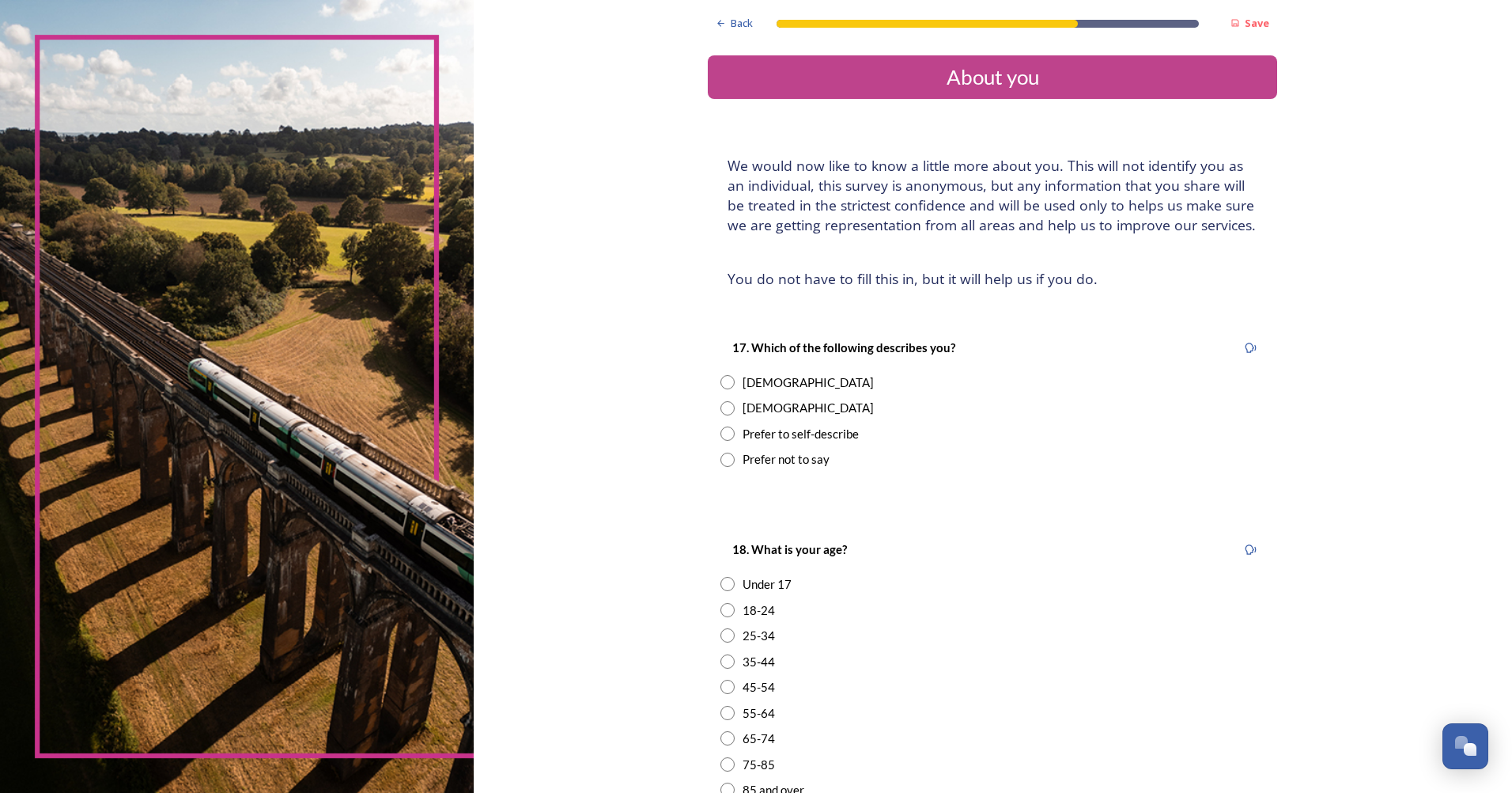
click at [748, 386] on div "Female" at bounding box center [808, 382] width 131 height 19
radio input "true"
click at [744, 635] on div "25-34" at bounding box center [758, 636] width 32 height 19
radio input "true"
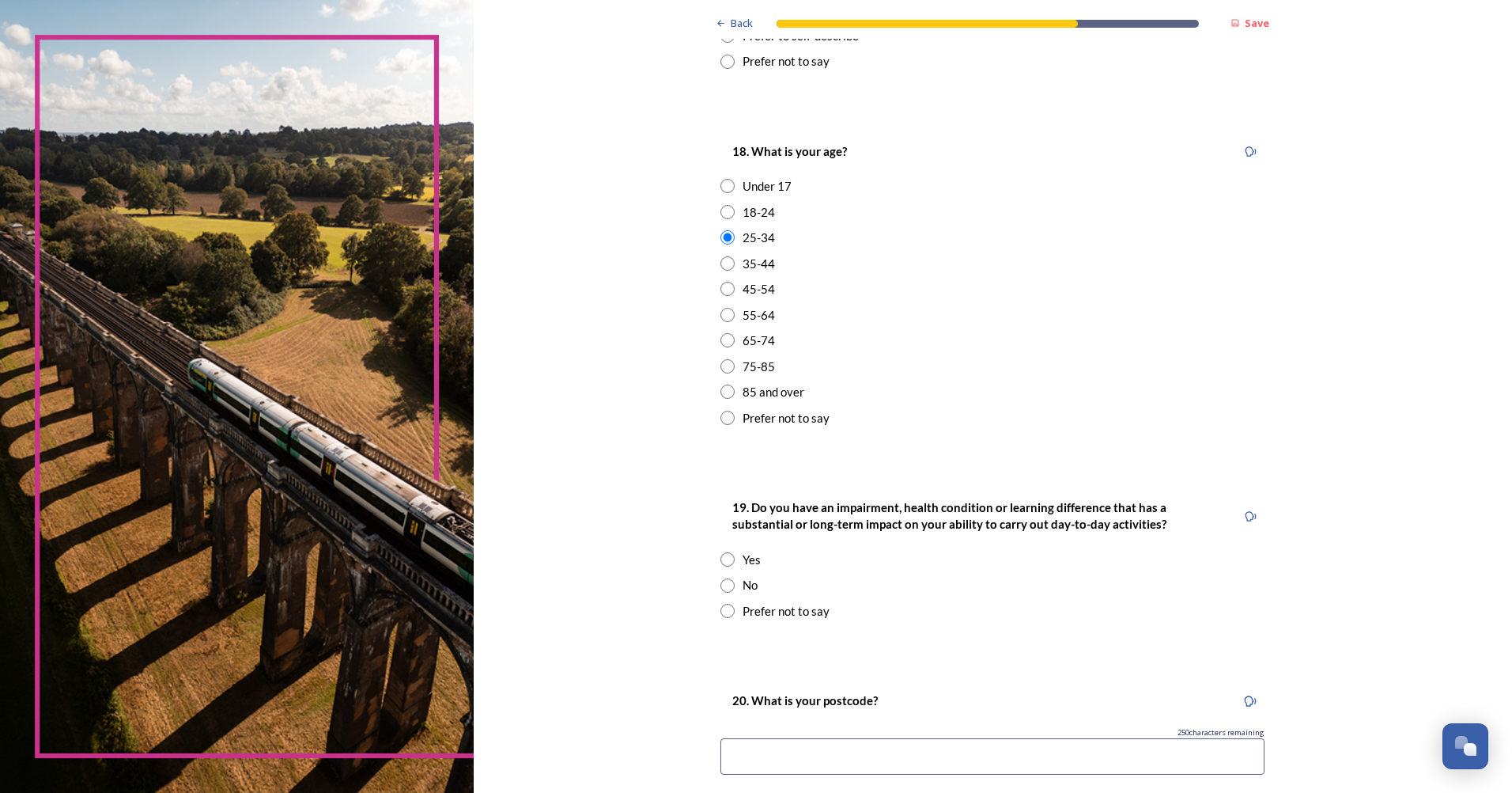
scroll to position [474, 0]
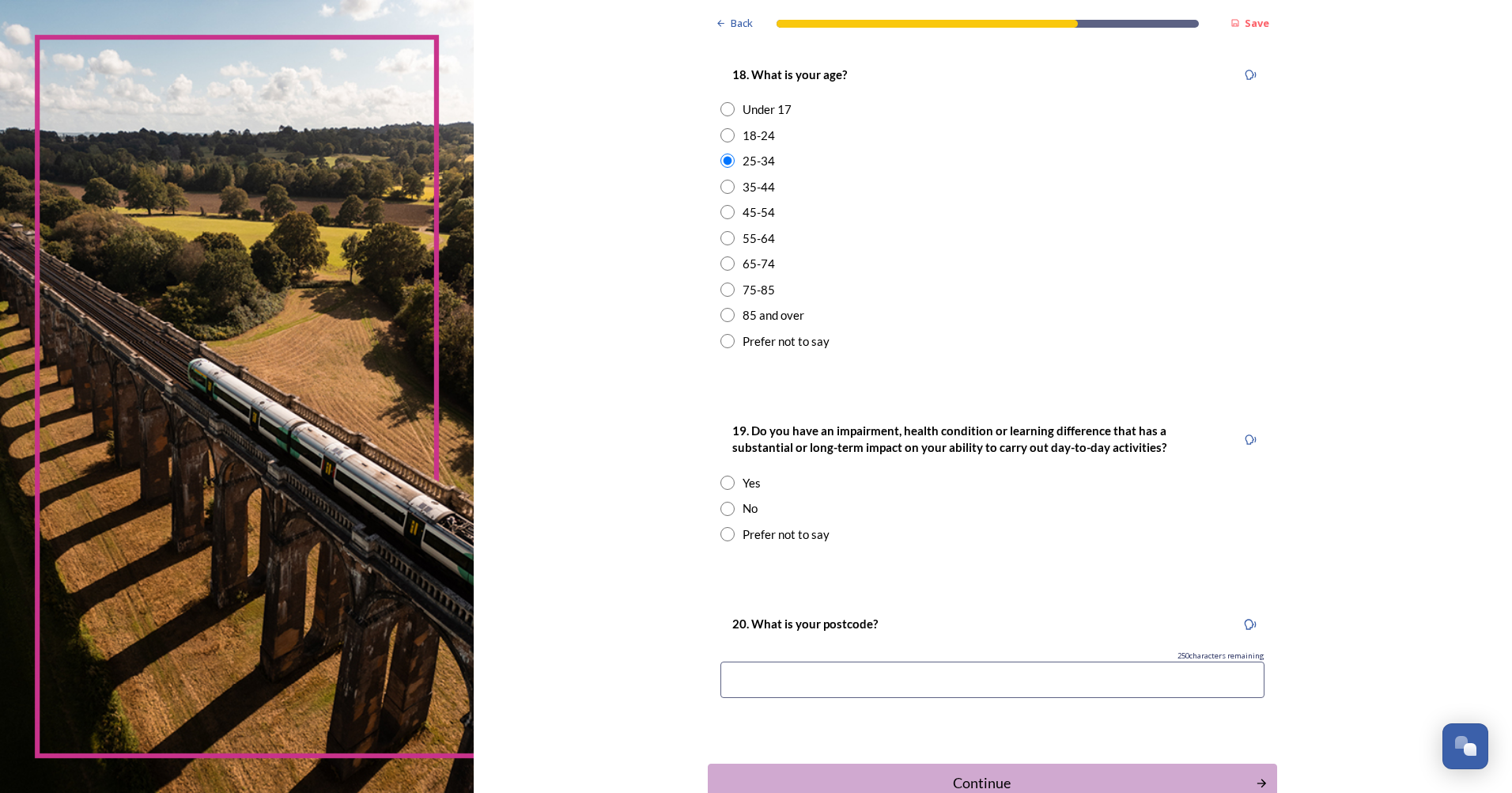
click at [724, 502] on input "radio" at bounding box center [727, 508] width 15 height 15
radio input "true"
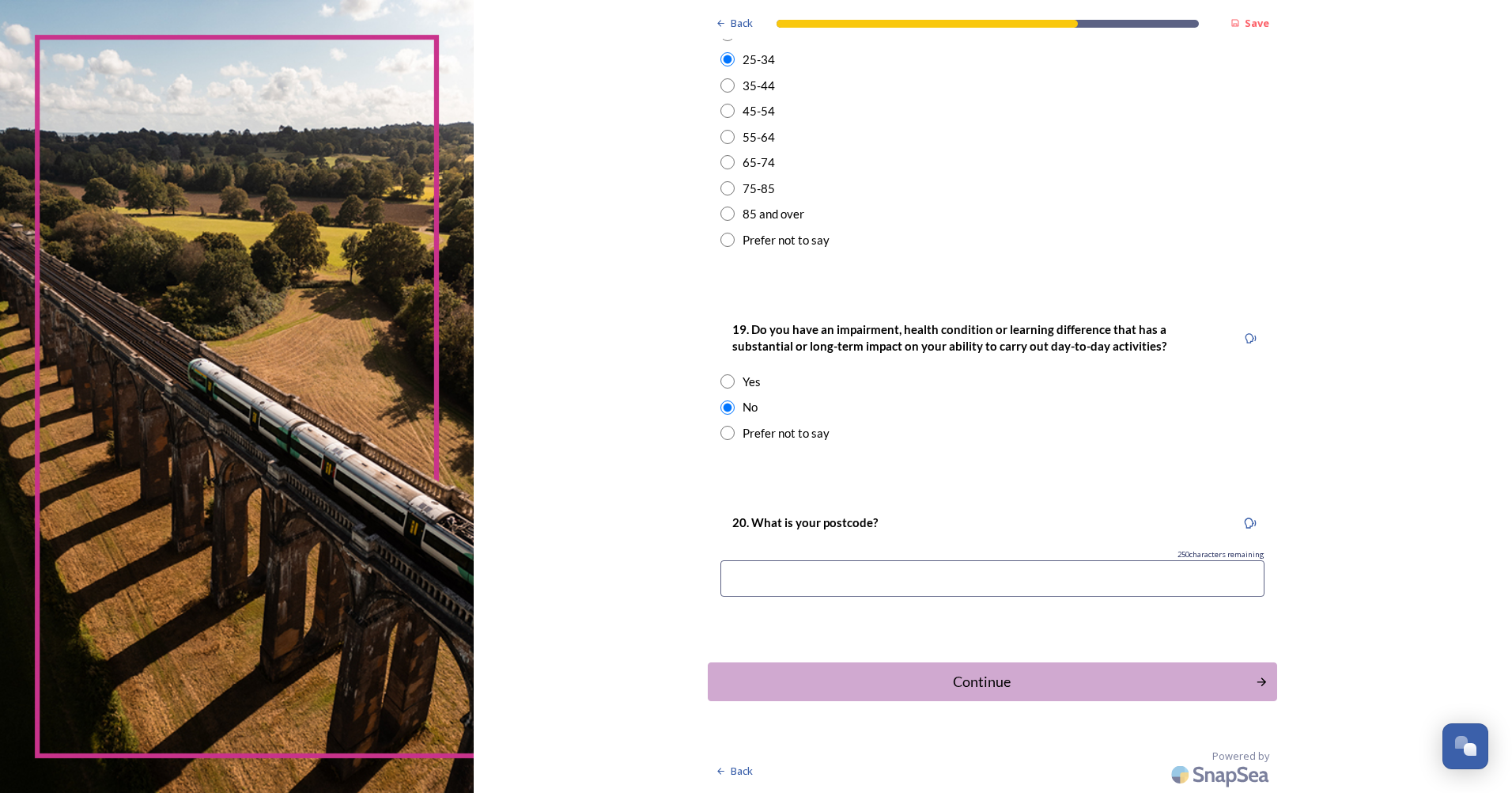
click at [751, 558] on div "250 characters remaining" at bounding box center [992, 554] width 544 height 11
click at [764, 578] on input at bounding box center [992, 578] width 544 height 36
type input "RH10 8AH"
click at [906, 699] on button "Continue" at bounding box center [993, 682] width 575 height 39
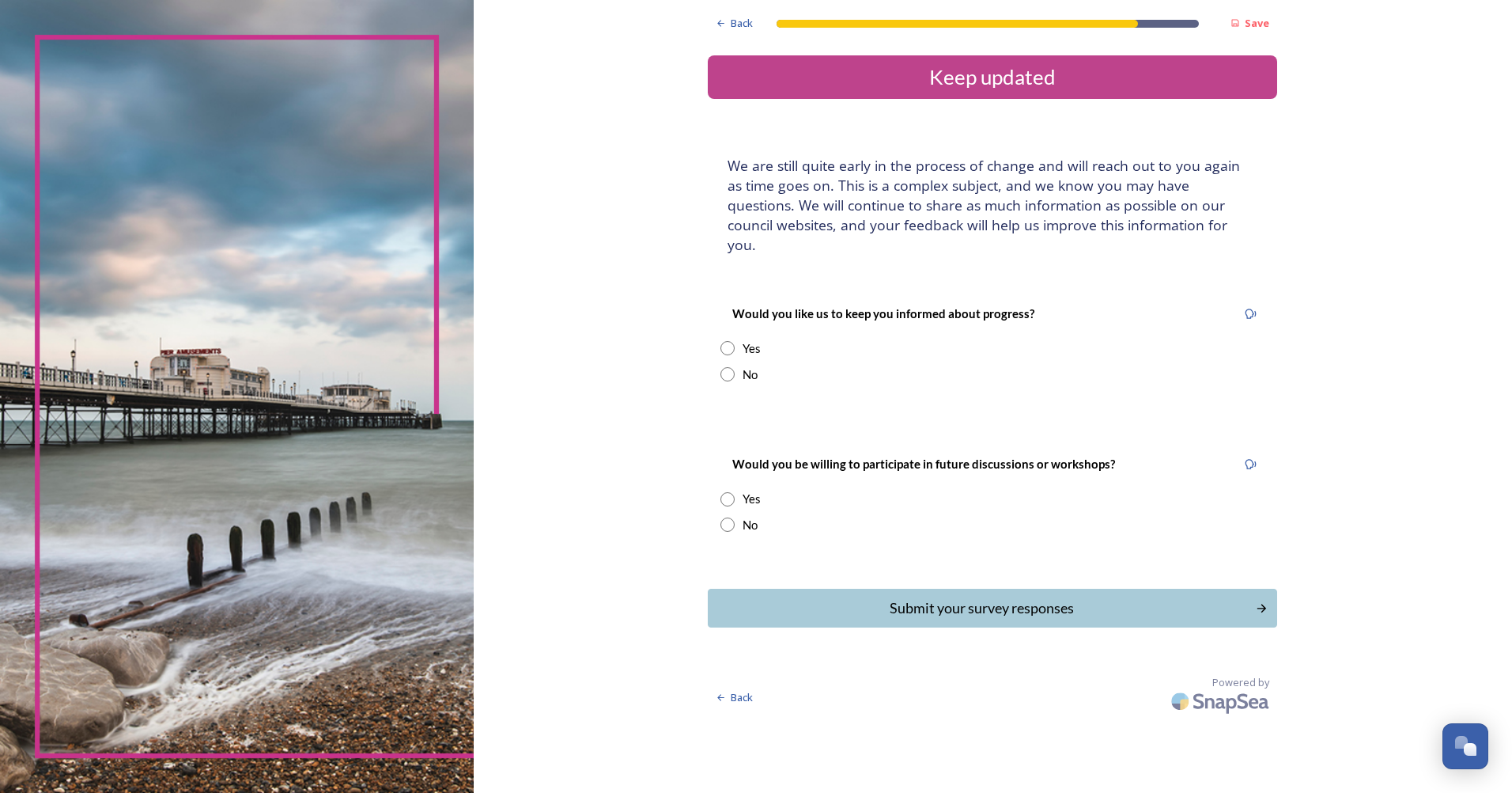
click at [727, 367] on input "radio" at bounding box center [727, 374] width 15 height 15
radio input "true"
click at [734, 517] on input "radio" at bounding box center [727, 524] width 15 height 15
radio input "true"
drag, startPoint x: 1041, startPoint y: 629, endPoint x: 1032, endPoint y: 617, distance: 15.0
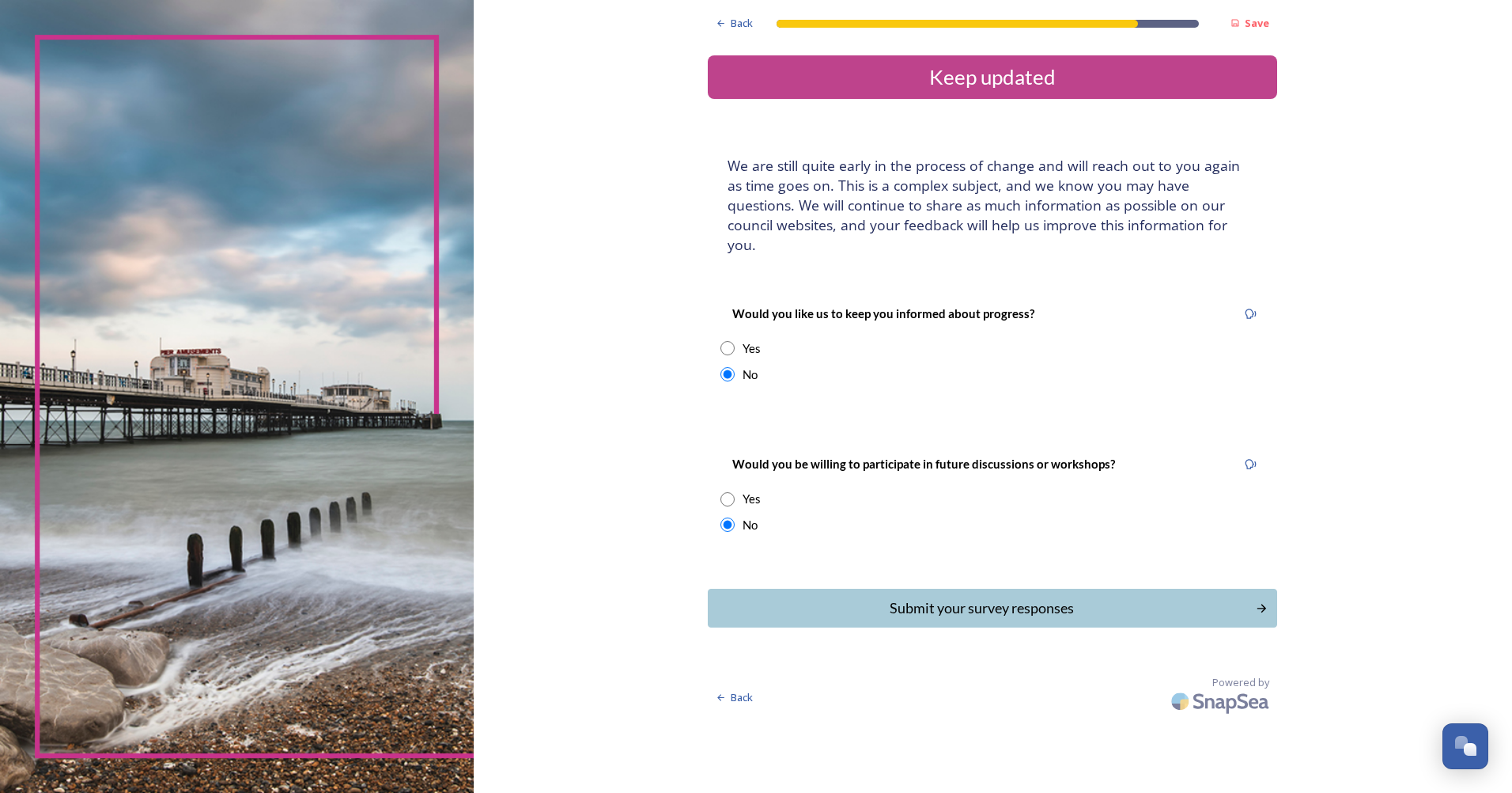
click at [1036, 624] on div "Back Save Keep updated We are still quite early in the process of change and wi…" at bounding box center [992, 360] width 570 height 720
click at [1021, 597] on div "Submit your survey responses" at bounding box center [982, 608] width 536 height 22
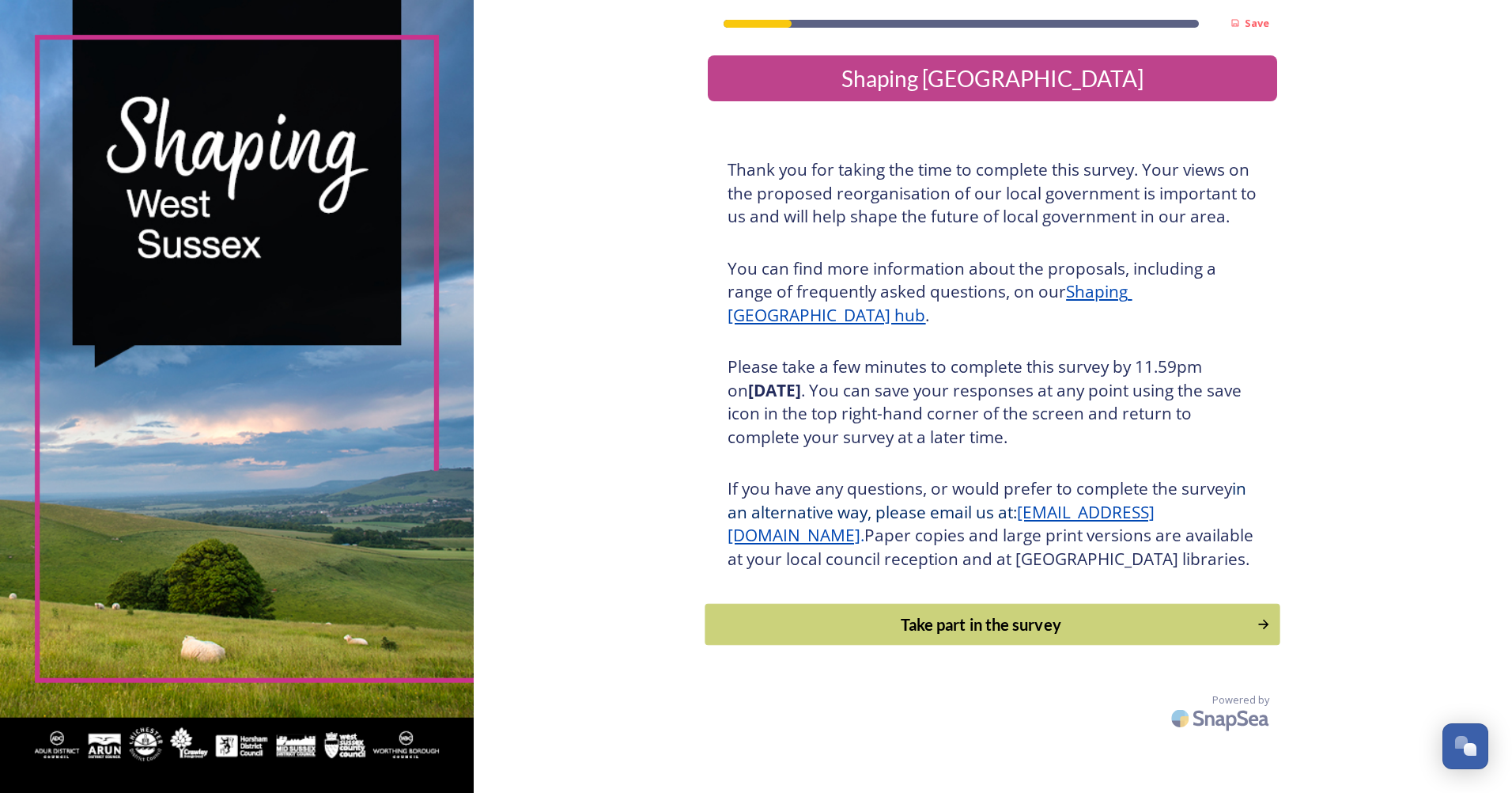
click at [965, 637] on div "Take part in the survey" at bounding box center [981, 624] width 535 height 23
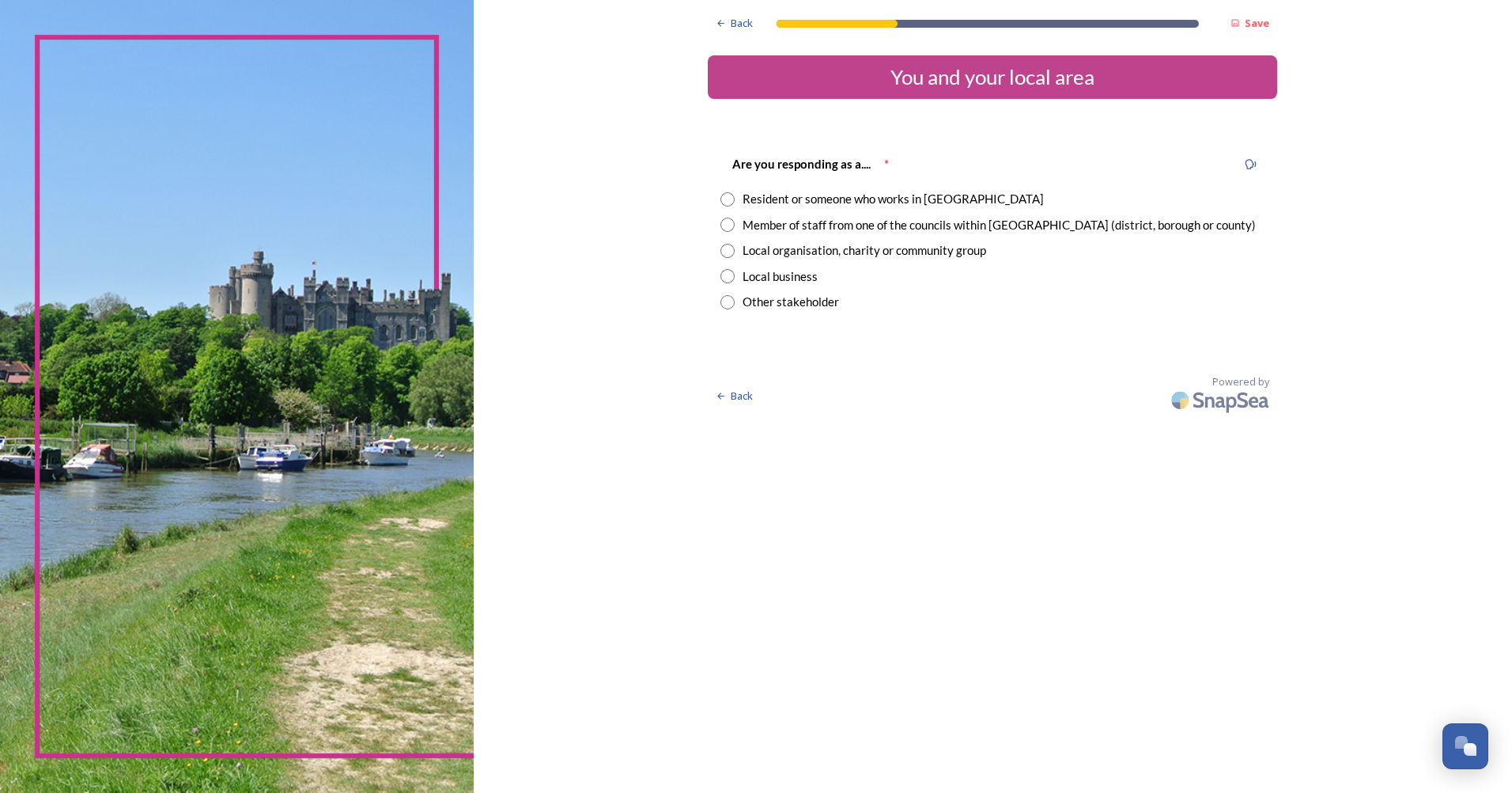
click at [782, 223] on div "Member of staff from one of the councils within [GEOGRAPHIC_DATA] (district, bo…" at bounding box center [999, 225] width 513 height 19
radio input "true"
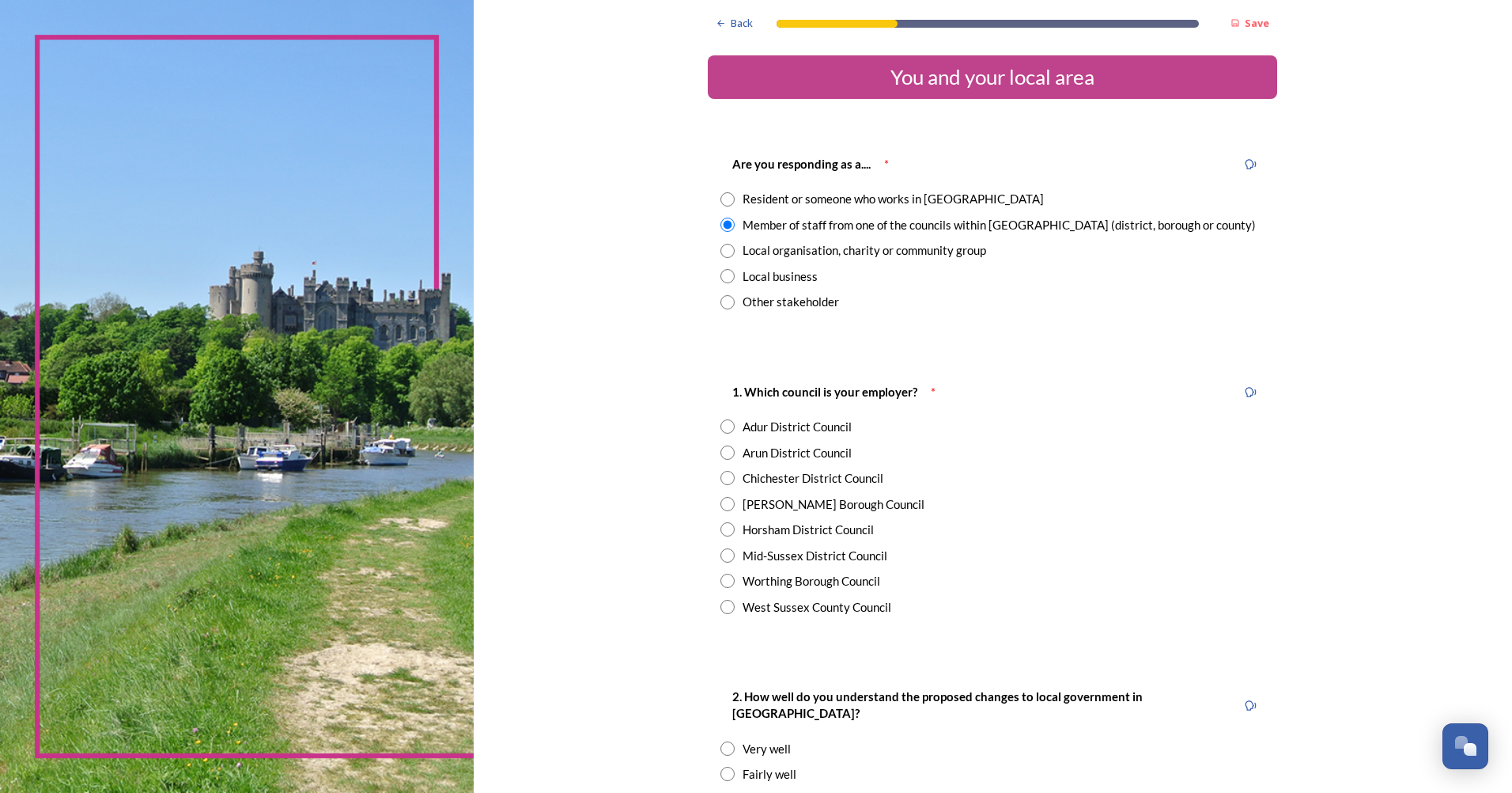
click at [776, 507] on div "[PERSON_NAME] Borough Council" at bounding box center [834, 505] width 182 height 19
radio input "true"
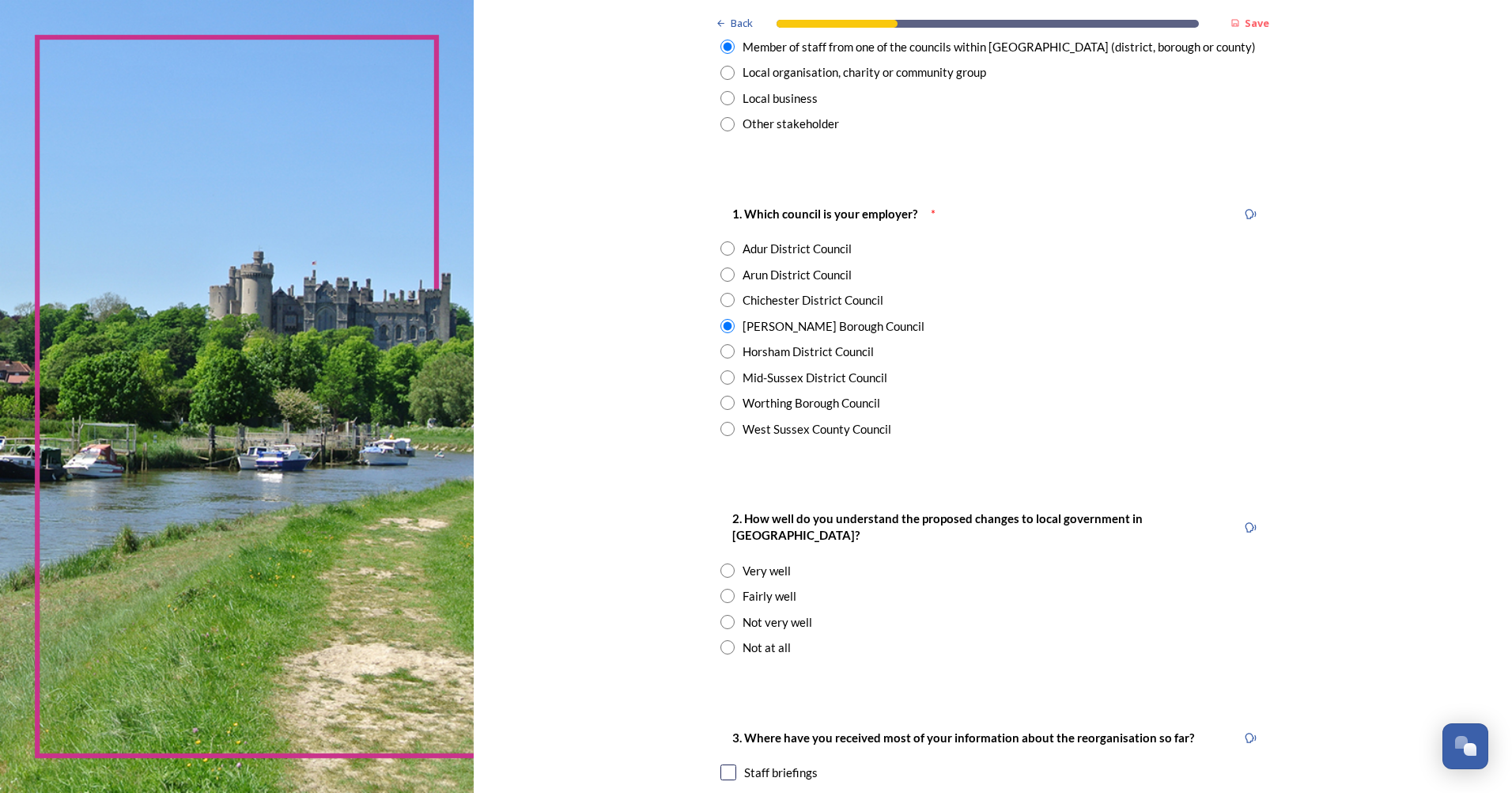
scroll to position [238, 0]
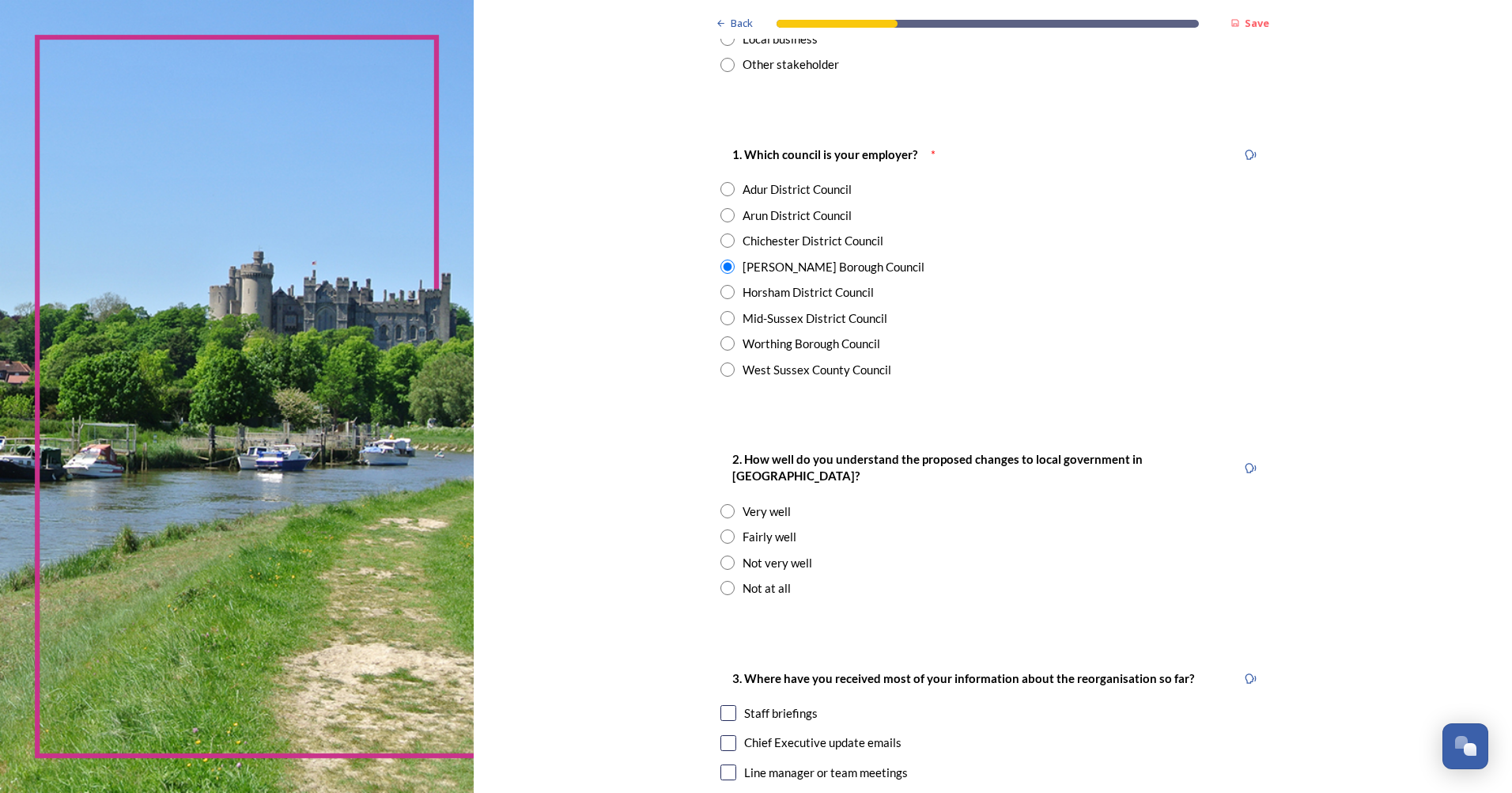
click at [712, 519] on div "2. How well do you understand the proposed changes to local government in [GEOG…" at bounding box center [992, 523] width 570 height 180
click at [720, 529] on input "radio" at bounding box center [727, 536] width 15 height 15
radio input "true"
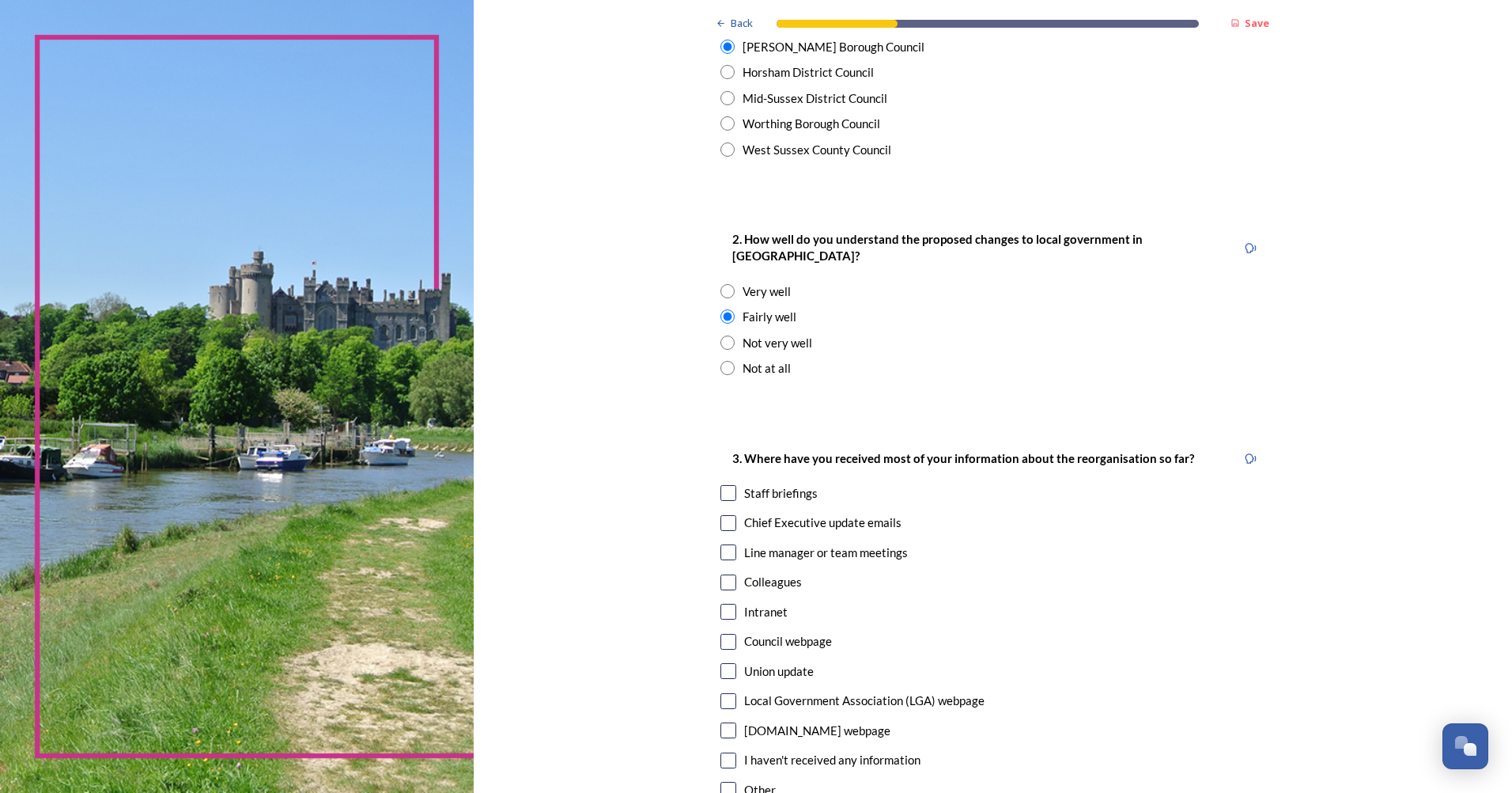
scroll to position [474, 0]
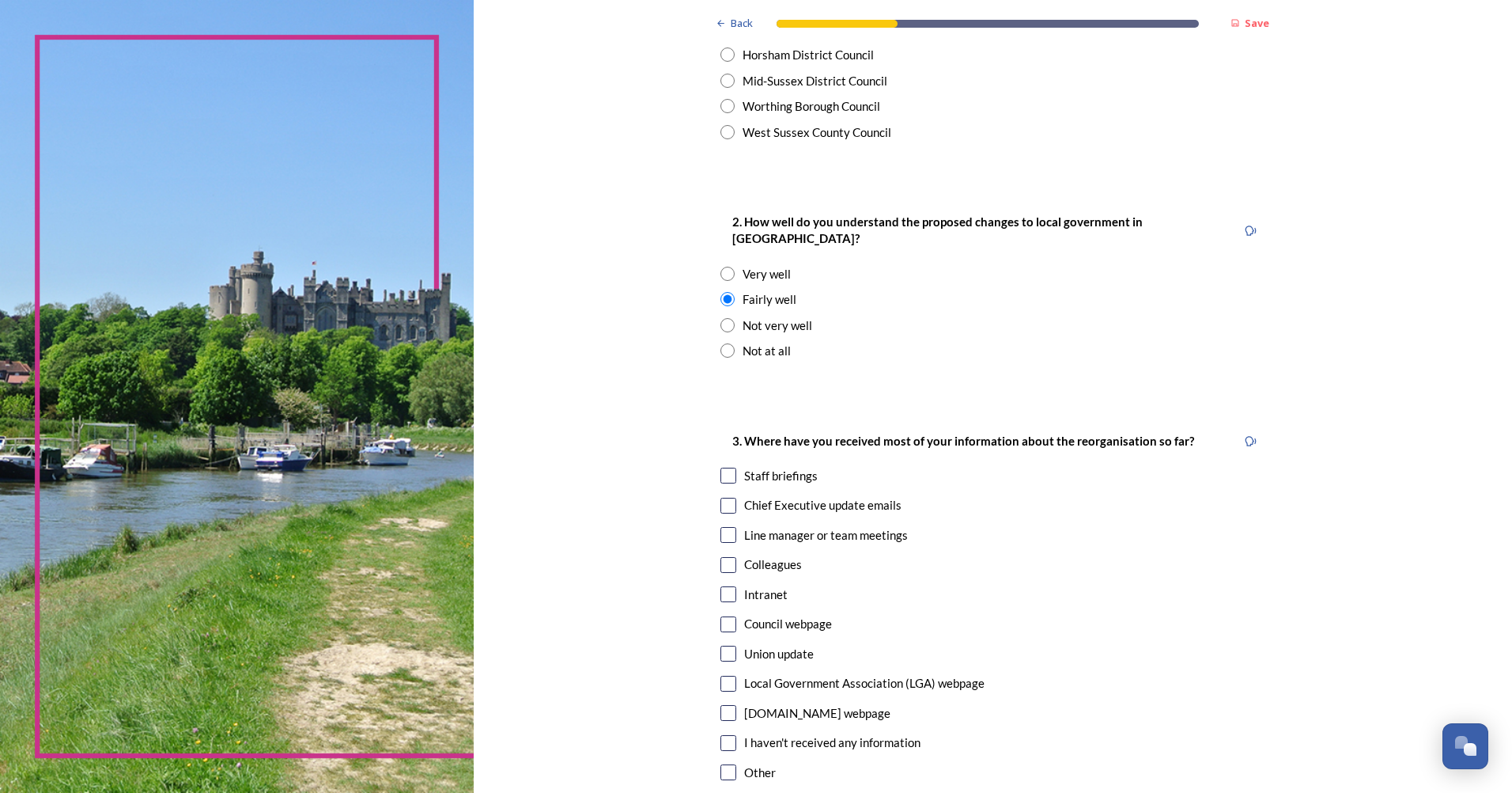
click at [724, 467] on input "checkbox" at bounding box center [728, 475] width 16 height 16
checkbox input "true"
drag, startPoint x: 720, startPoint y: 492, endPoint x: 750, endPoint y: 605, distance: 116.9
click at [720, 498] on input "checkbox" at bounding box center [728, 506] width 16 height 16
checkbox input "true"
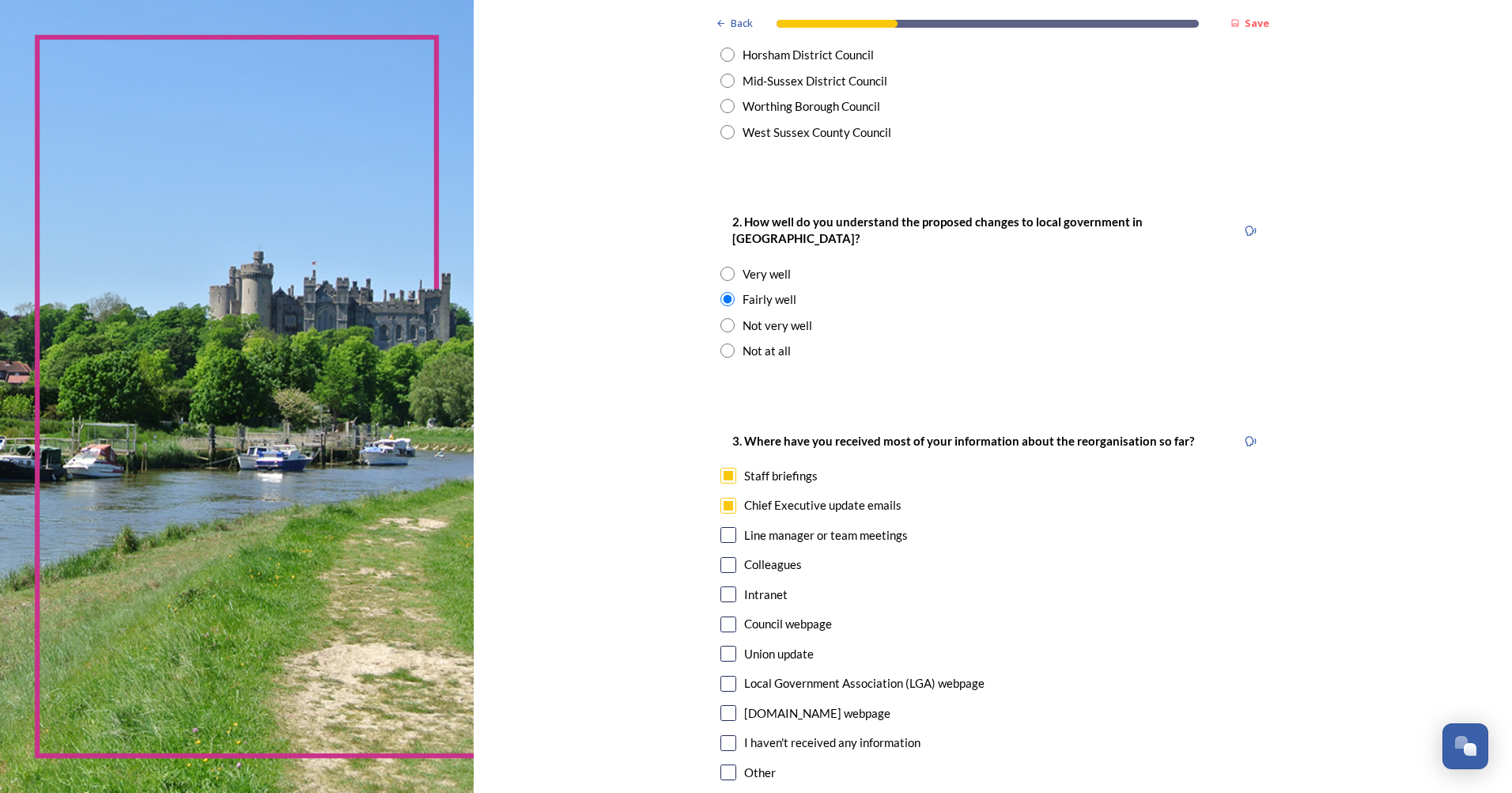
click at [728, 527] on input "checkbox" at bounding box center [728, 535] width 16 height 16
checkbox input "true"
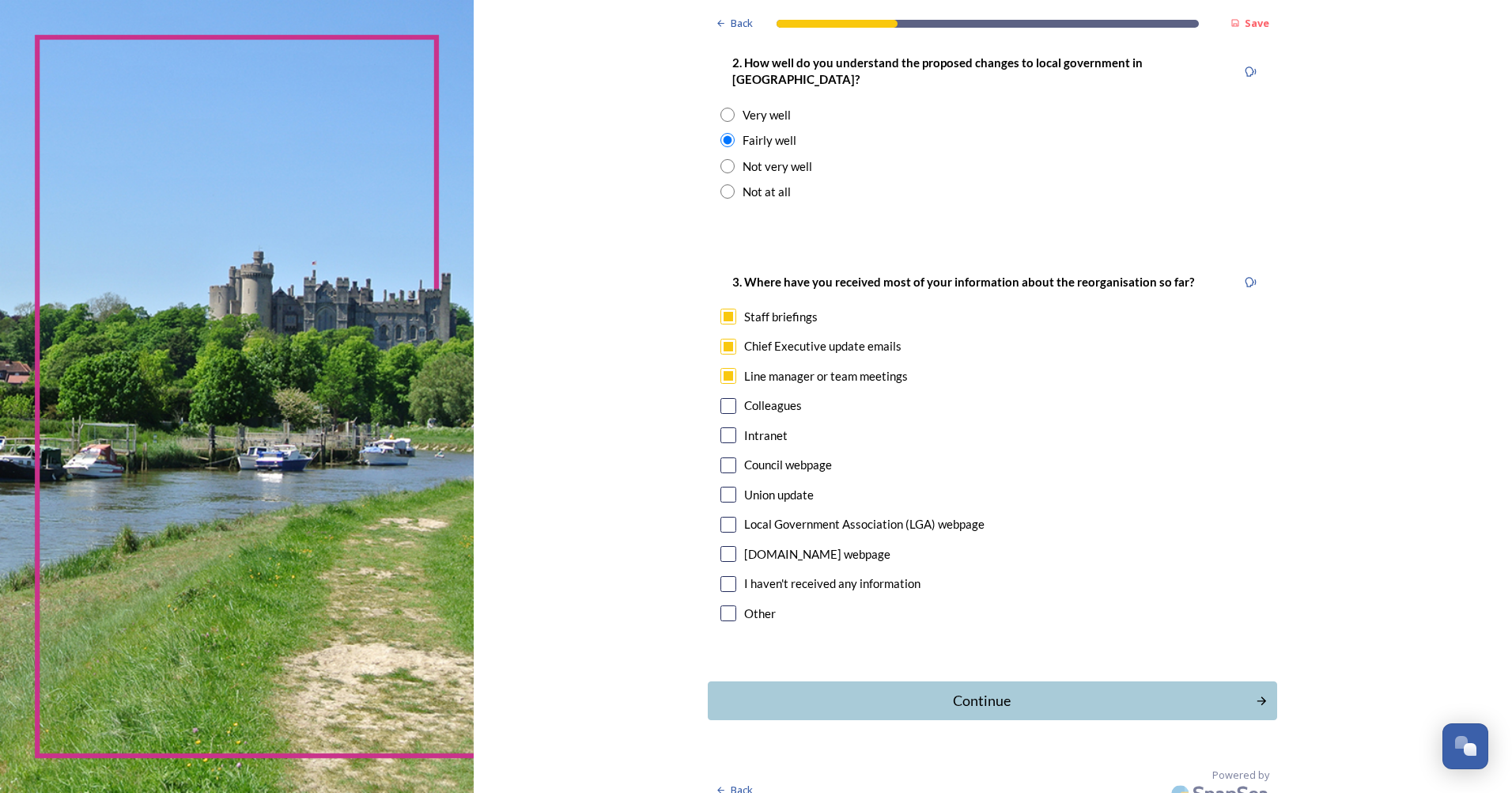
scroll to position [637, 0]
click at [881, 687] on div "Continue" at bounding box center [981, 698] width 531 height 22
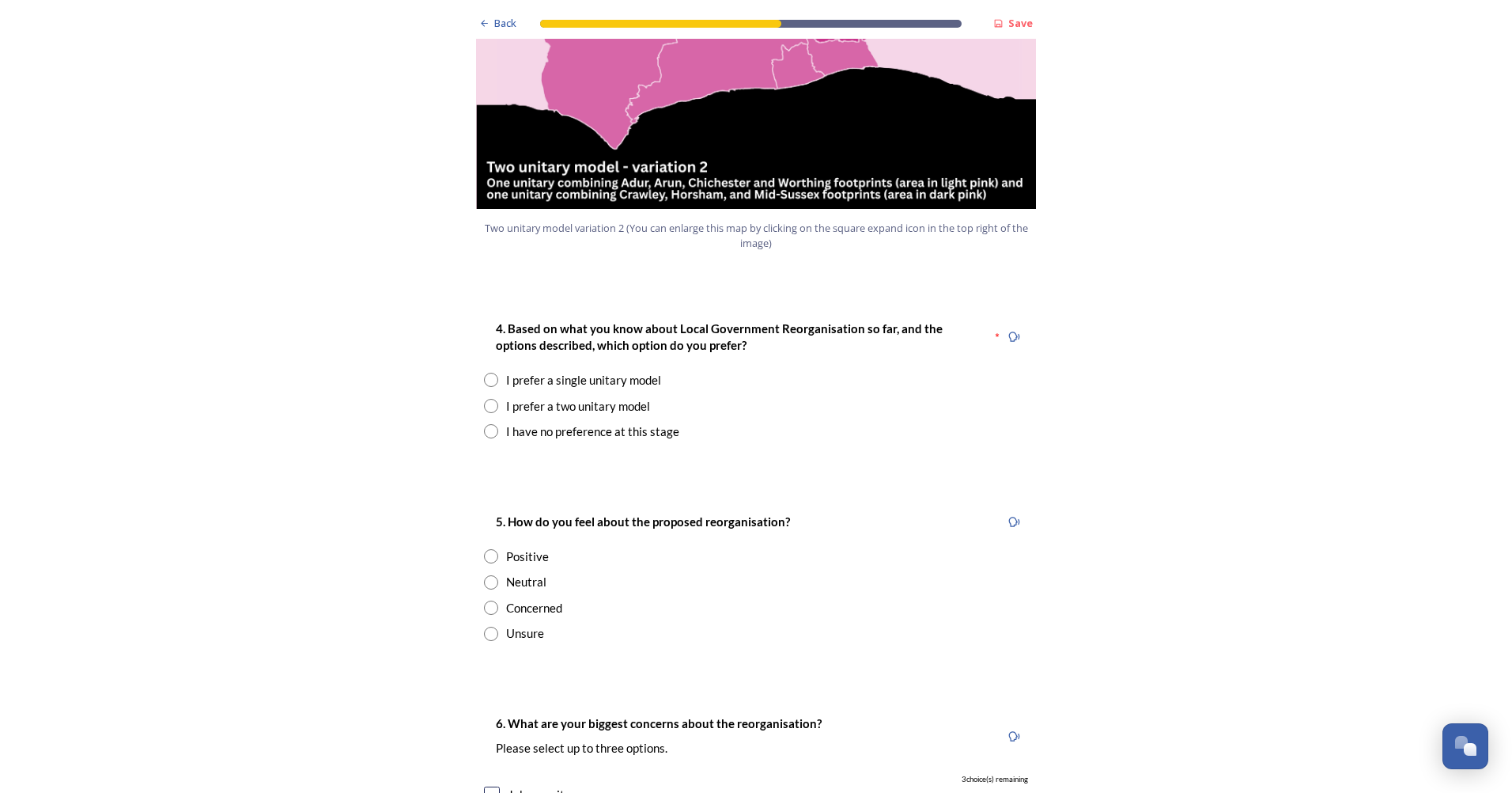
scroll to position [1899, 0]
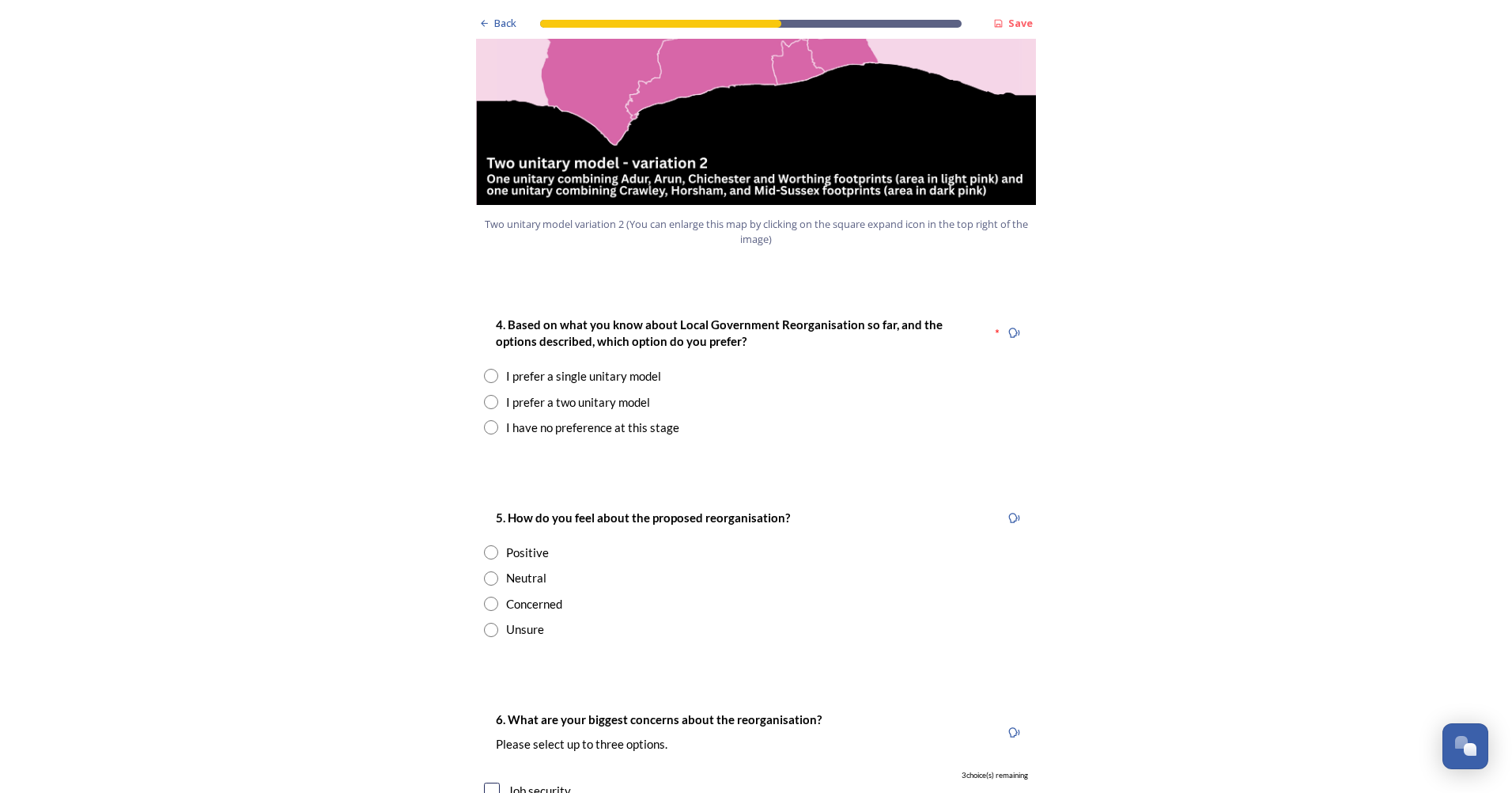
click at [595, 393] on div "I prefer a two unitary model" at bounding box center [578, 402] width 144 height 19
radio input "true"
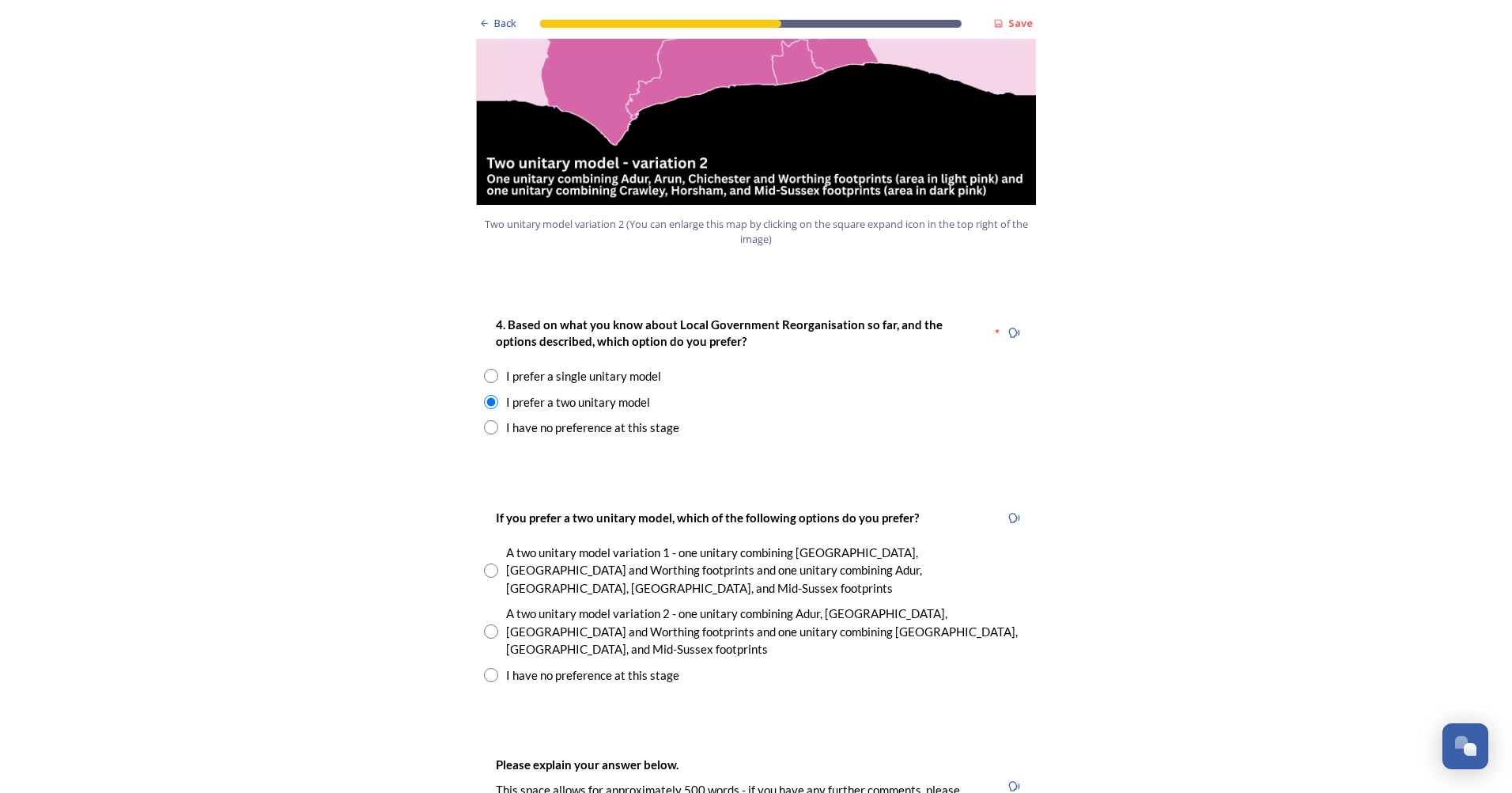
click at [602, 604] on div "A two unitary model variation 2 - one unitary combining Adur, [GEOGRAPHIC_DATA]…" at bounding box center [767, 631] width 522 height 54
radio input "true"
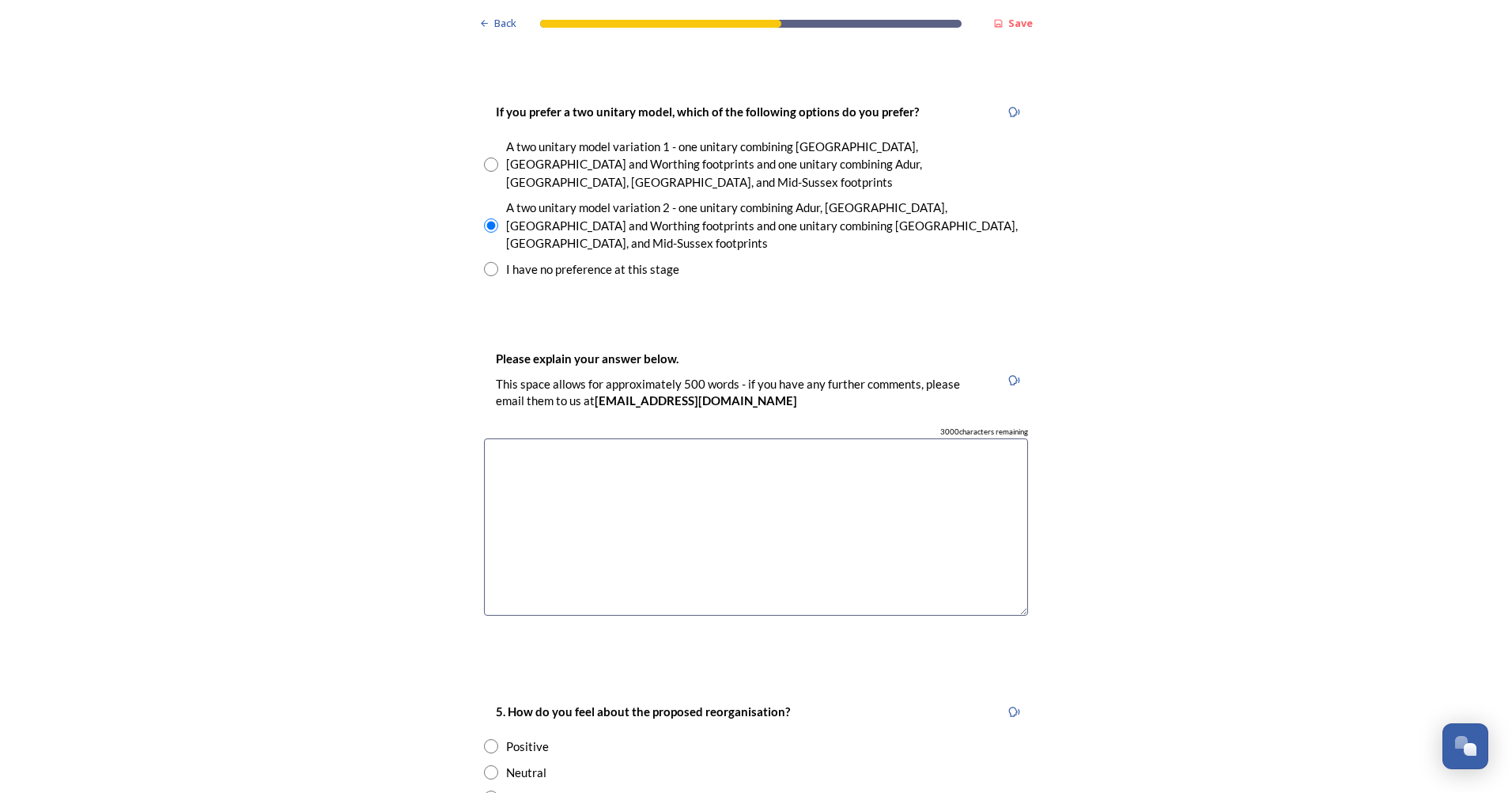
scroll to position [2532, 0]
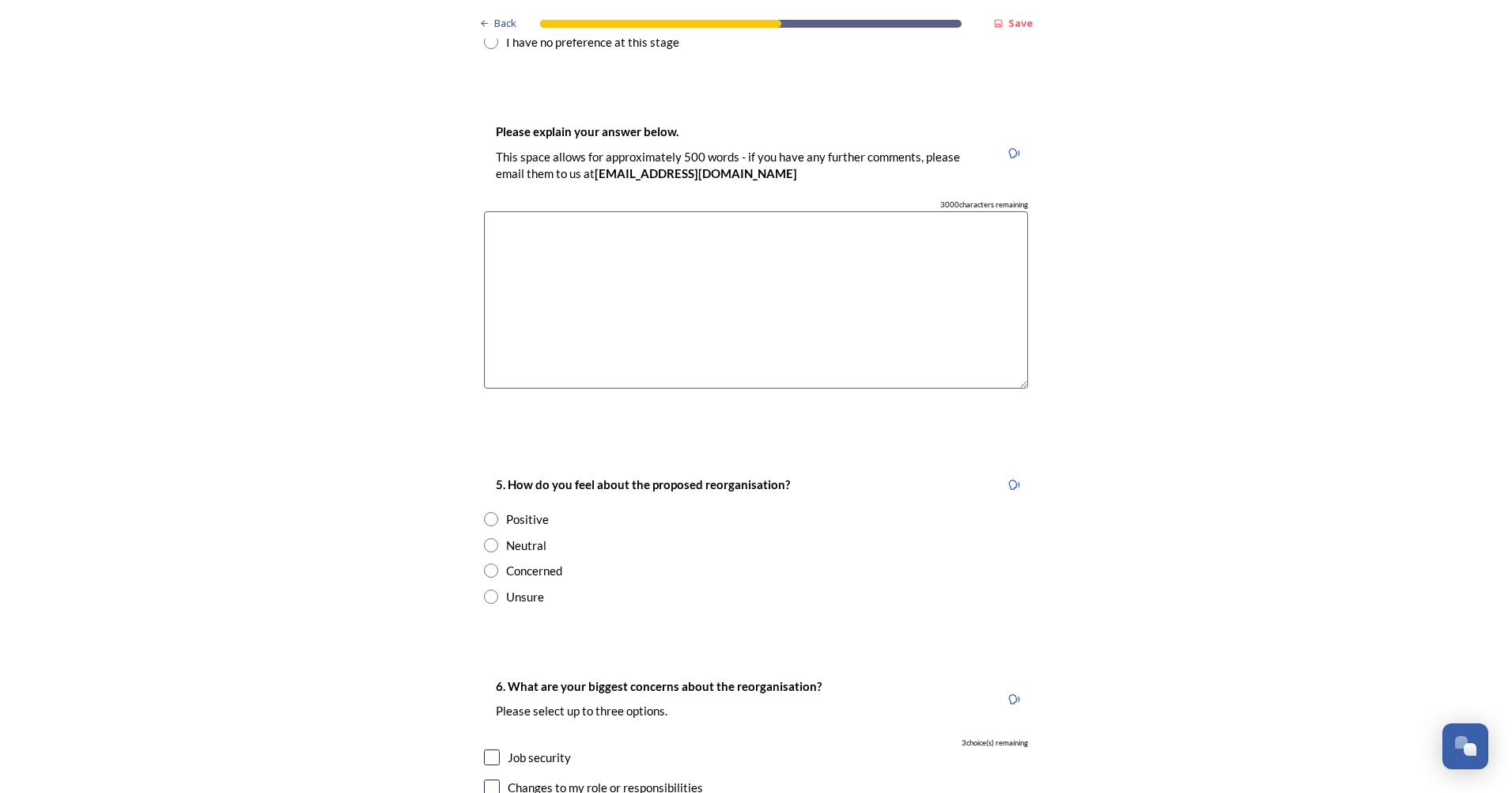
click at [496, 537] on div "Neutral" at bounding box center [756, 546] width 544 height 19
radio input "true"
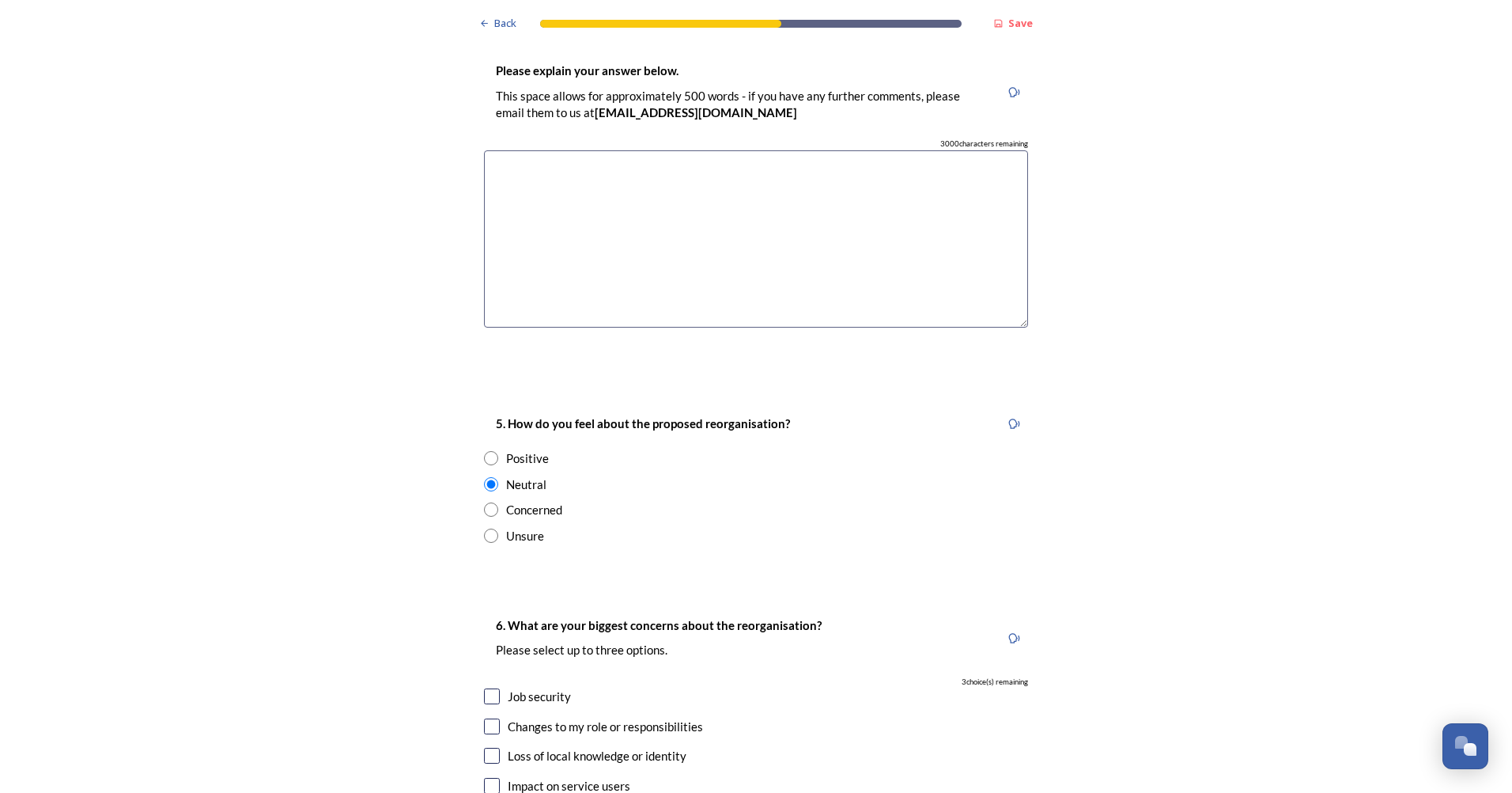
scroll to position [2690, 0]
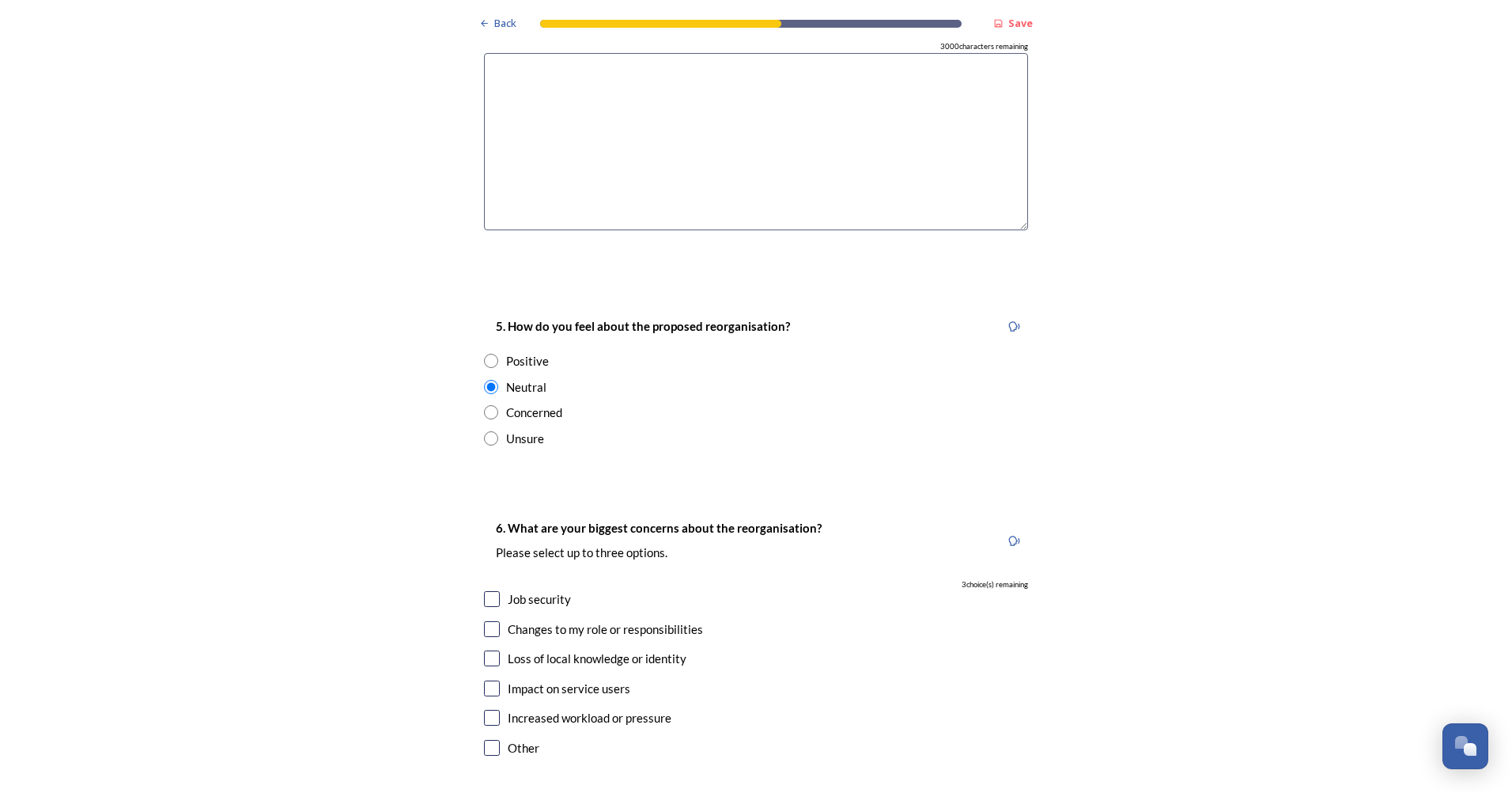
click at [491, 591] on input "checkbox" at bounding box center [492, 598] width 16 height 16
checkbox input "true"
click at [489, 621] on input "checkbox" at bounding box center [492, 629] width 16 height 16
checkbox input "true"
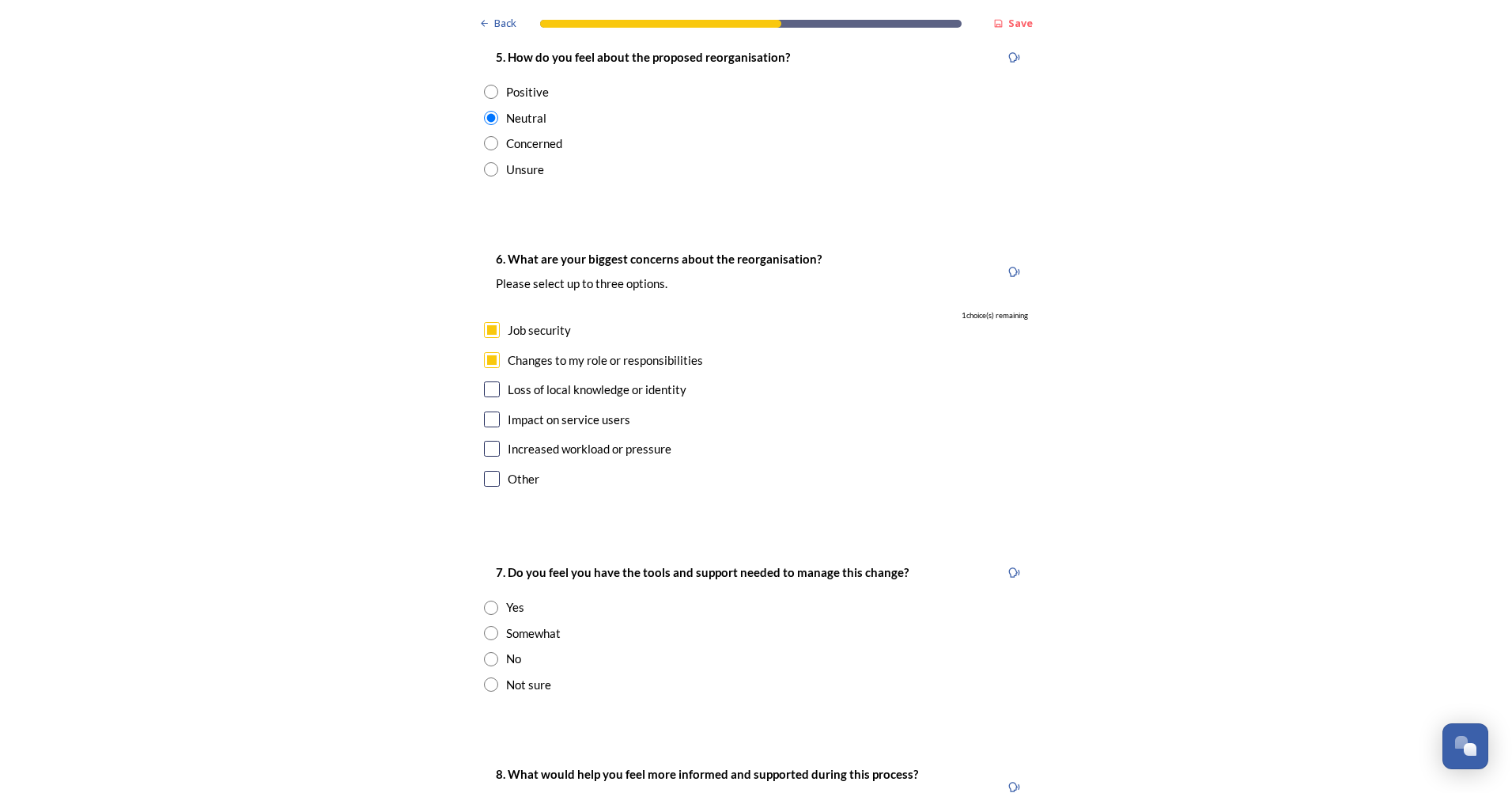
scroll to position [3007, 0]
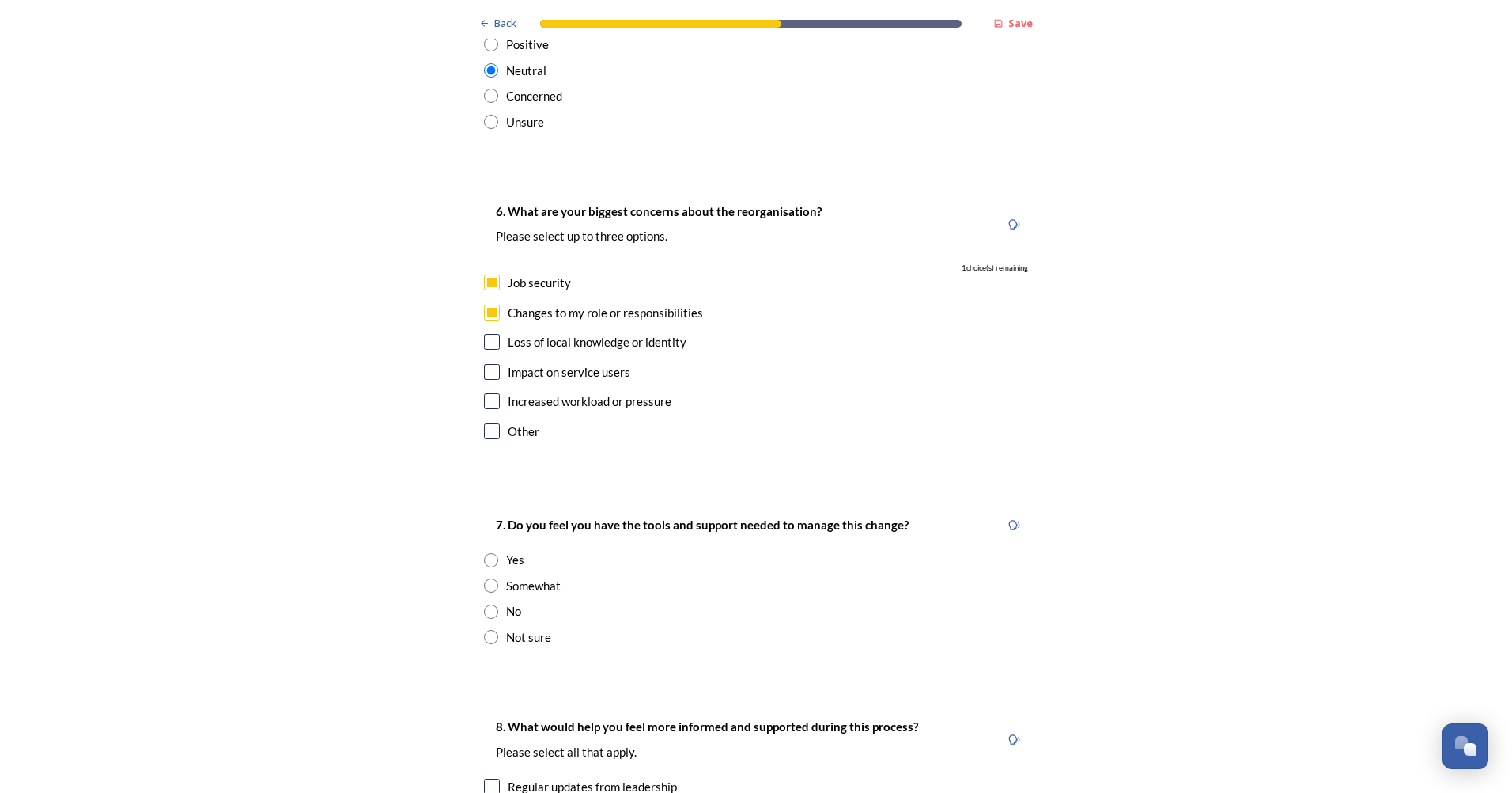
click at [491, 630] on input "radio" at bounding box center [491, 637] width 15 height 15
radio input "true"
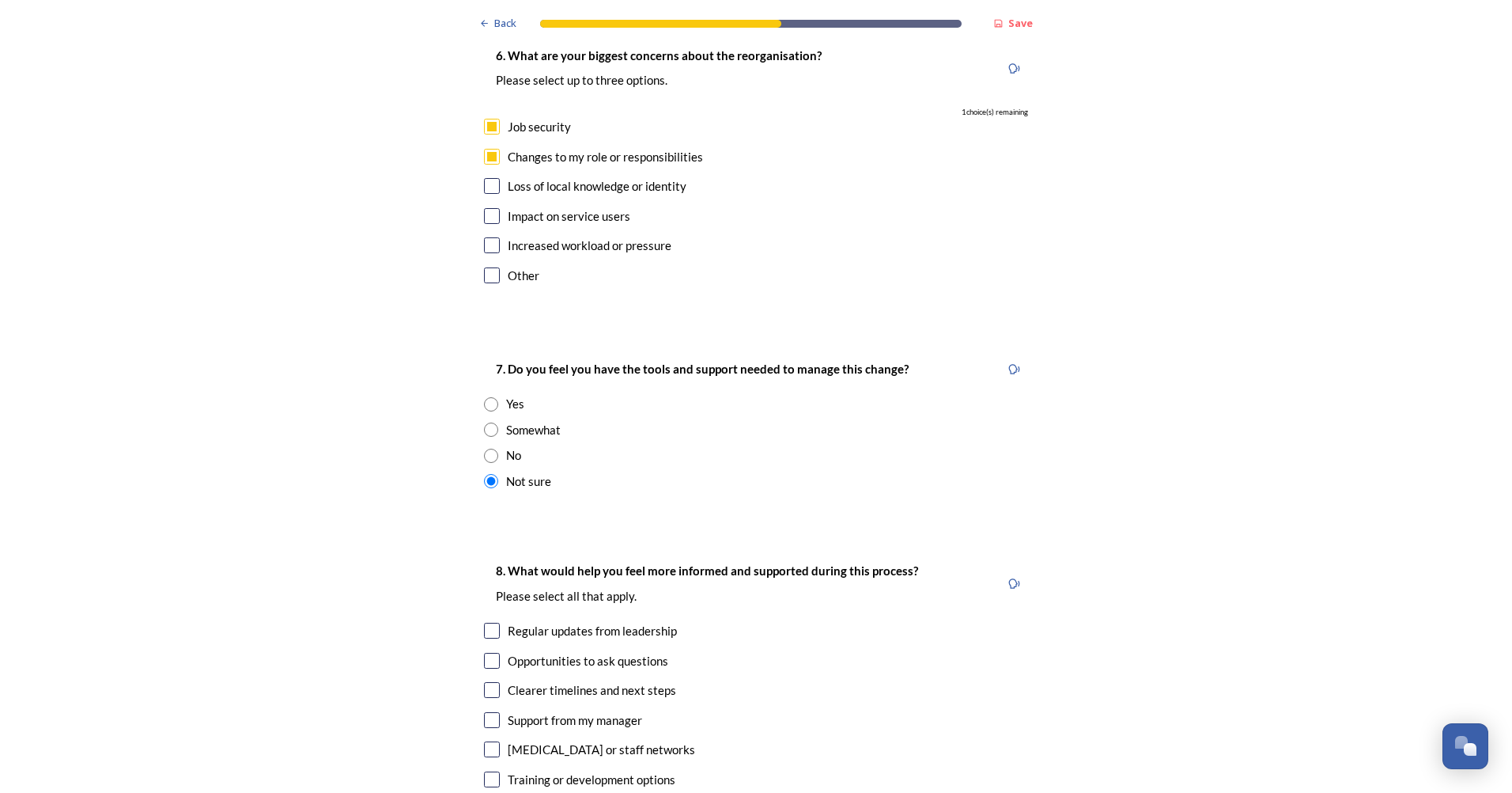
scroll to position [3165, 0]
click at [491, 620] on input "checkbox" at bounding box center [492, 628] width 16 height 16
checkbox input "true"
click at [496, 679] on div "Clearer timelines and next steps" at bounding box center [756, 687] width 544 height 19
click at [487, 680] on input "checkbox" at bounding box center [492, 687] width 16 height 16
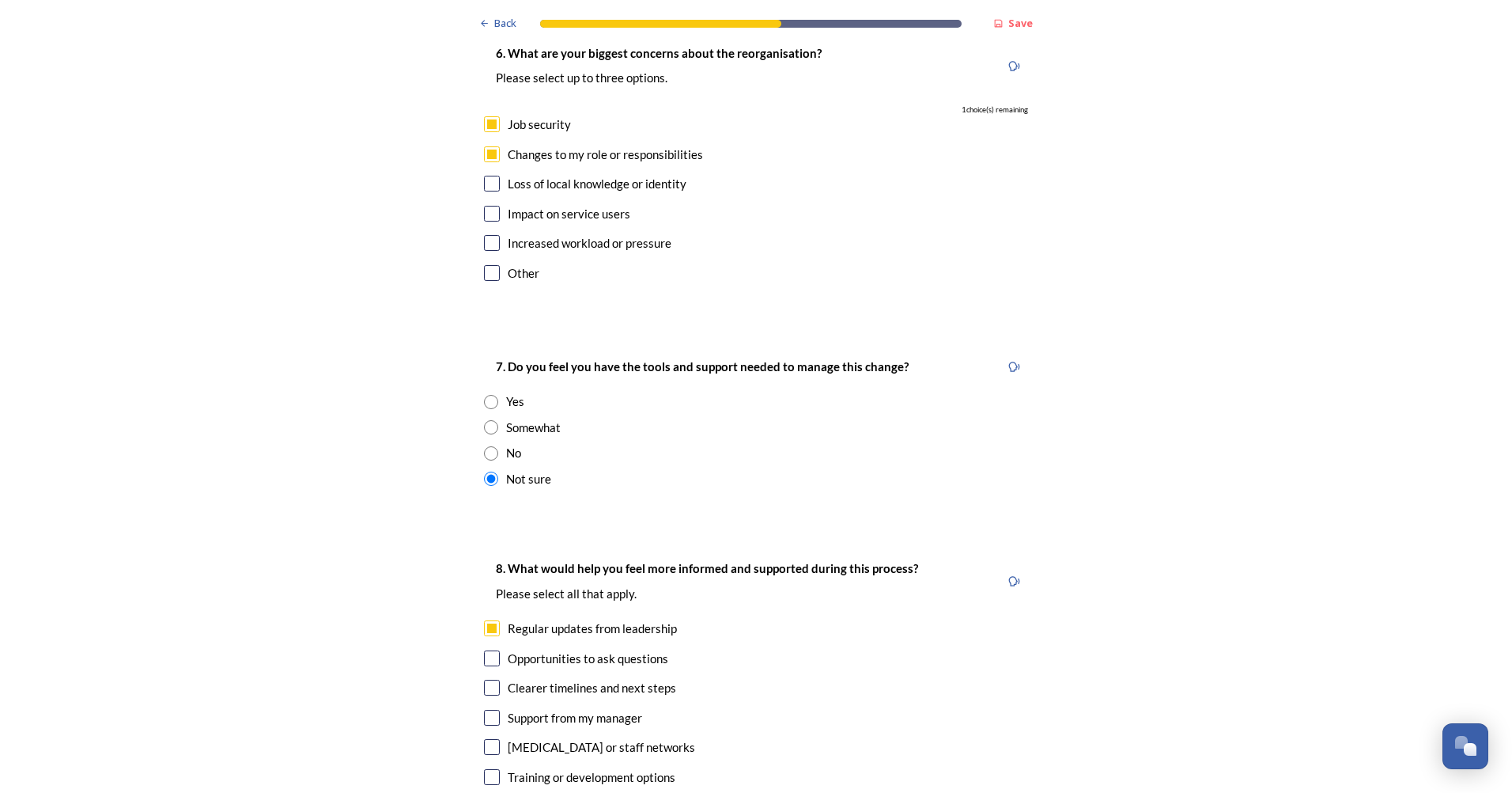
click at [484, 680] on input "checkbox" at bounding box center [492, 687] width 16 height 16
checkbox input "true"
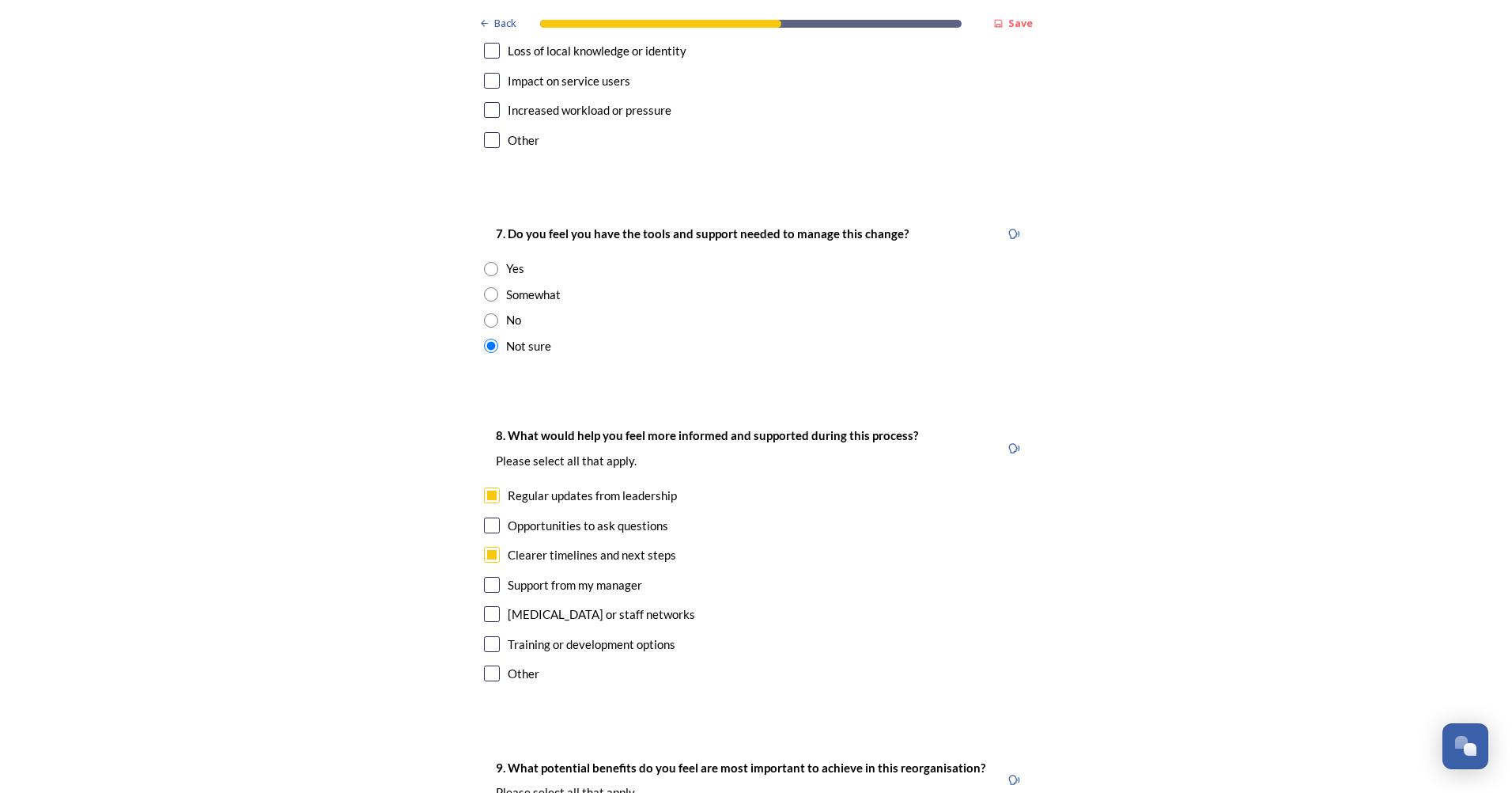
scroll to position [3481, 0]
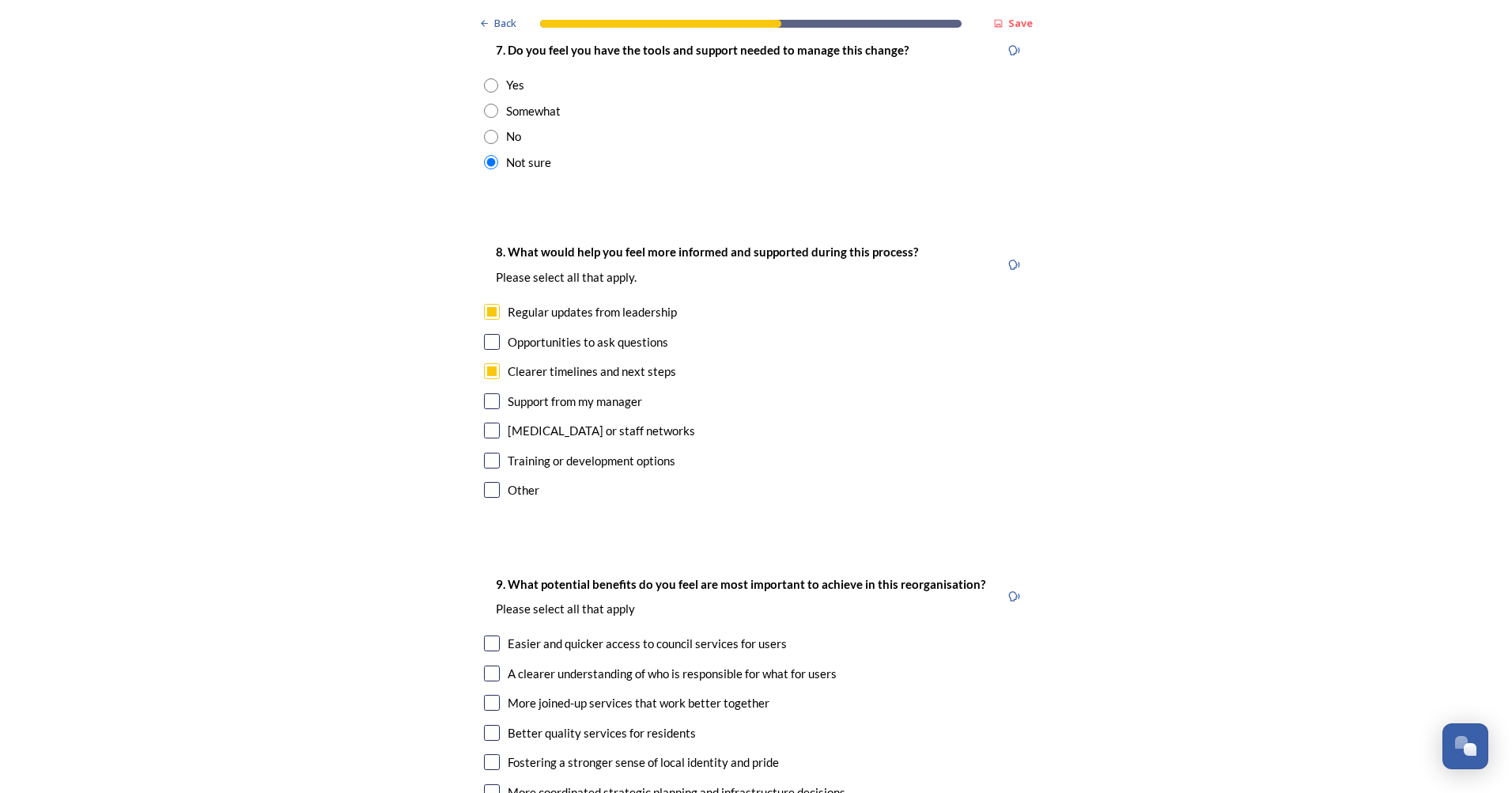
click at [484, 636] on input "checkbox" at bounding box center [492, 643] width 16 height 16
click at [485, 636] on input "checkbox" at bounding box center [492, 643] width 16 height 16
click at [493, 636] on input "checkbox" at bounding box center [492, 643] width 16 height 16
checkbox input "true"
click at [492, 665] on input "checkbox" at bounding box center [492, 673] width 16 height 16
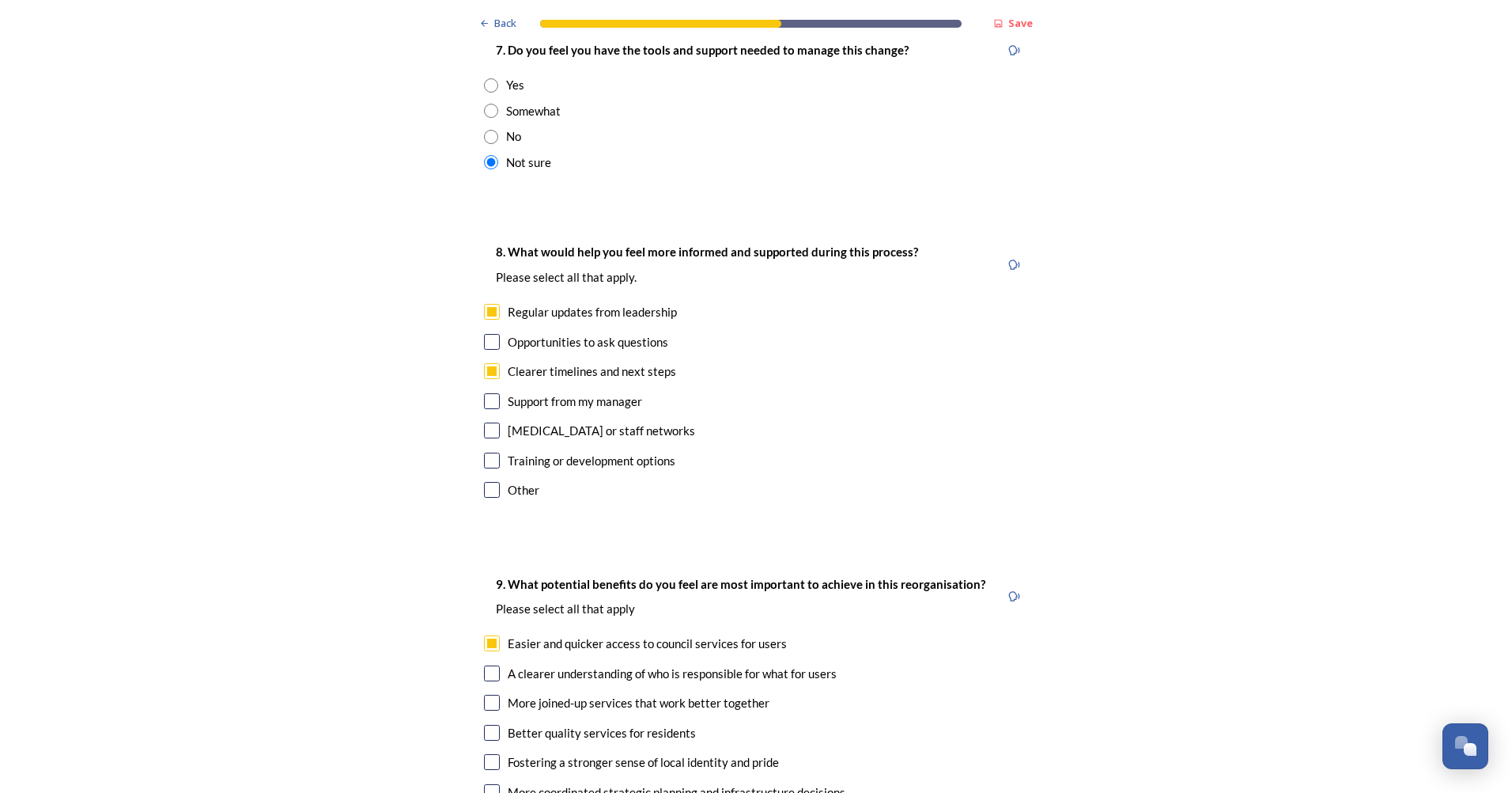
checkbox input "true"
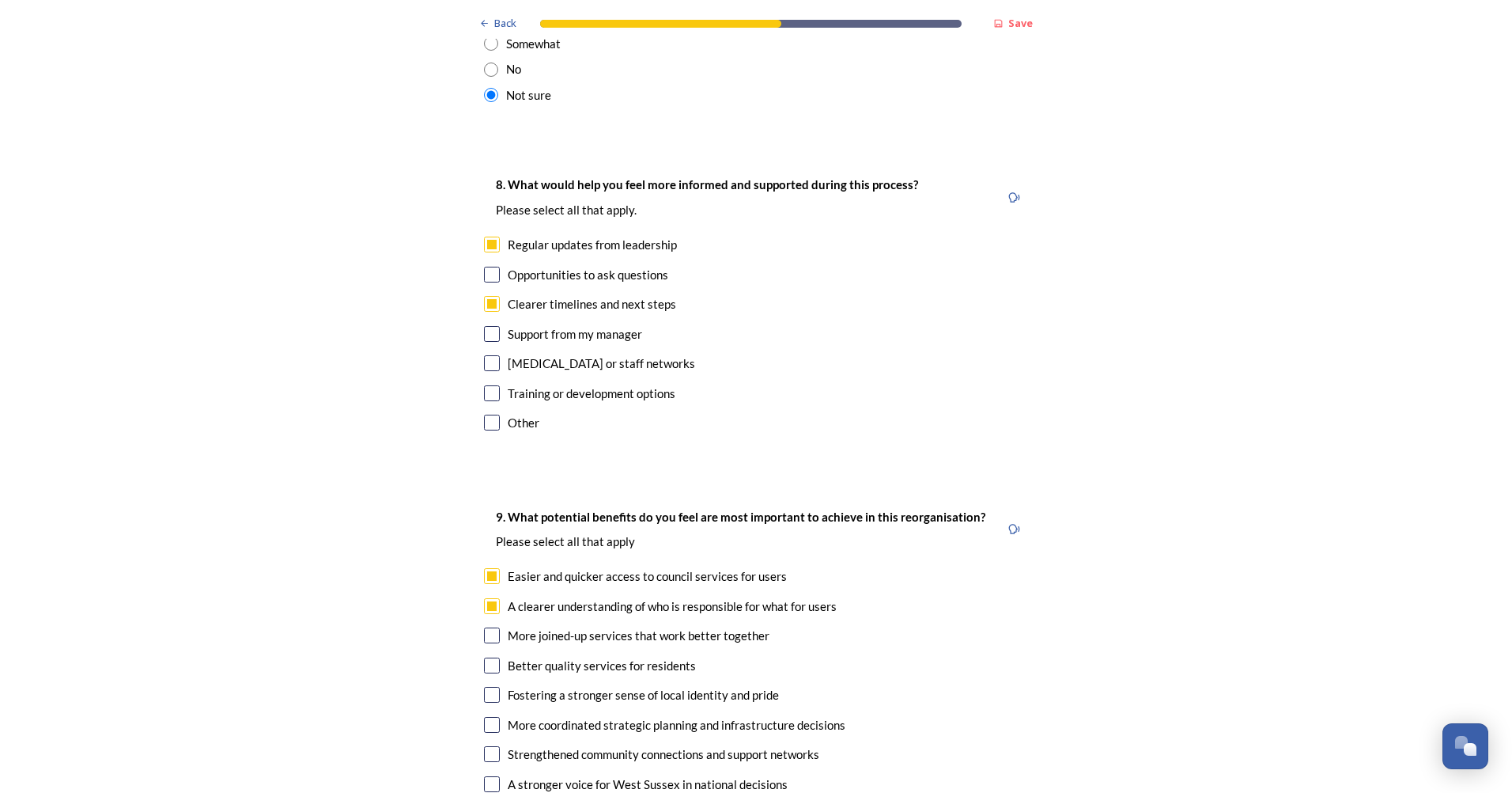
scroll to position [3639, 0]
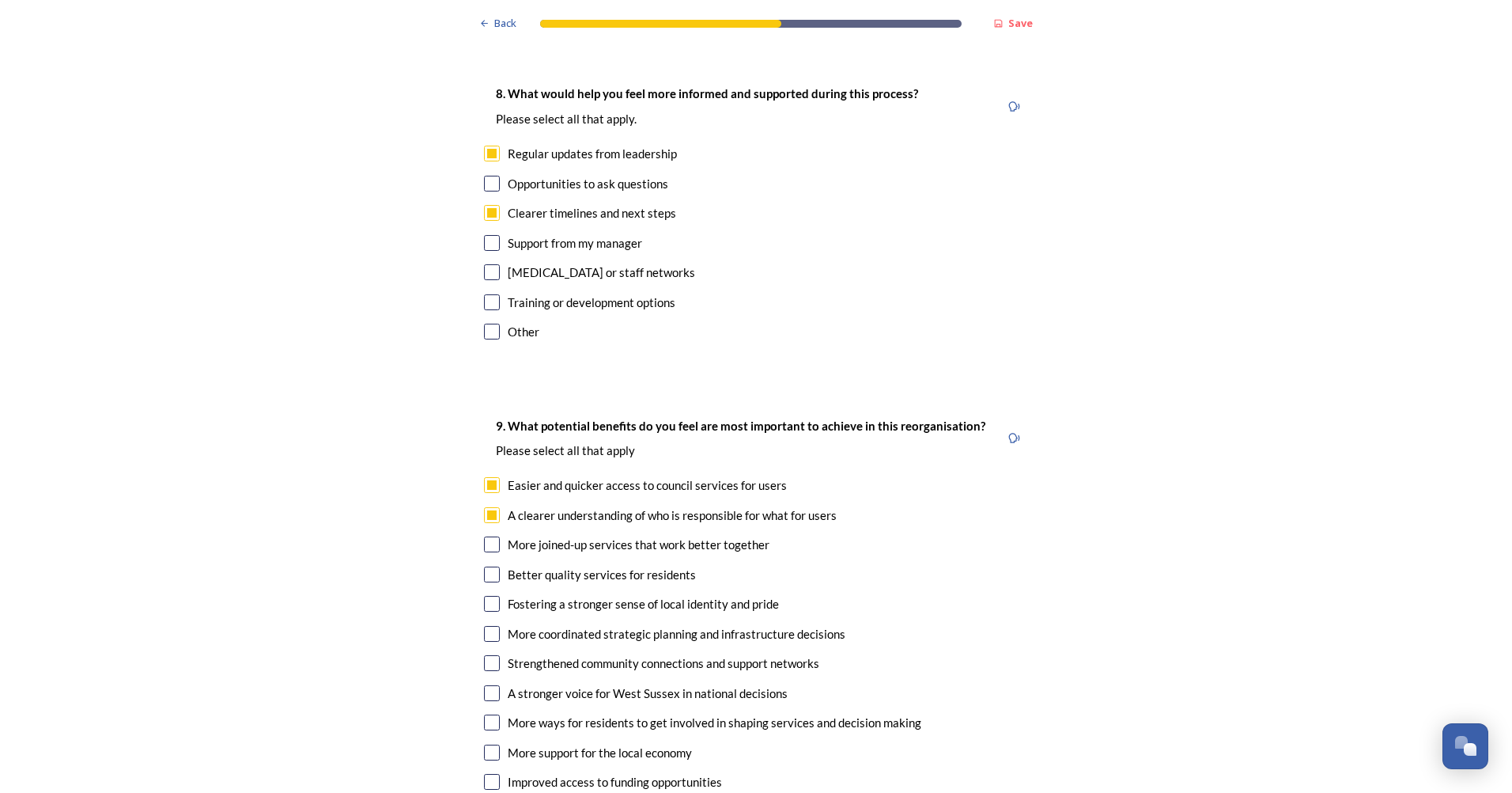
click at [484, 537] on input "checkbox" at bounding box center [492, 545] width 16 height 16
checkbox input "true"
click at [484, 566] on input "checkbox" at bounding box center [492, 574] width 16 height 16
checkbox input "true"
click at [634, 744] on div "More support for the local economy" at bounding box center [599, 753] width 185 height 19
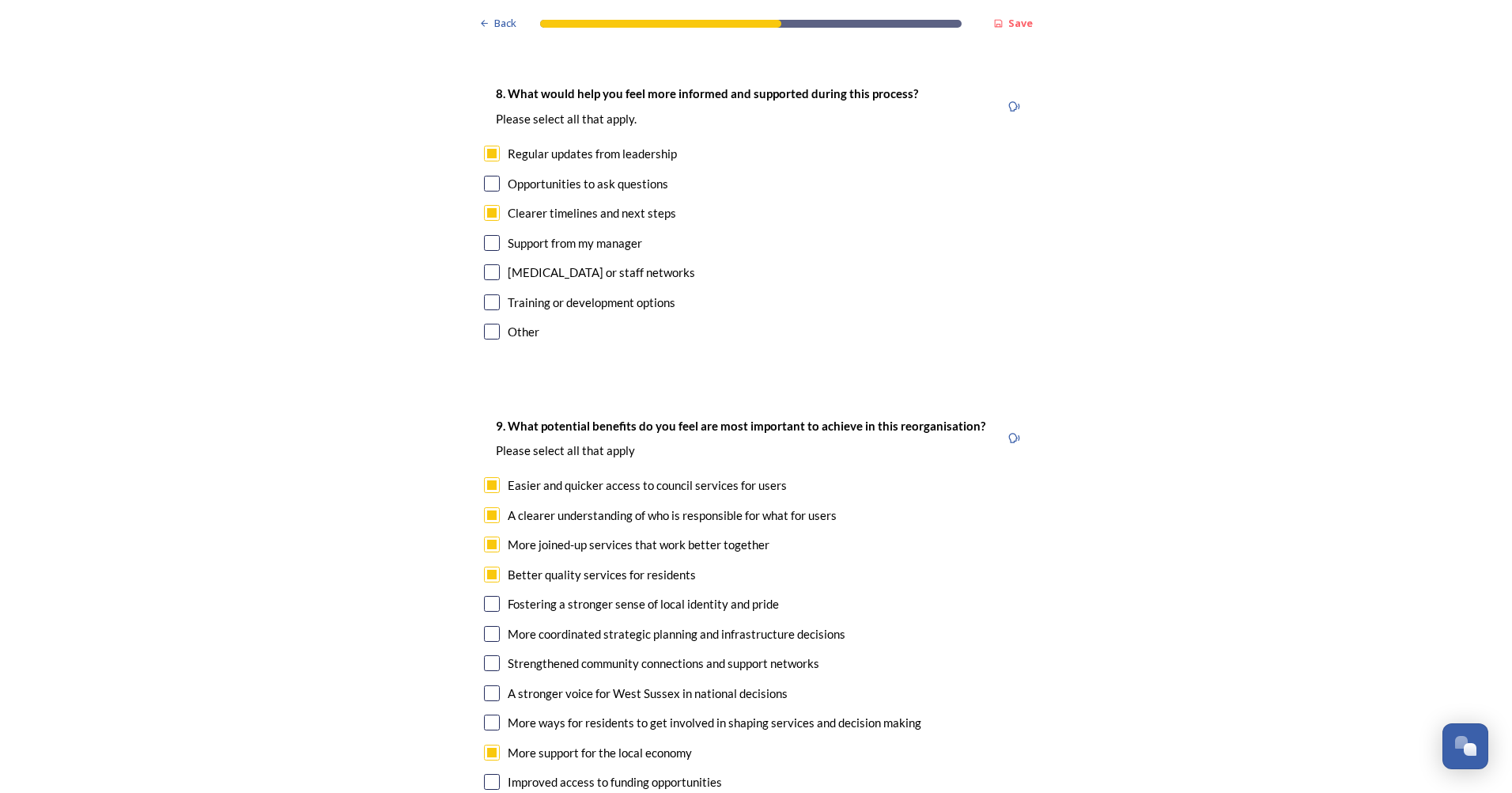
checkbox input "true"
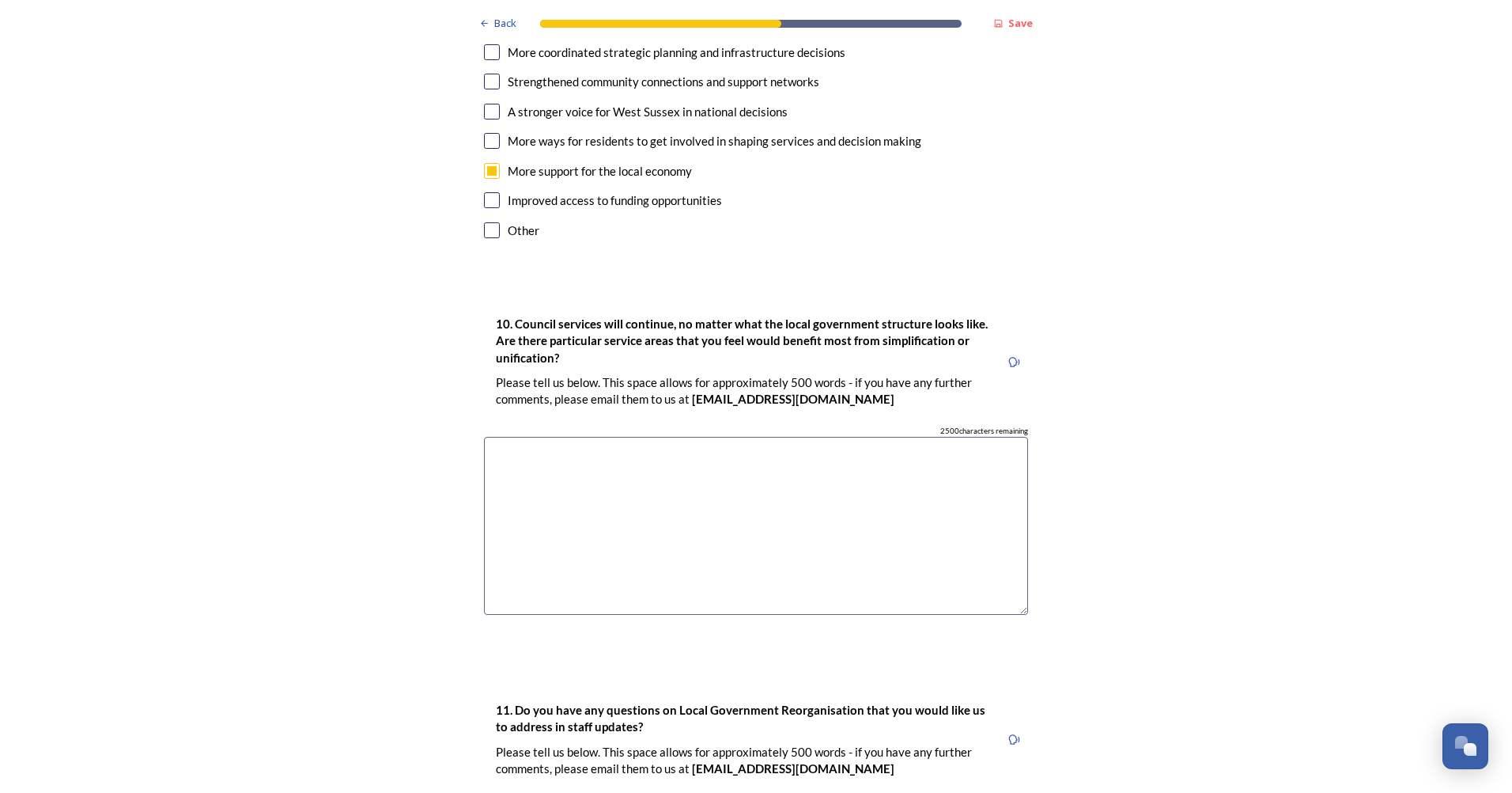
scroll to position [4430, 0]
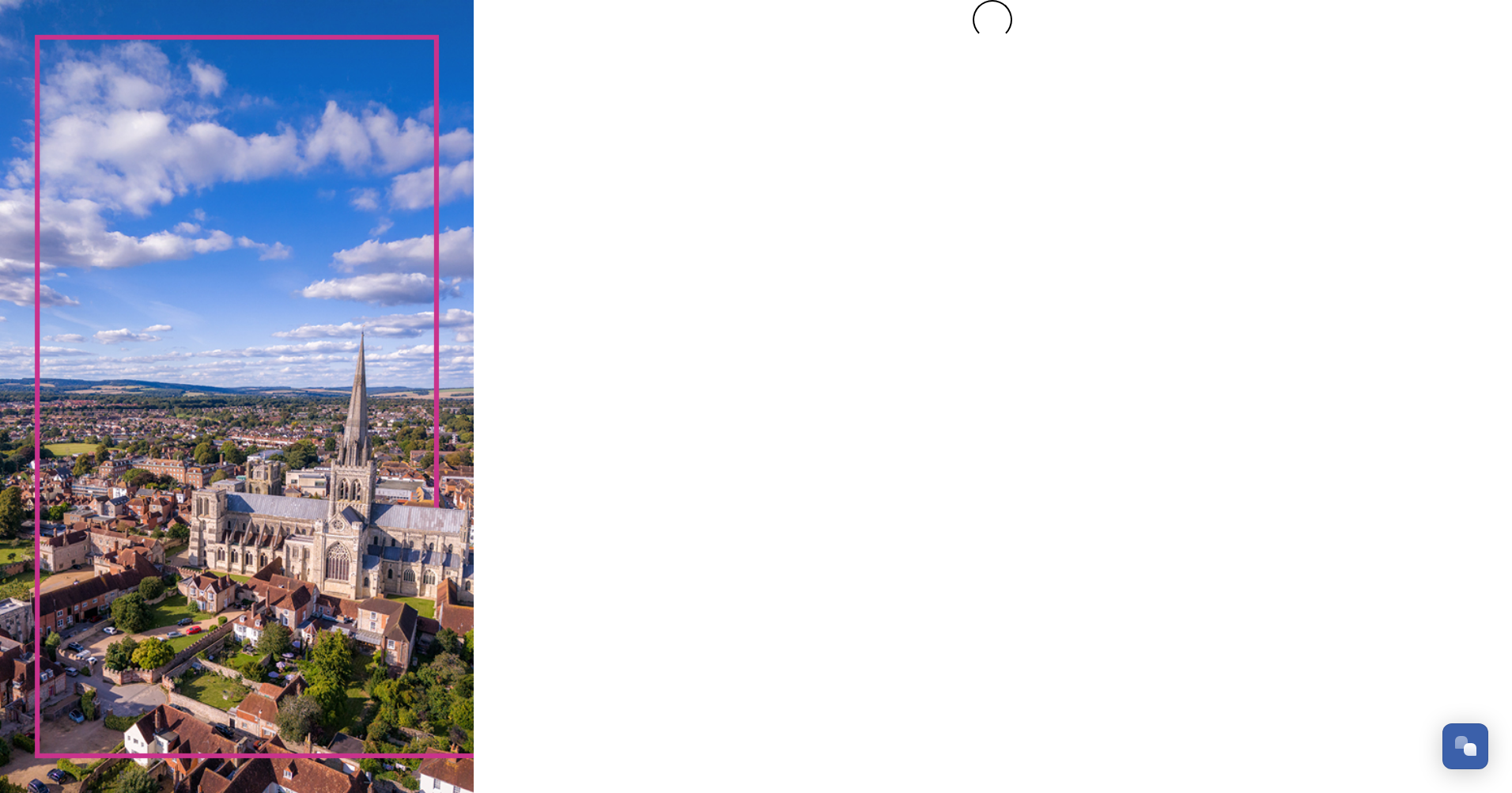
scroll to position [0, 0]
